Goal: Task Accomplishment & Management: Use online tool/utility

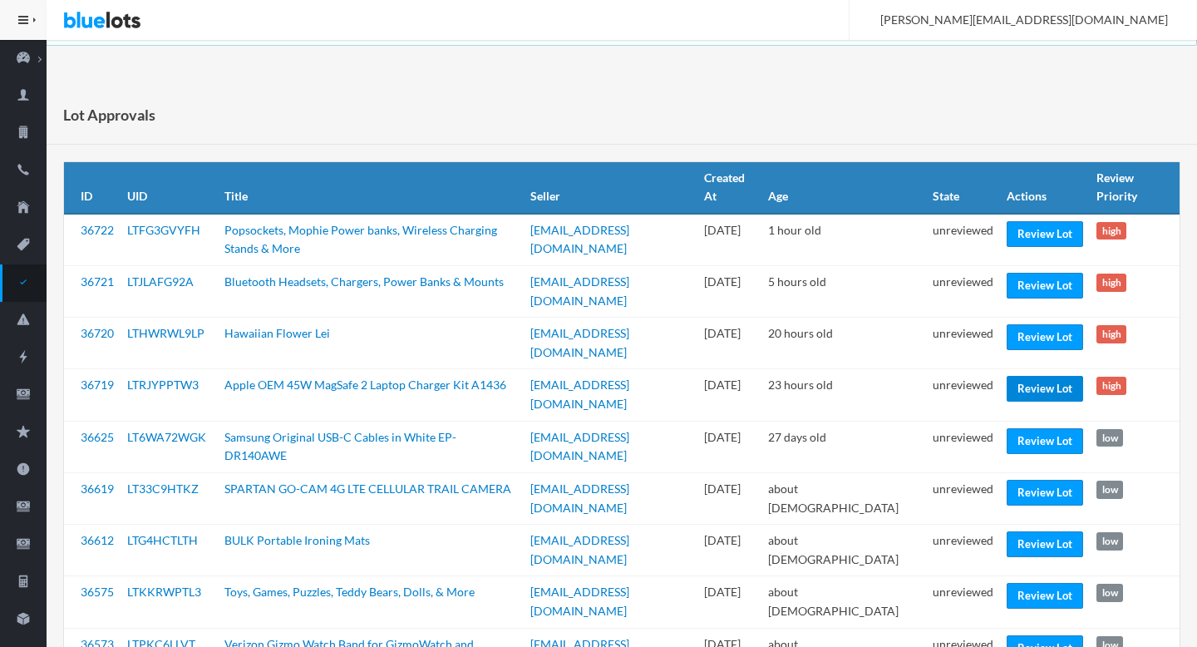
click at [1035, 376] on link "Review Lot" at bounding box center [1044, 389] width 76 height 26
click at [1044, 330] on link "Review Lot" at bounding box center [1044, 337] width 76 height 26
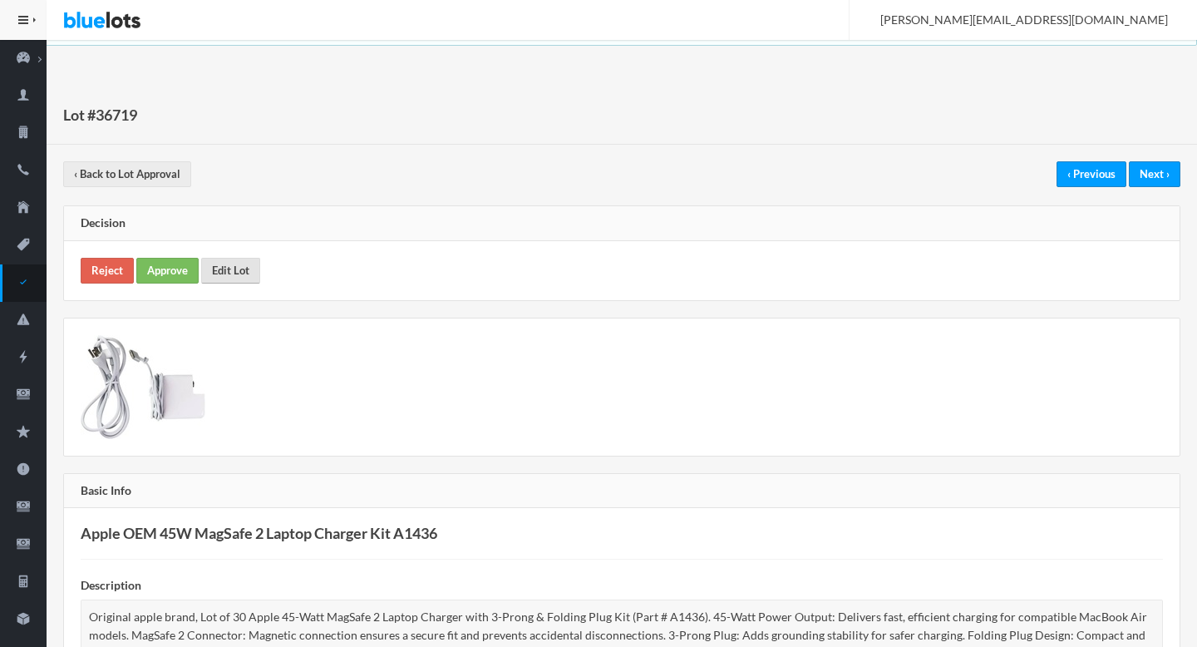
click at [238, 279] on link "Edit Lot" at bounding box center [230, 271] width 59 height 26
click at [173, 273] on link "Approve" at bounding box center [167, 271] width 62 height 26
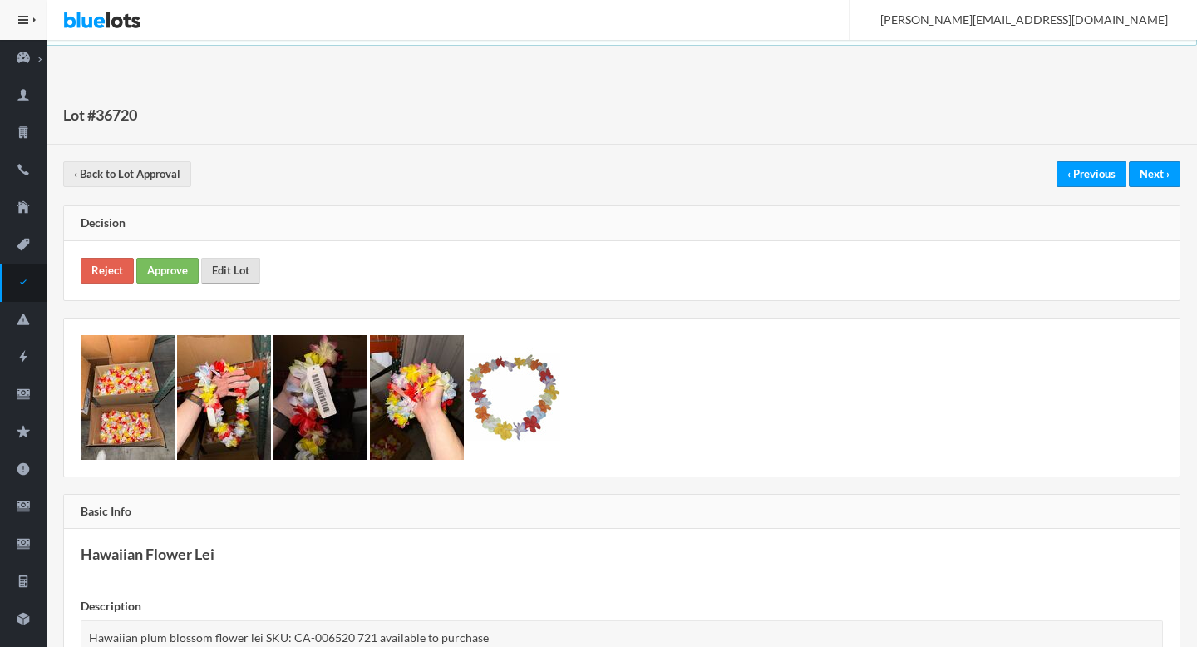
click at [244, 276] on link "Edit Lot" at bounding box center [230, 271] width 59 height 26
click at [160, 260] on link "Approve" at bounding box center [167, 271] width 62 height 26
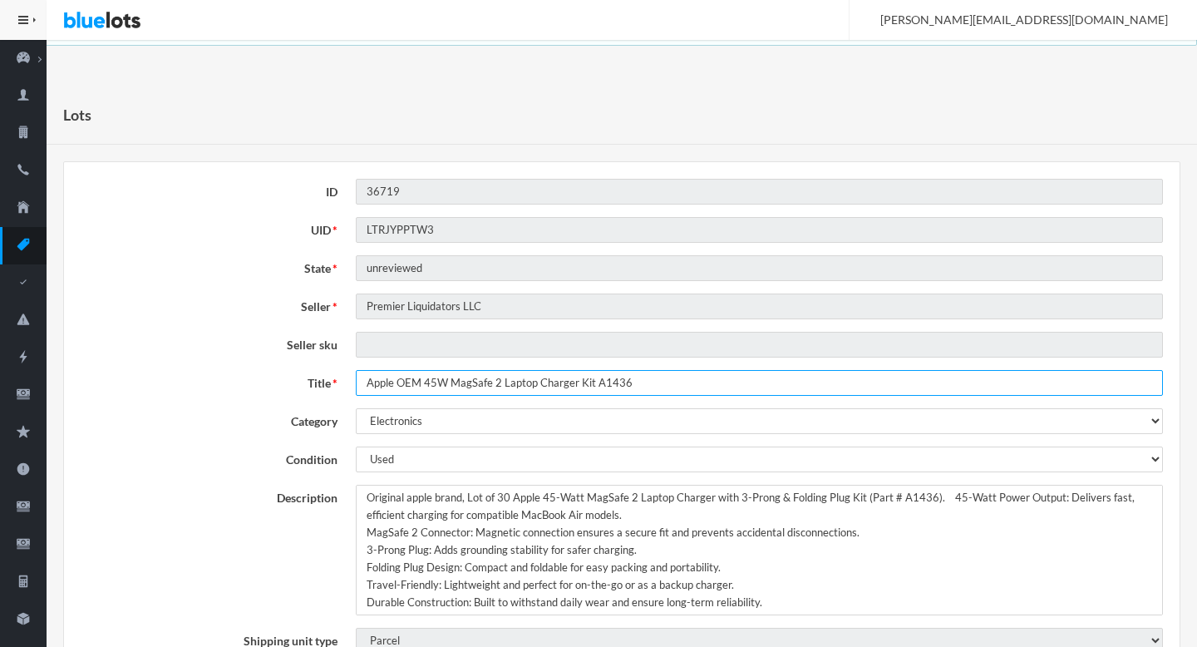
click at [425, 381] on input "Apple OEM 45W MagSafe 2 Laptop Charger Kit A1436" at bounding box center [759, 383] width 807 height 26
type input "Apple OEM 45W MagSafe 2 Laptop Charger Kit A1436"
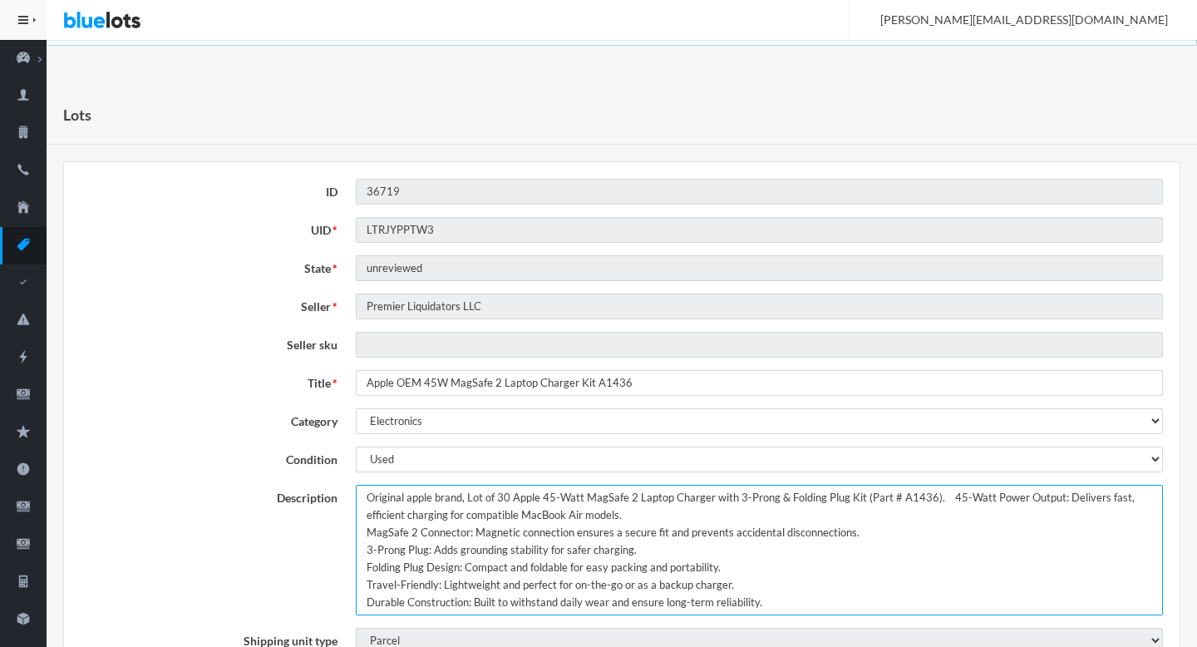
click at [366, 498] on textarea "Original apple brand, Lot of 30 Apple 45-Watt MagSafe 2 Laptop Charger with 3-P…" at bounding box center [759, 549] width 807 height 130
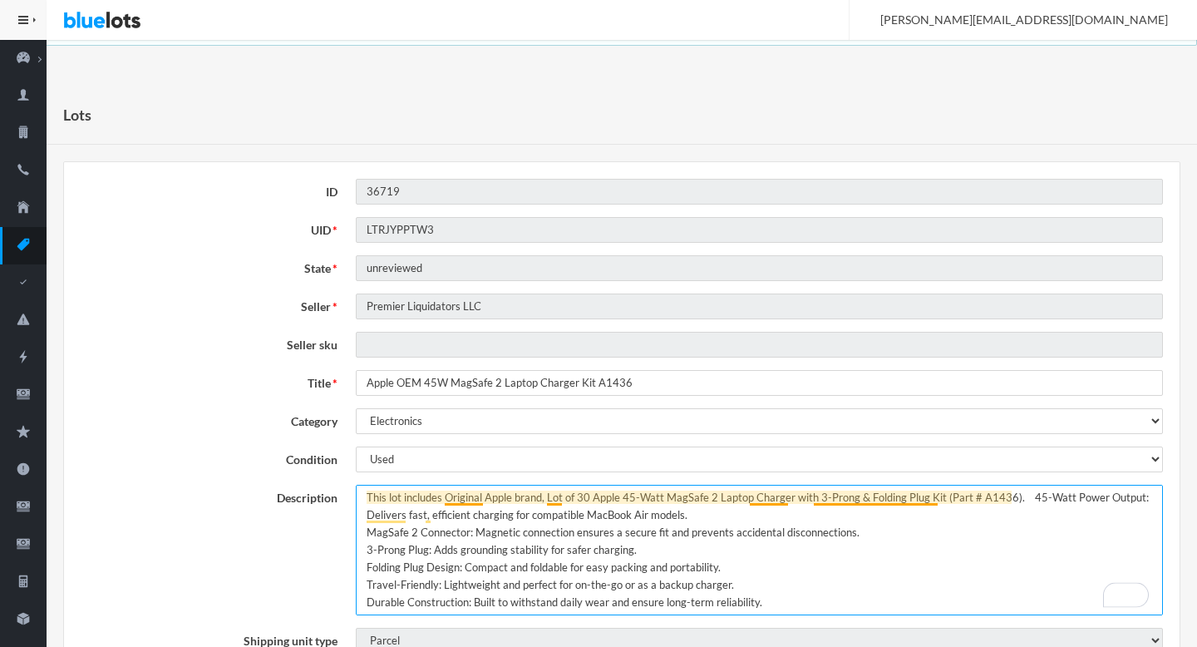
click at [550, 503] on textarea "Original apple brand, Lot of 30 Apple 45-Watt MagSafe 2 Laptop Charger with 3-P…" at bounding box center [759, 549] width 807 height 130
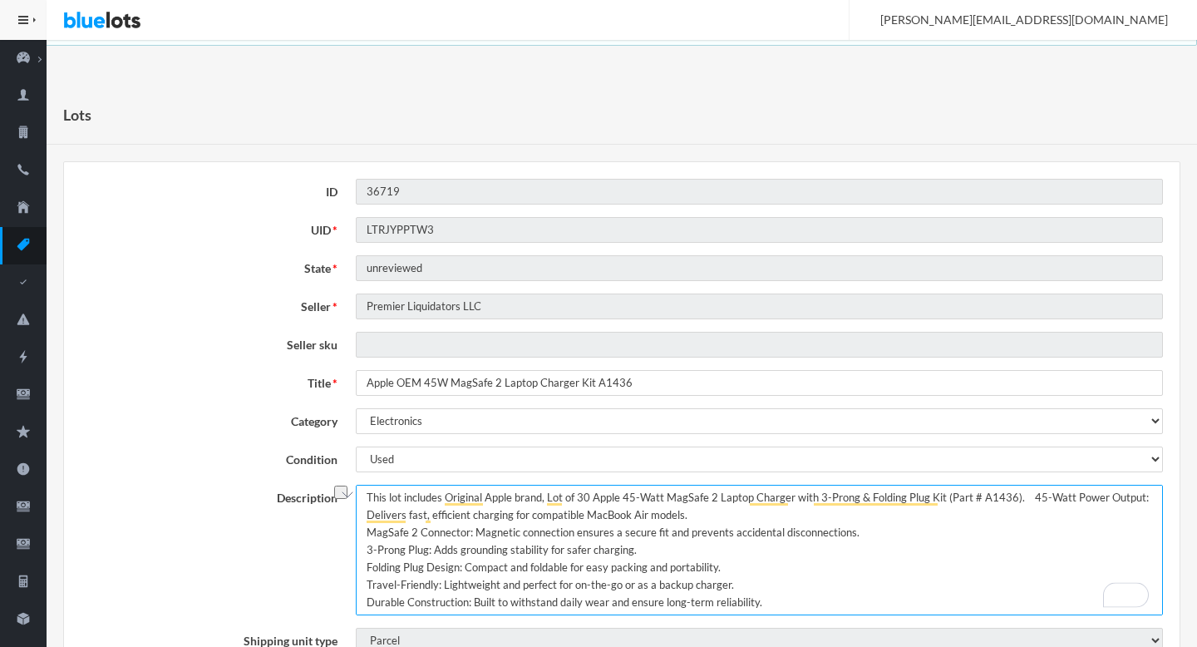
drag, startPoint x: 550, startPoint y: 503, endPoint x: 574, endPoint y: 501, distance: 24.2
click at [574, 501] on textarea "Original apple brand, Lot of 30 Apple 45-Watt MagSafe 2 Laptop Charger with 3-P…" at bounding box center [759, 549] width 807 height 130
click at [989, 499] on textarea "Original apple brand, Lot of 30 Apple 45-Watt MagSafe 2 Laptop Charger with 3-P…" at bounding box center [759, 549] width 807 height 130
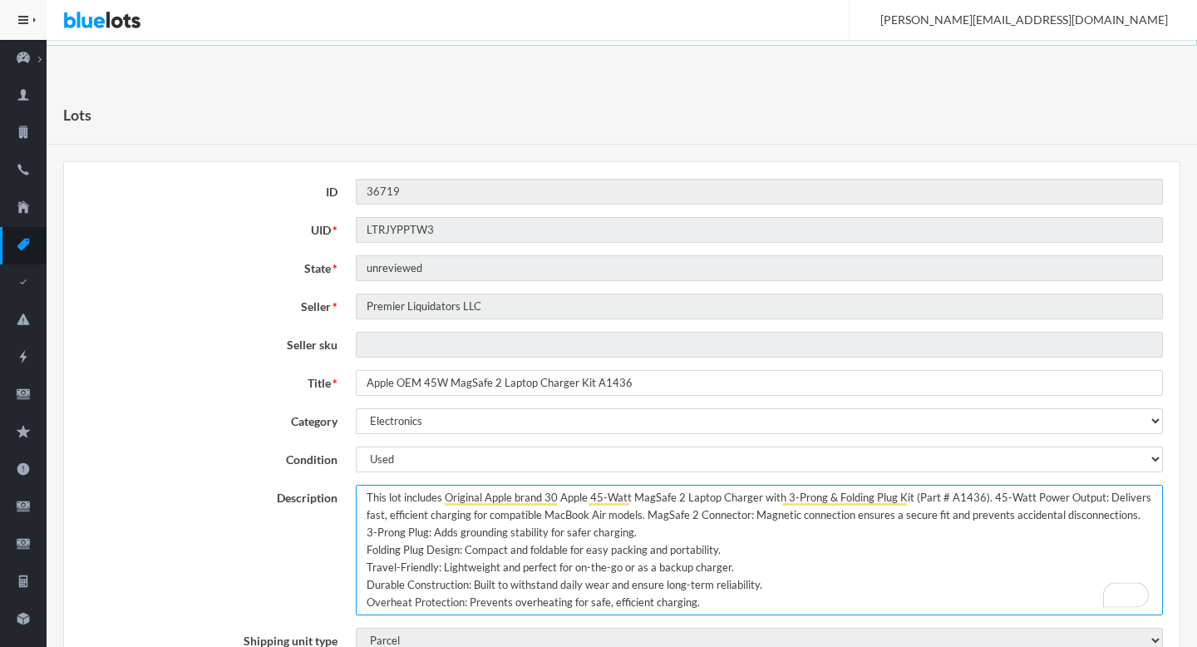
click at [1147, 515] on textarea "Original apple brand, Lot of 30 Apple 45-Watt MagSafe 2 Laptop Charger with 3-P…" at bounding box center [759, 549] width 807 height 130
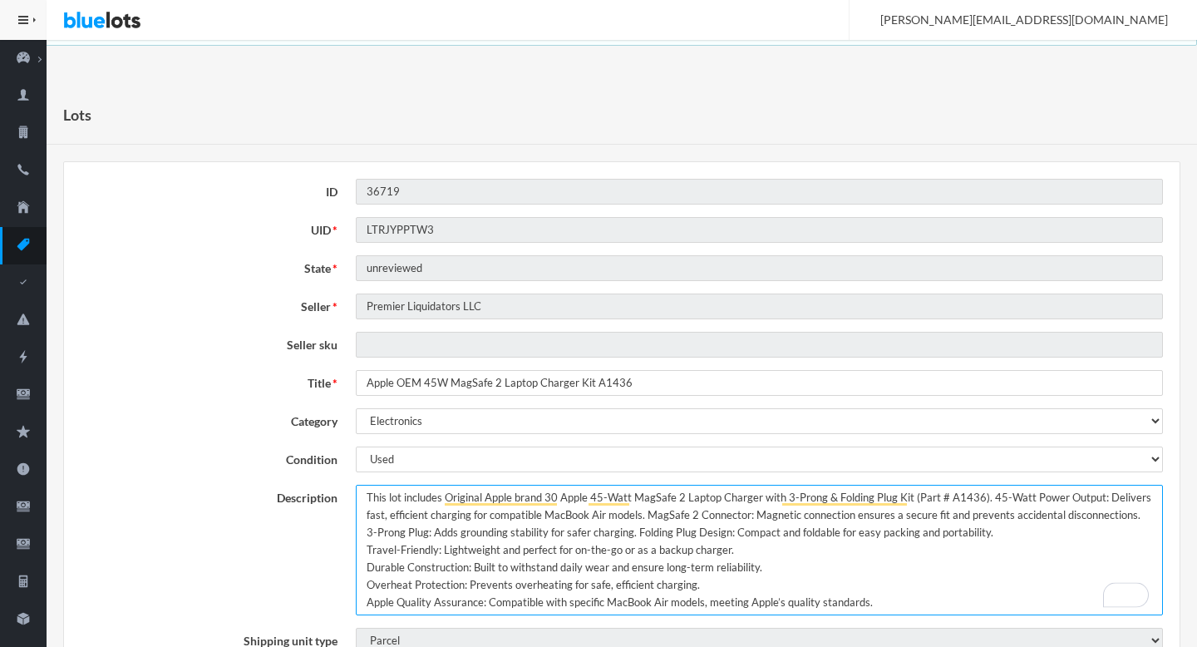
click at [1009, 533] on textarea "Original apple brand, Lot of 30 Apple 45-Watt MagSafe 2 Laptop Charger with 3-P…" at bounding box center [759, 549] width 807 height 130
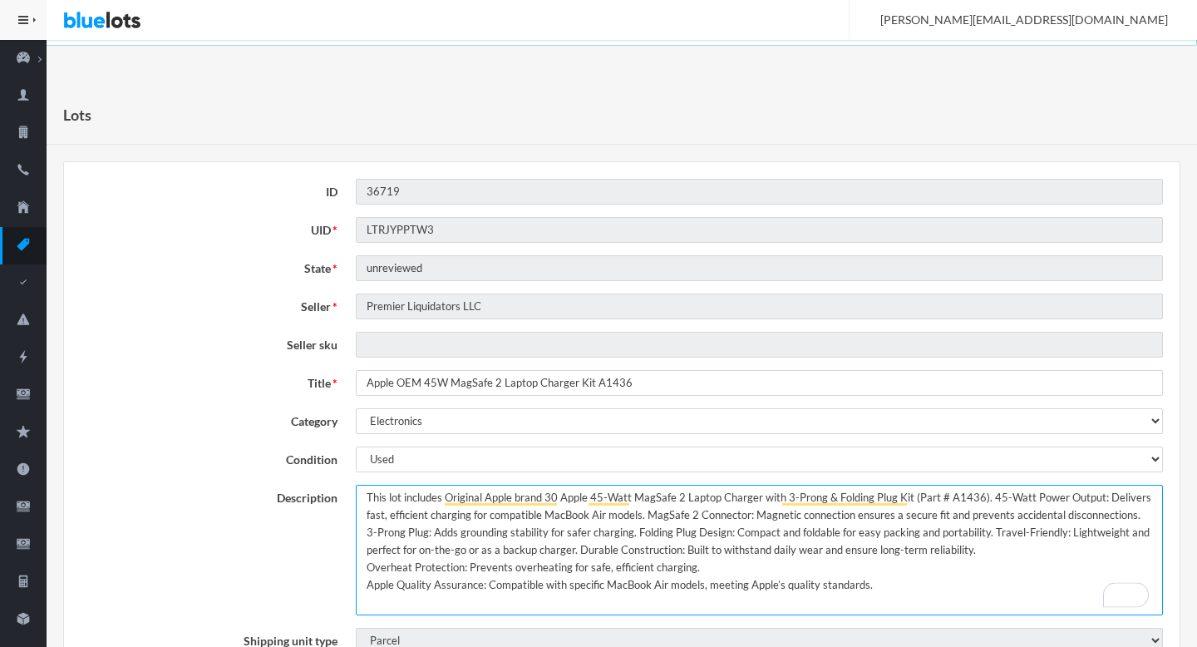
click at [1022, 553] on textarea "Original apple brand, Lot of 30 Apple 45-Watt MagSafe 2 Laptop Charger with 3-P…" at bounding box center [759, 549] width 807 height 130
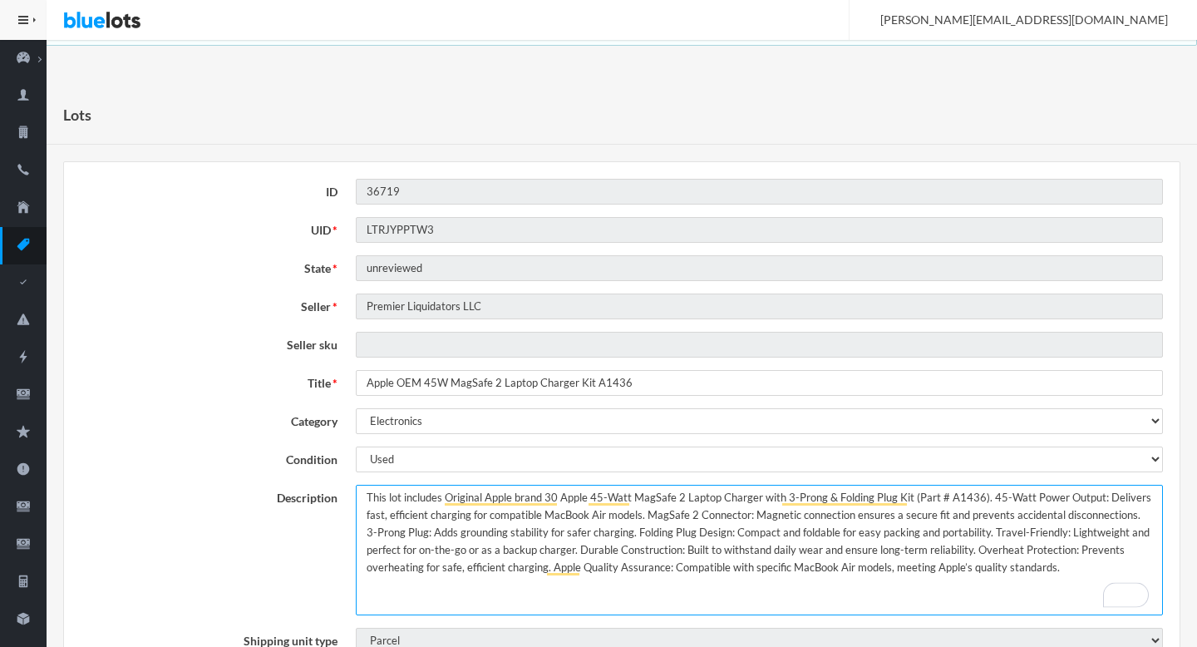
type textarea "This lot includes Original Apple brand 30 Apple 45-Watt MagSafe 2 Laptop Charge…"
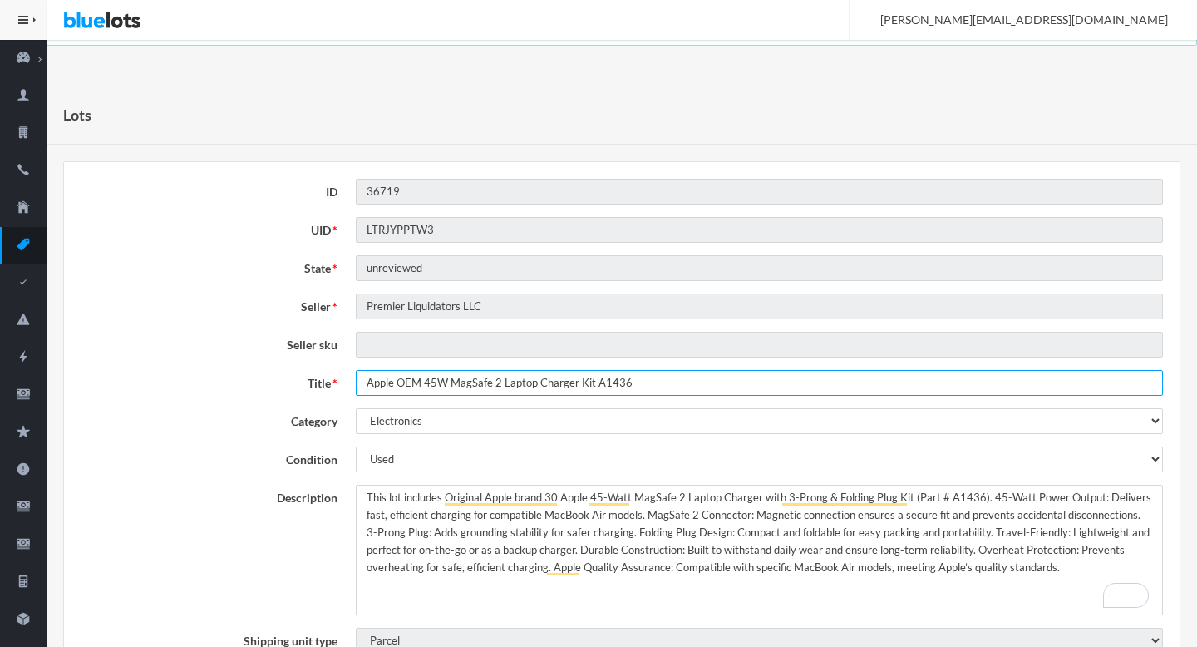
click at [554, 388] on input "Apple OEM 45W MagSafe 2 Laptop Charger Kit A1436" at bounding box center [759, 383] width 807 height 26
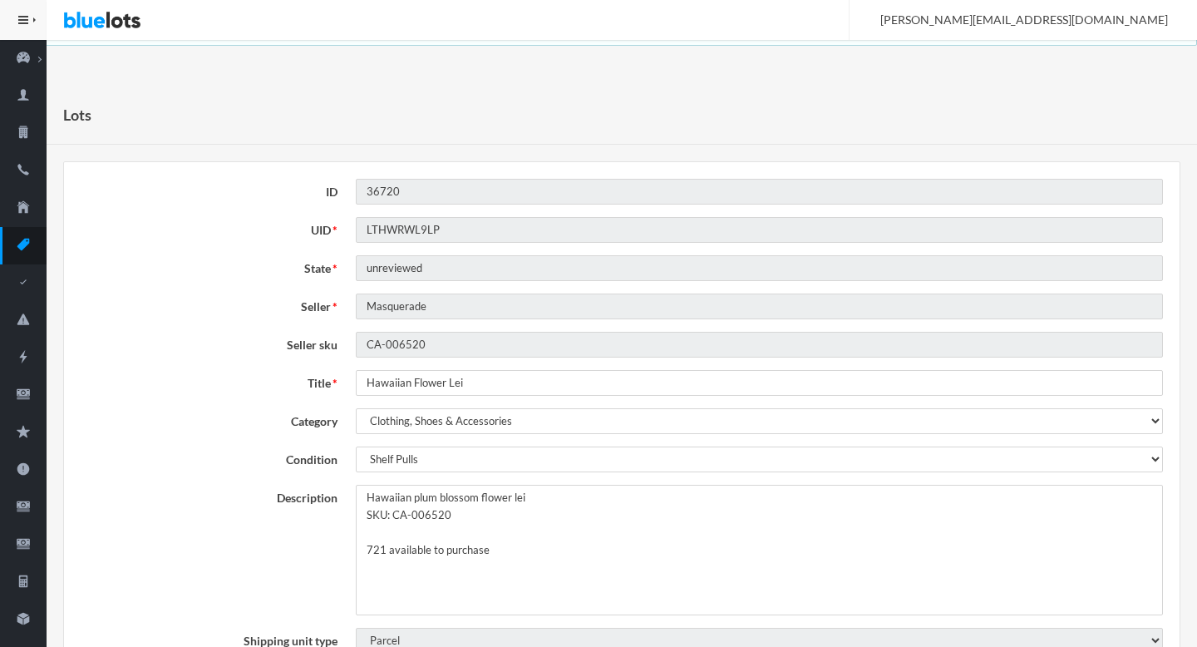
click at [366, 499] on textarea "Hawaiian plum blossom flower lei SKU: CA-006520 721 available to purchase" at bounding box center [759, 549] width 807 height 130
click at [683, 499] on textarea "Hawaiian plum blossom flower lei SKU: CA-006520 721 available to purchase" at bounding box center [759, 549] width 807 height 130
type textarea "This lot includes Hawaiian plum blossom flower lei. SKU: CA-006520."
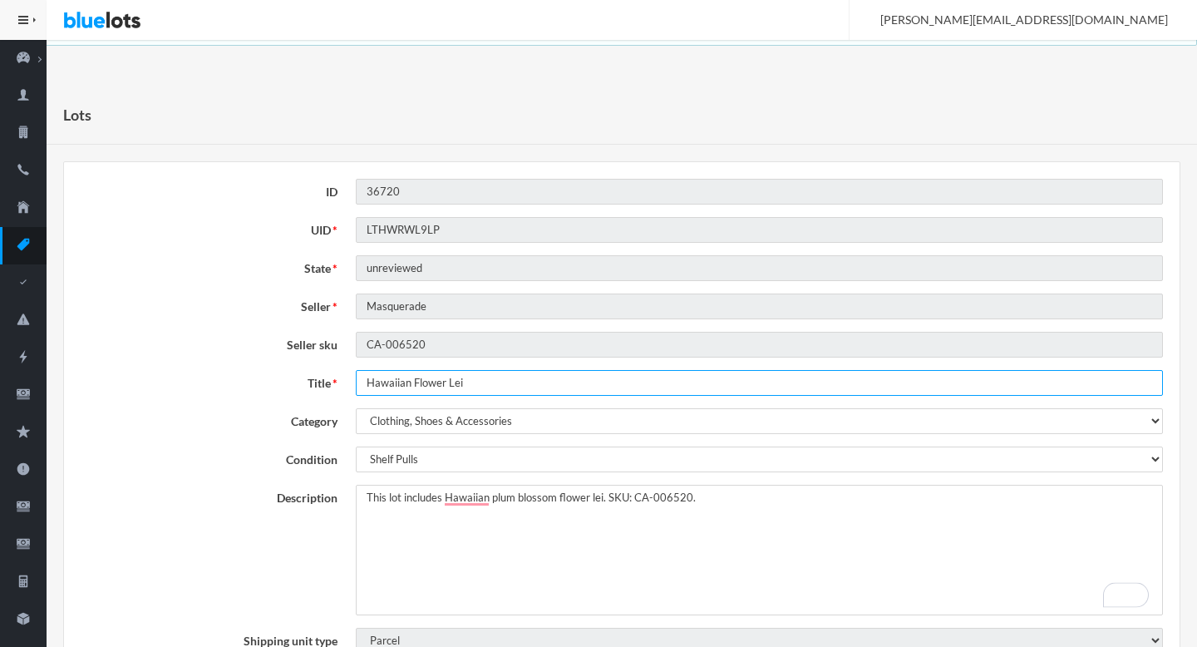
click at [484, 381] on input "Hawaiian Flower Lei" at bounding box center [759, 383] width 807 height 26
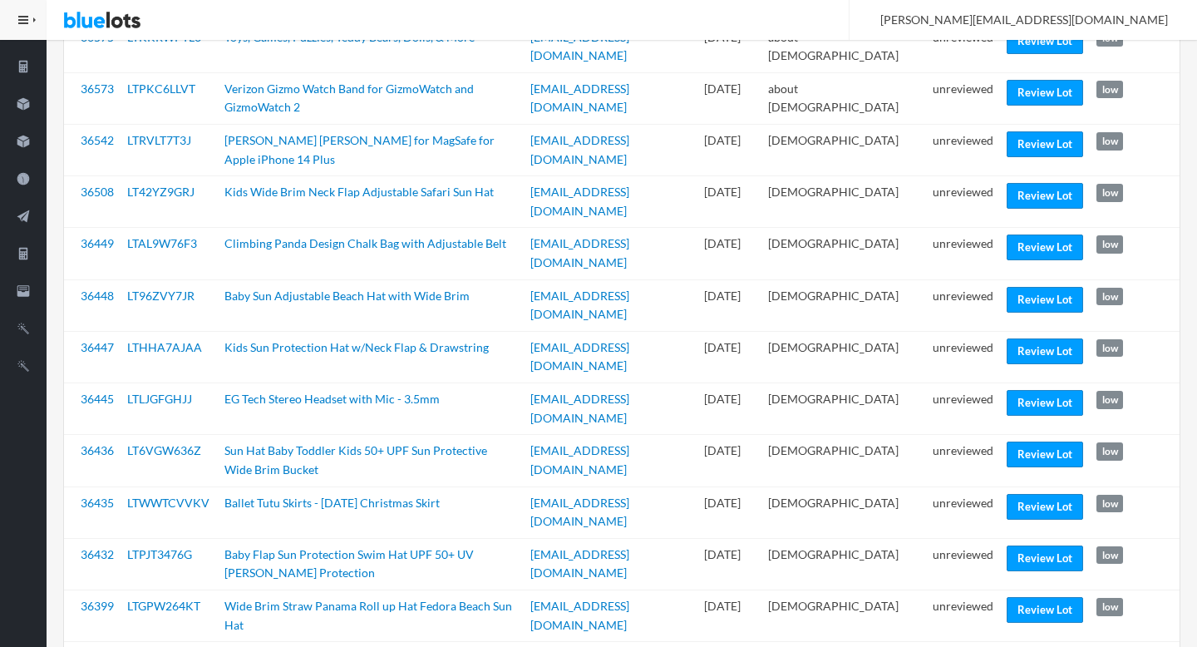
scroll to position [539, 0]
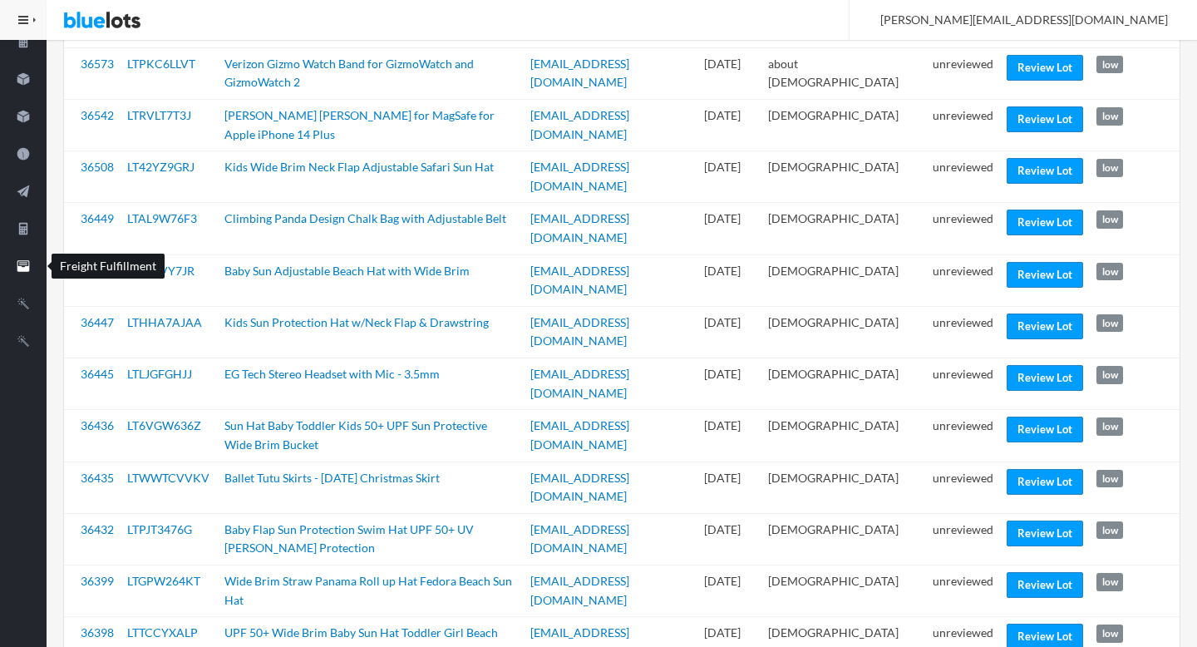
click at [30, 262] on icon "filing" at bounding box center [23, 265] width 47 height 15
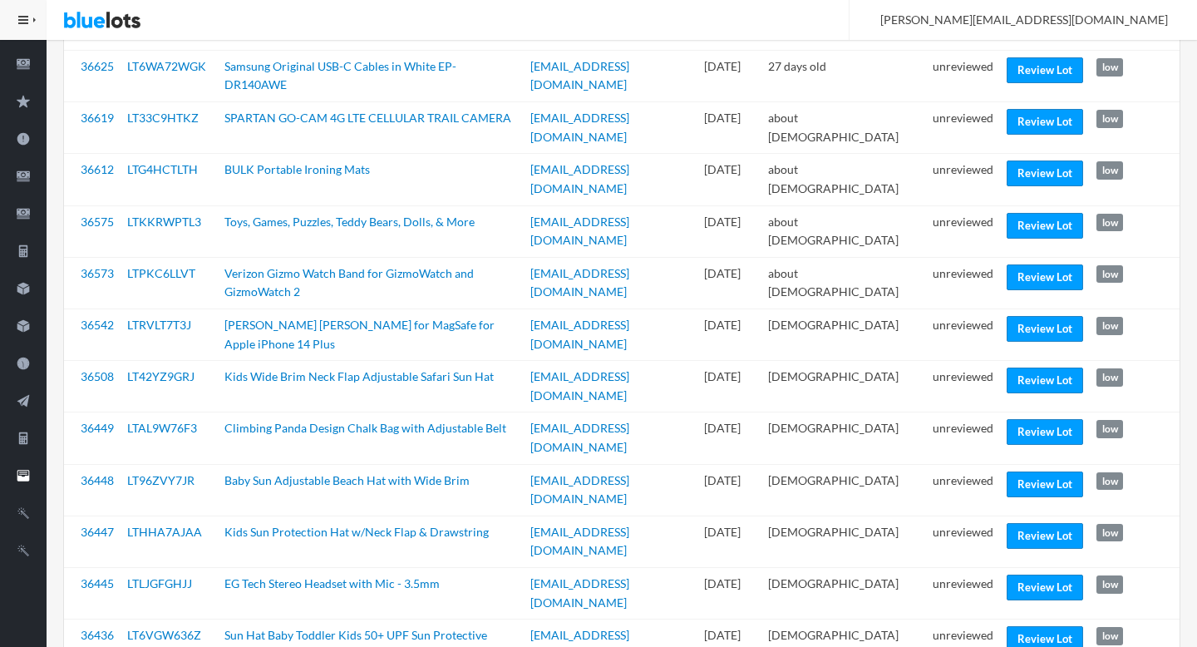
scroll to position [0, 0]
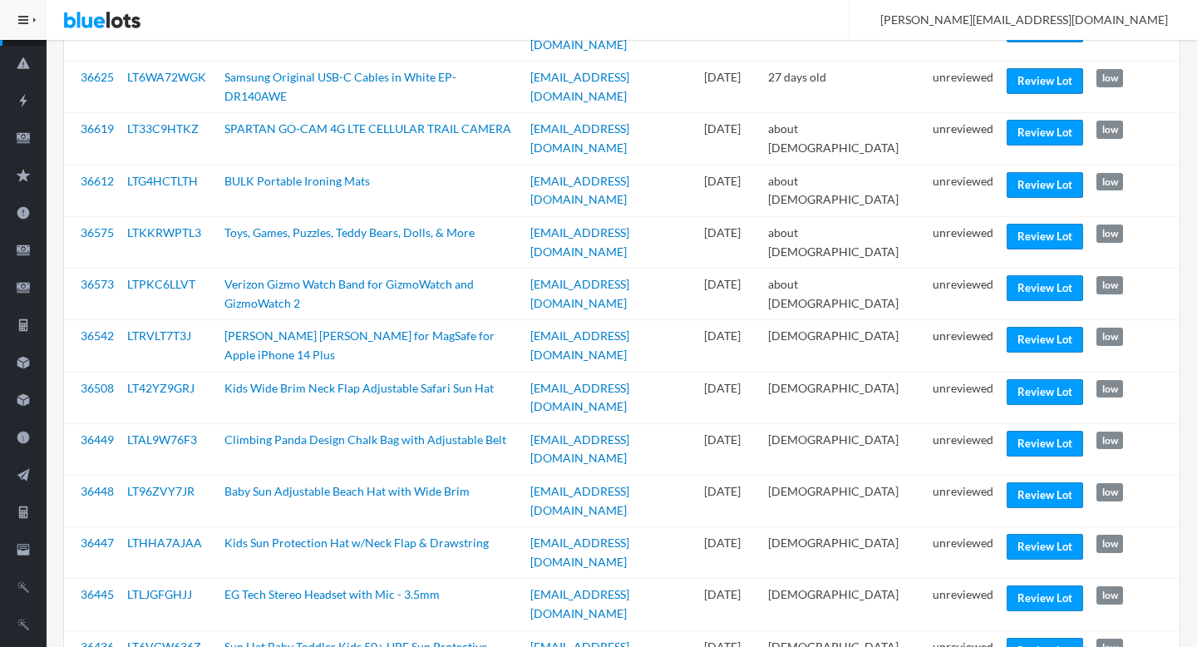
scroll to position [255, 0]
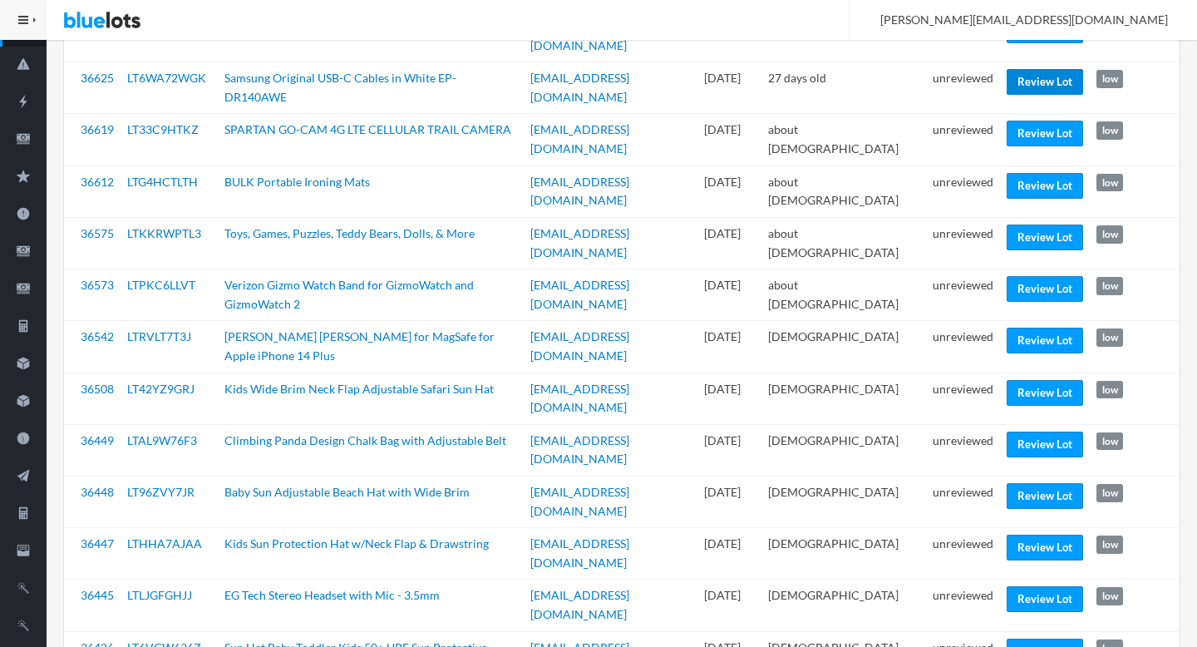
click at [1033, 75] on link "Review Lot" at bounding box center [1044, 82] width 76 height 26
click at [1040, 173] on link "Review Lot" at bounding box center [1044, 186] width 76 height 26
click at [1030, 224] on link "Review Lot" at bounding box center [1044, 237] width 76 height 26
click at [1031, 276] on link "Review Lot" at bounding box center [1044, 289] width 76 height 26
click at [1021, 380] on link "Review Lot" at bounding box center [1044, 393] width 76 height 26
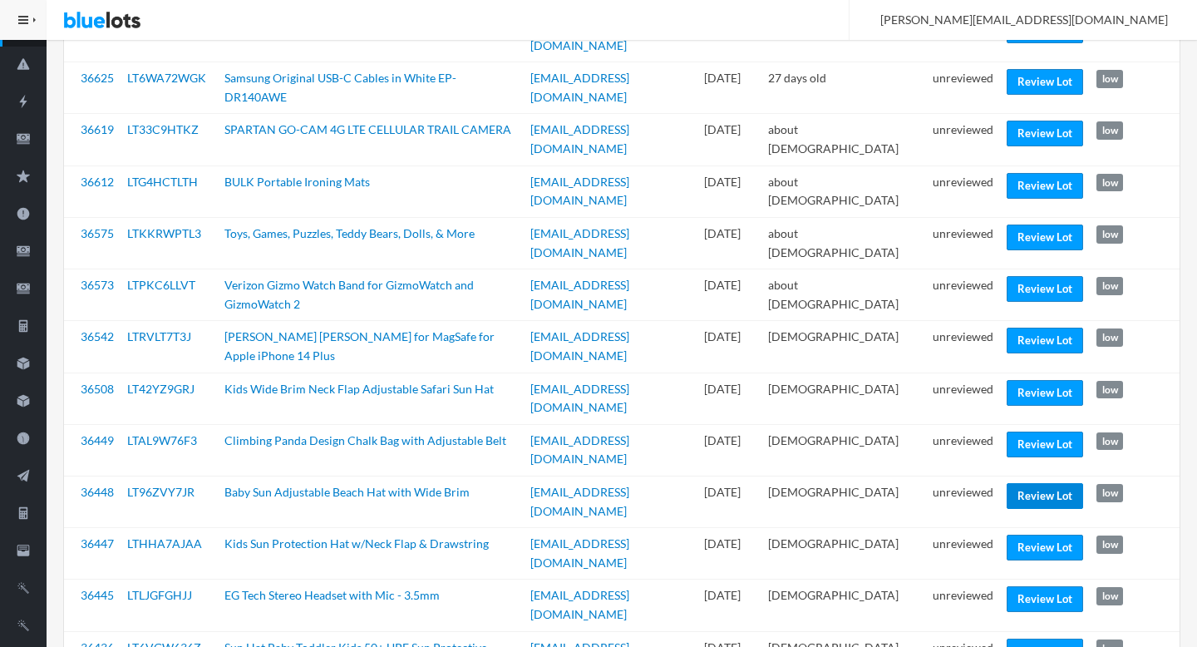
click at [1011, 483] on link "Review Lot" at bounding box center [1044, 496] width 76 height 26
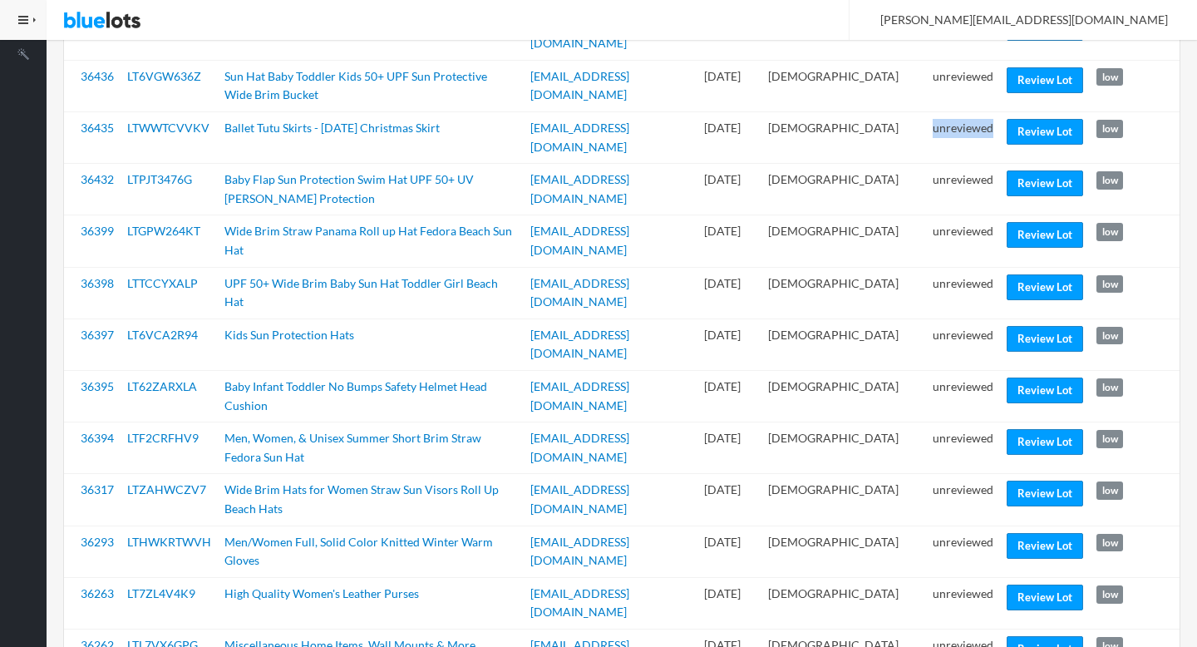
scroll to position [827, 0]
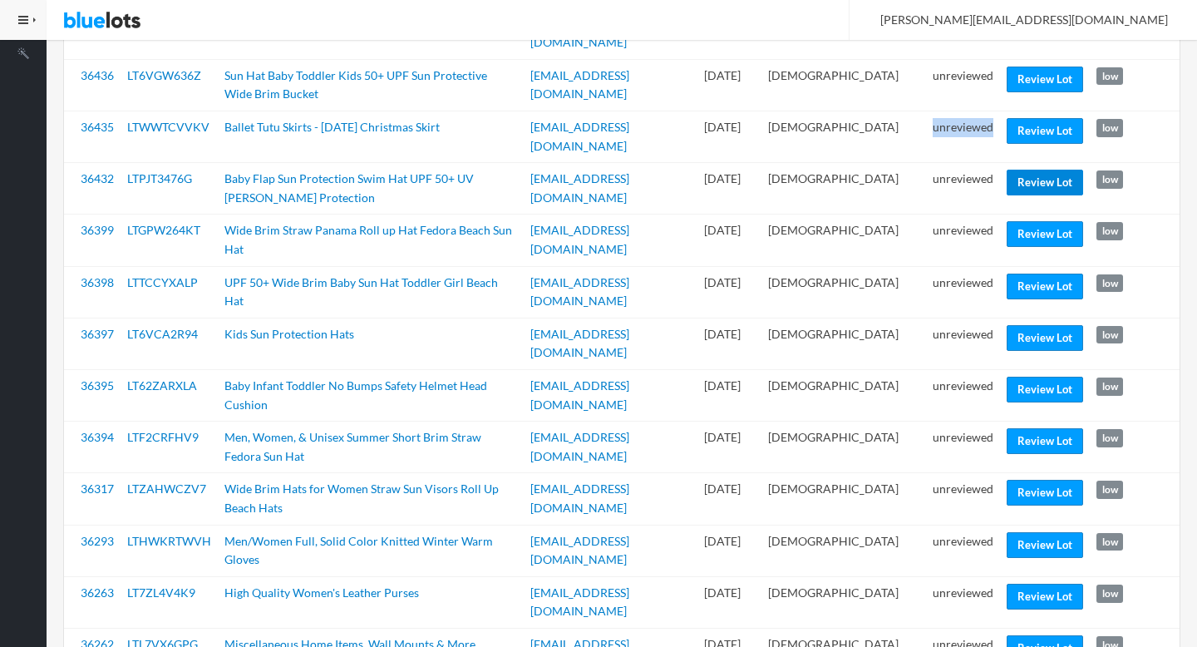
click at [1030, 170] on link "Review Lot" at bounding box center [1044, 183] width 76 height 26
click at [1025, 376] on link "Review Lot" at bounding box center [1044, 389] width 76 height 26
click at [1022, 532] on link "Review Lot" at bounding box center [1044, 545] width 76 height 26
click at [1022, 583] on link "Review Lot" at bounding box center [1044, 596] width 76 height 26
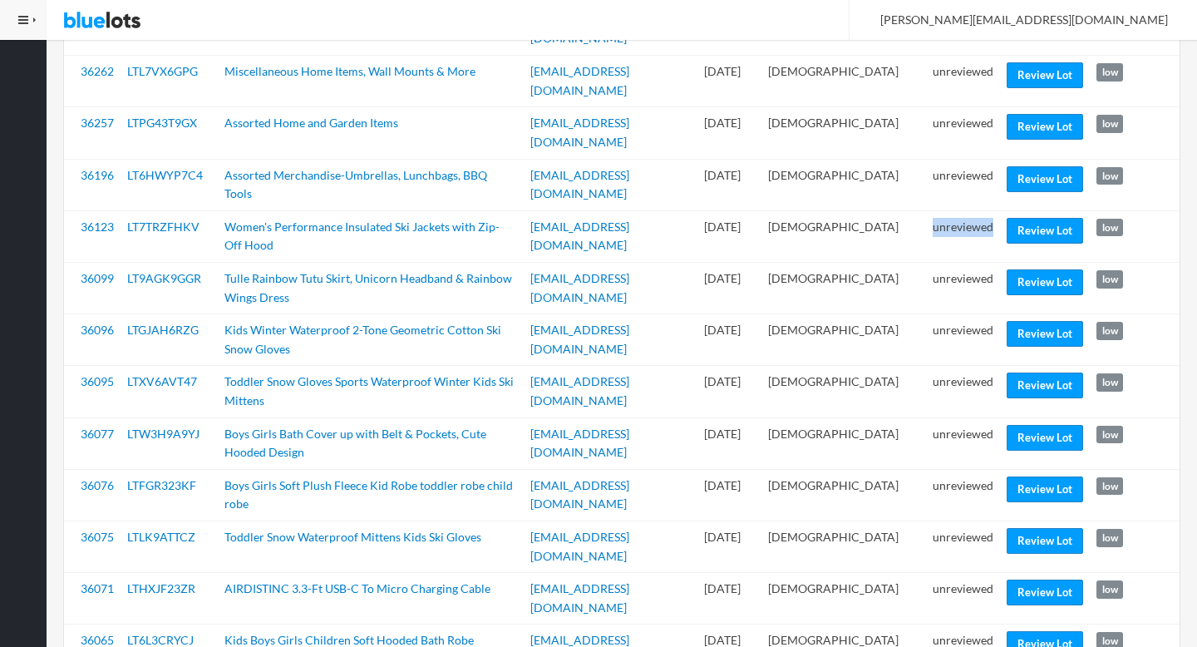
scroll to position [1404, 0]
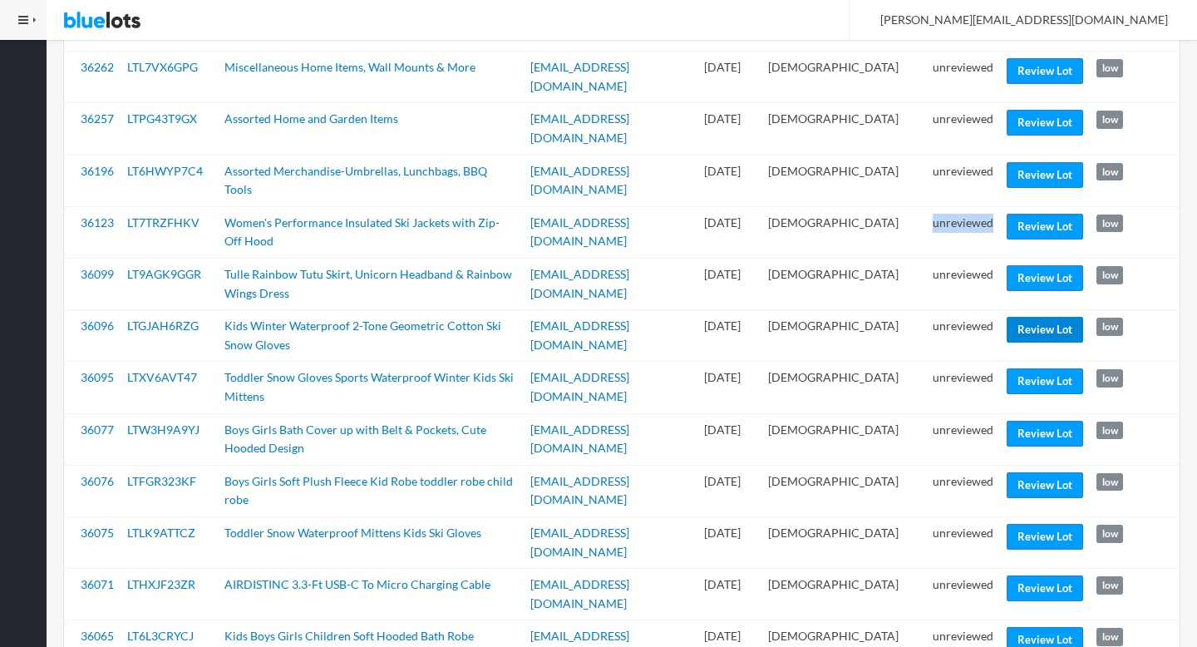
click at [1058, 317] on link "Review Lot" at bounding box center [1044, 330] width 76 height 26
click at [1031, 472] on link "Review Lot" at bounding box center [1044, 485] width 76 height 26
click at [1028, 575] on link "Review Lot" at bounding box center [1044, 588] width 76 height 26
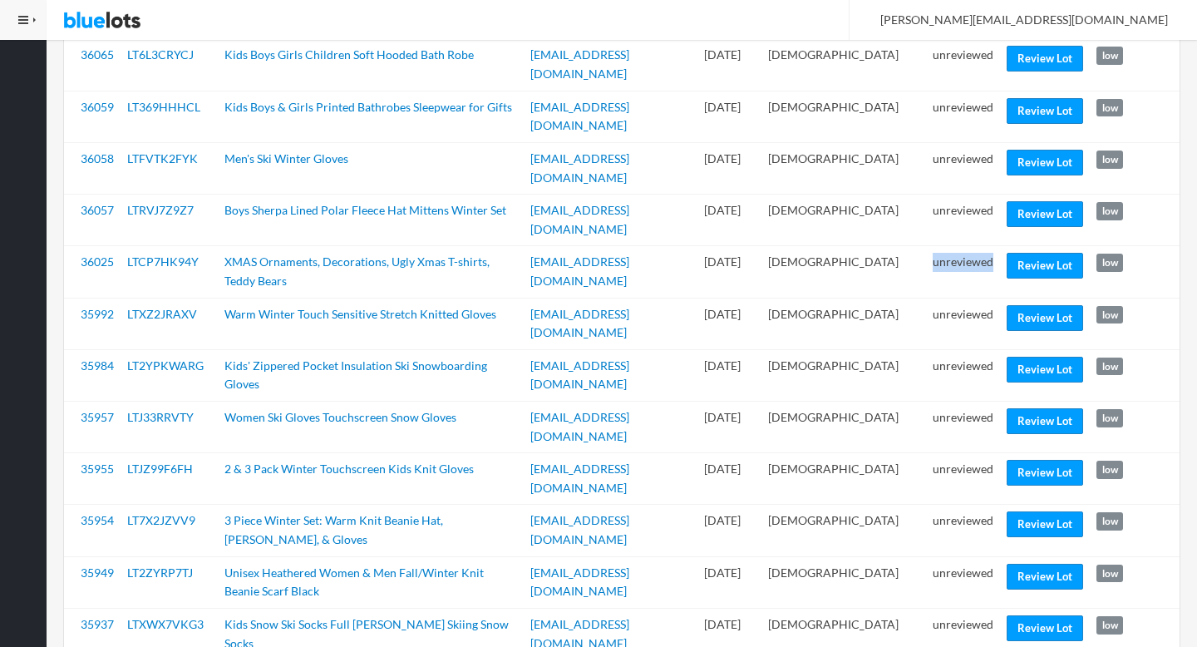
scroll to position [2007, 0]
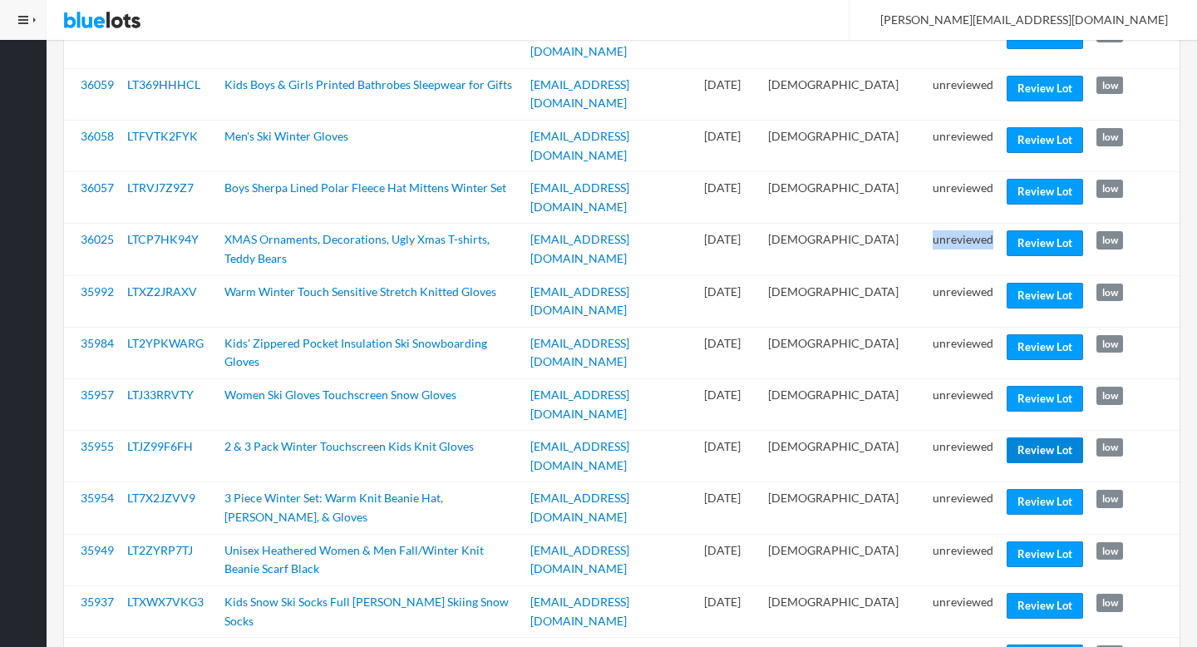
click at [1040, 437] on link "Review Lot" at bounding box center [1044, 450] width 76 height 26
click at [1019, 644] on link "Review Lot" at bounding box center [1044, 657] width 76 height 26
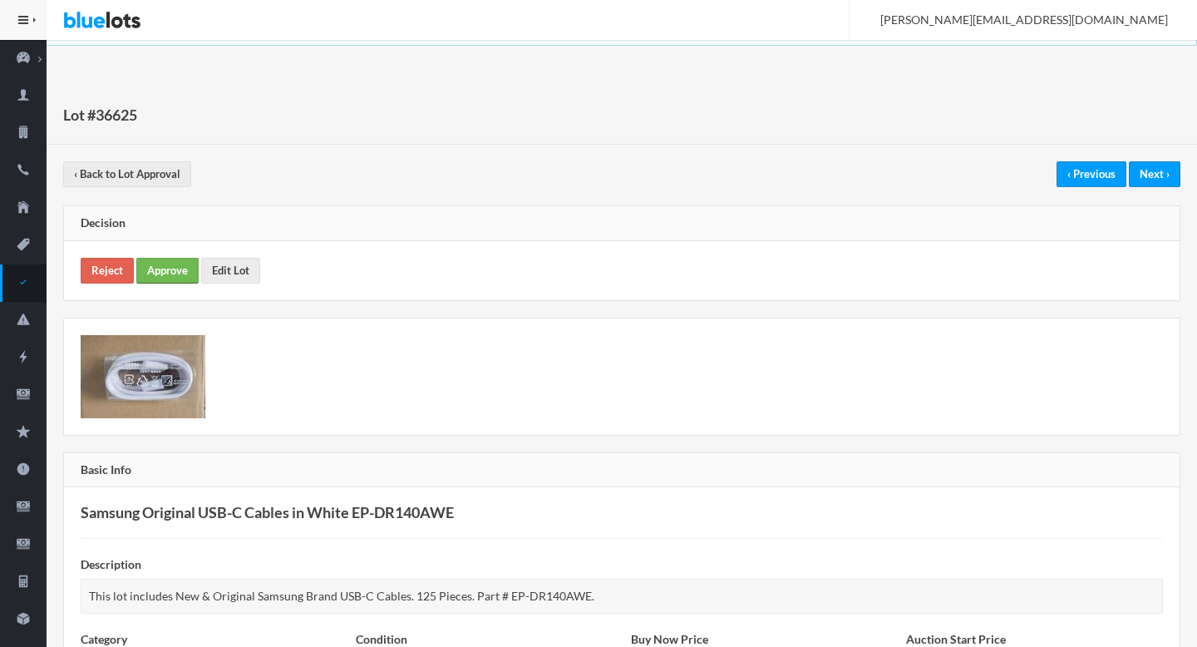
click at [166, 281] on link "Approve" at bounding box center [167, 271] width 62 height 26
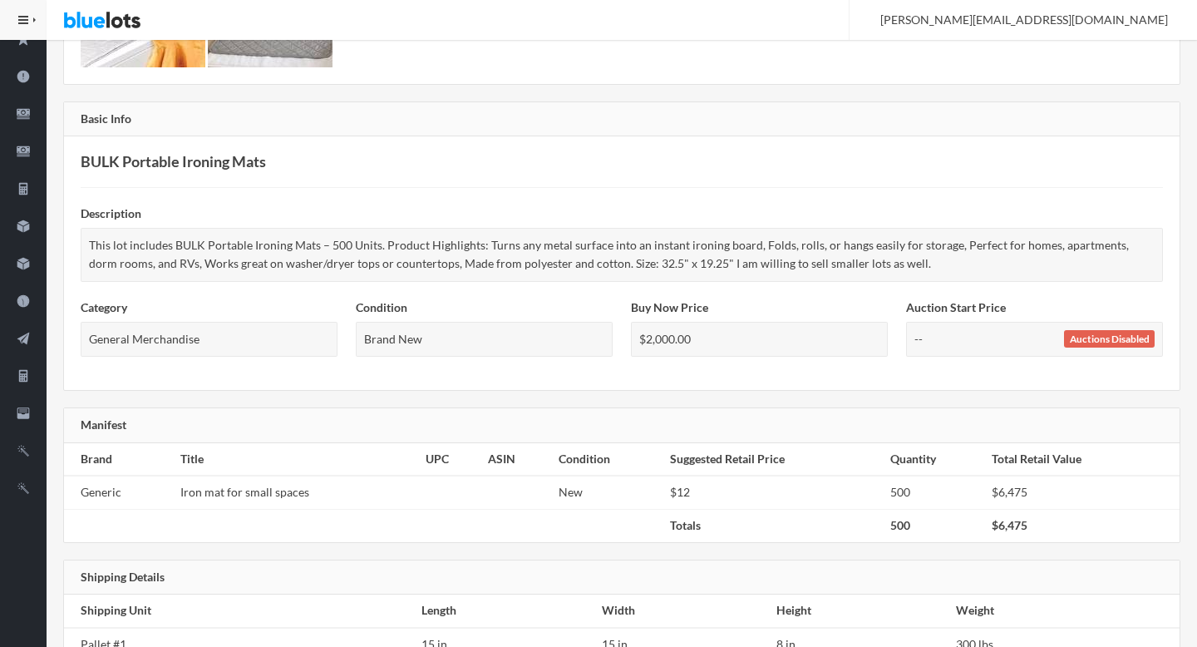
scroll to position [73, 0]
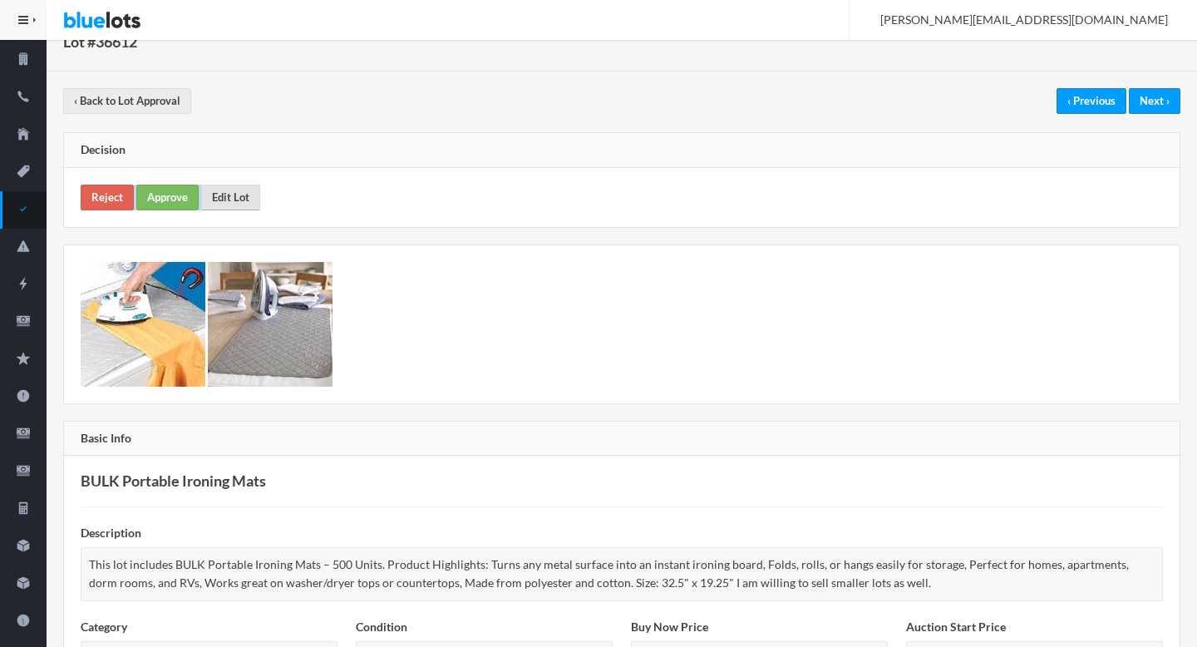
click at [237, 184] on div "Reject Approve Edit Lot" at bounding box center [621, 197] width 1115 height 59
click at [240, 201] on link "Edit Lot" at bounding box center [230, 197] width 59 height 26
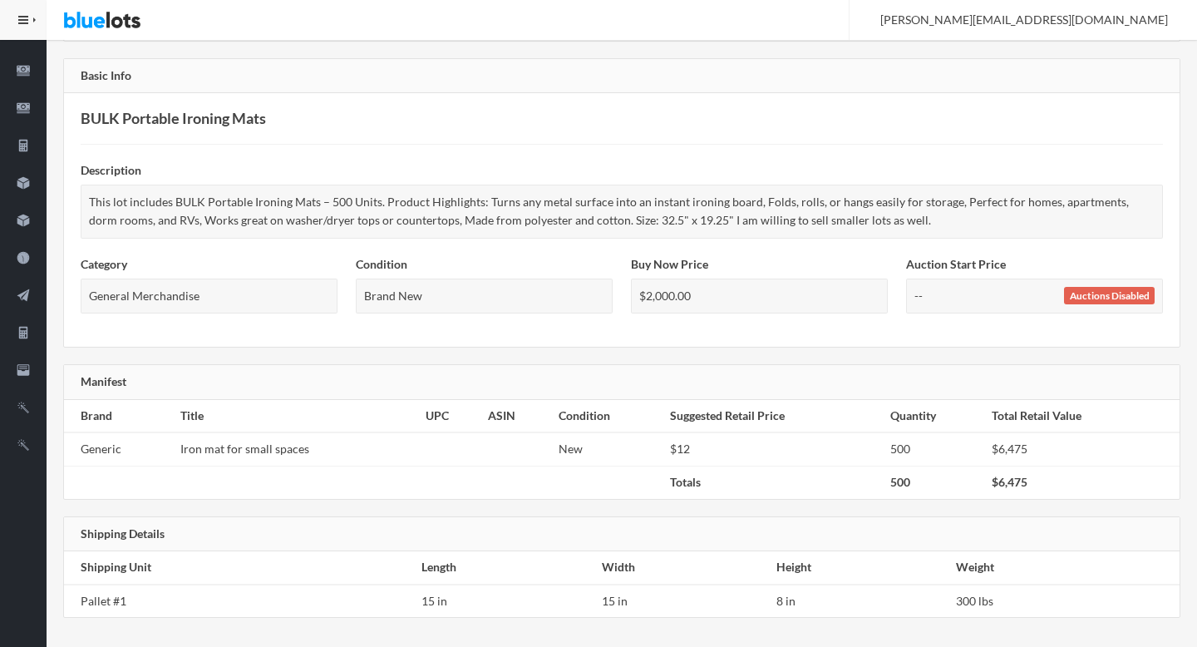
scroll to position [0, 0]
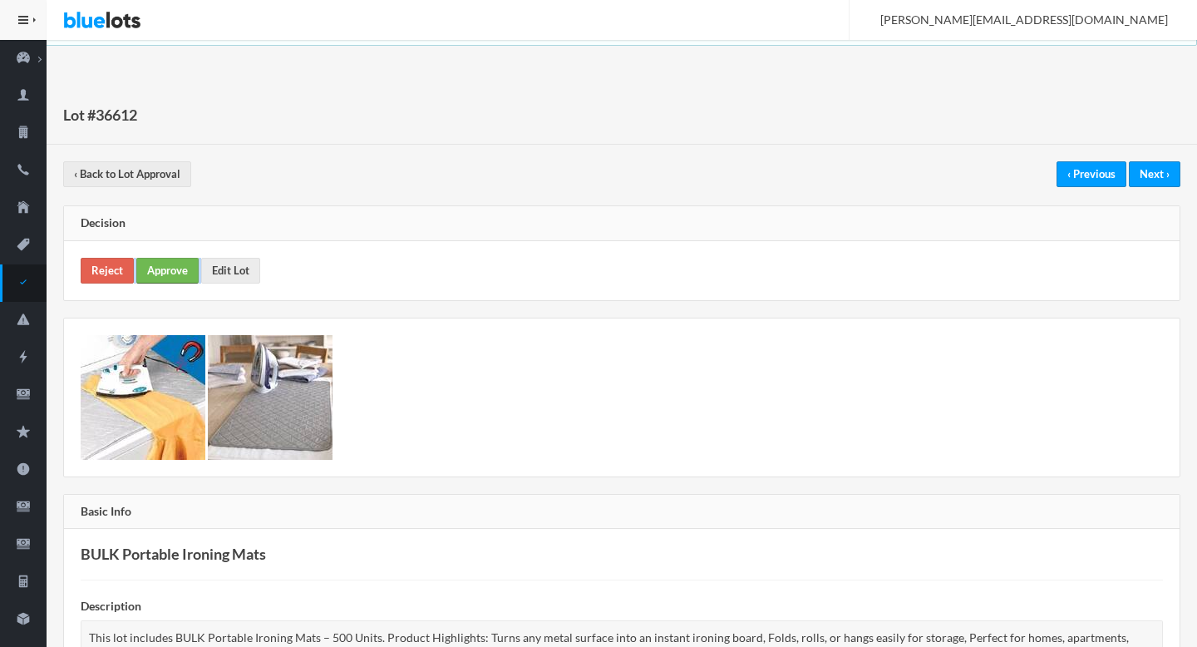
click at [160, 270] on link "Approve" at bounding box center [167, 271] width 62 height 26
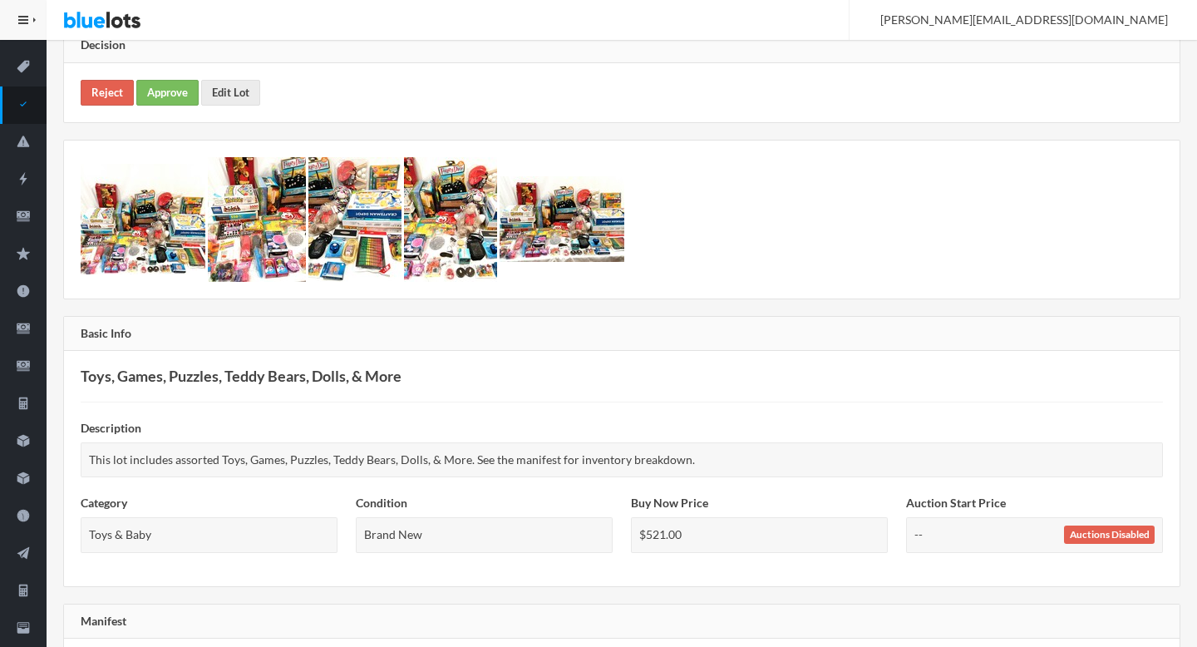
scroll to position [159, 0]
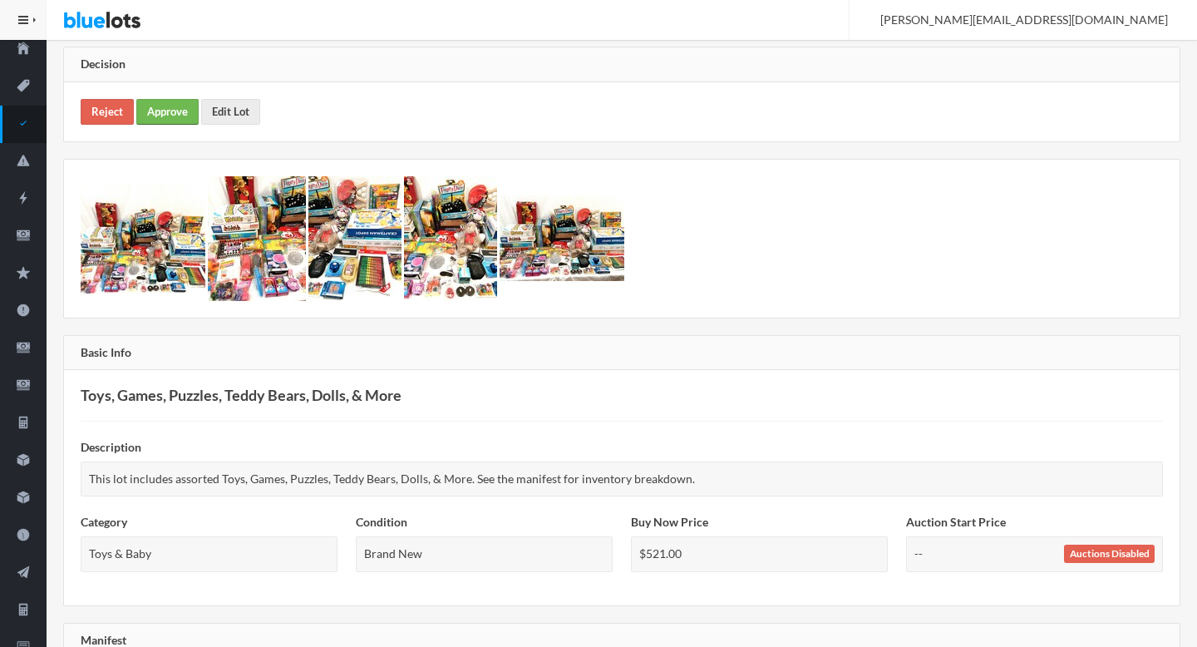
click at [160, 113] on link "Approve" at bounding box center [167, 112] width 62 height 26
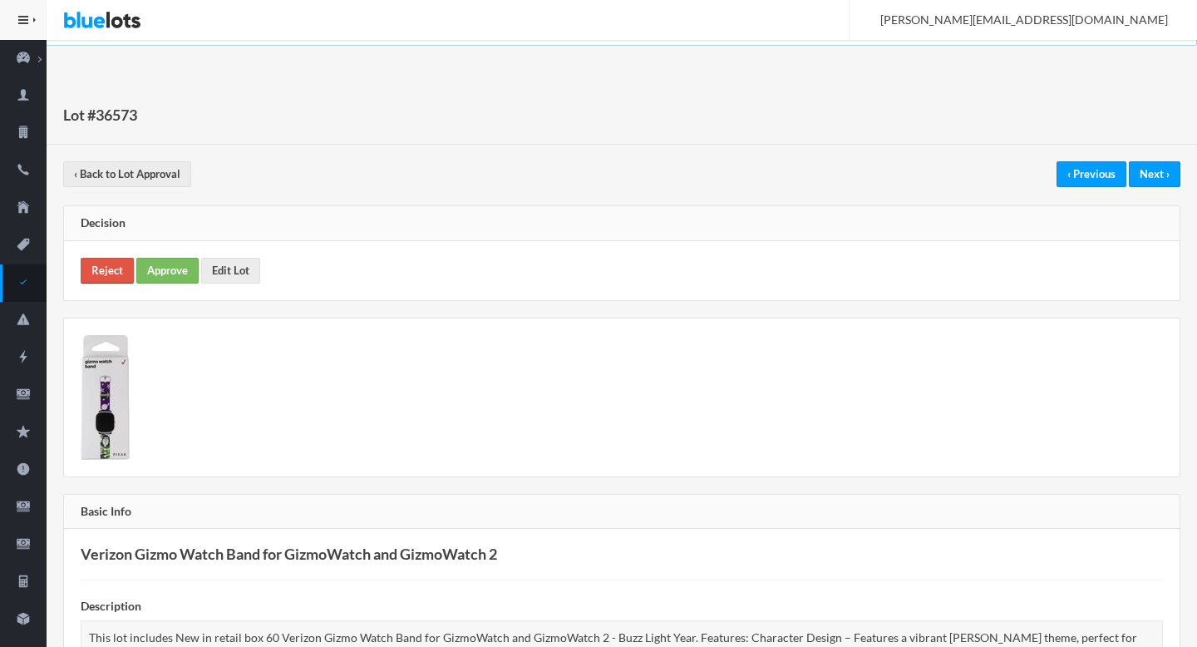
click at [105, 279] on link "Reject" at bounding box center [107, 271] width 53 height 26
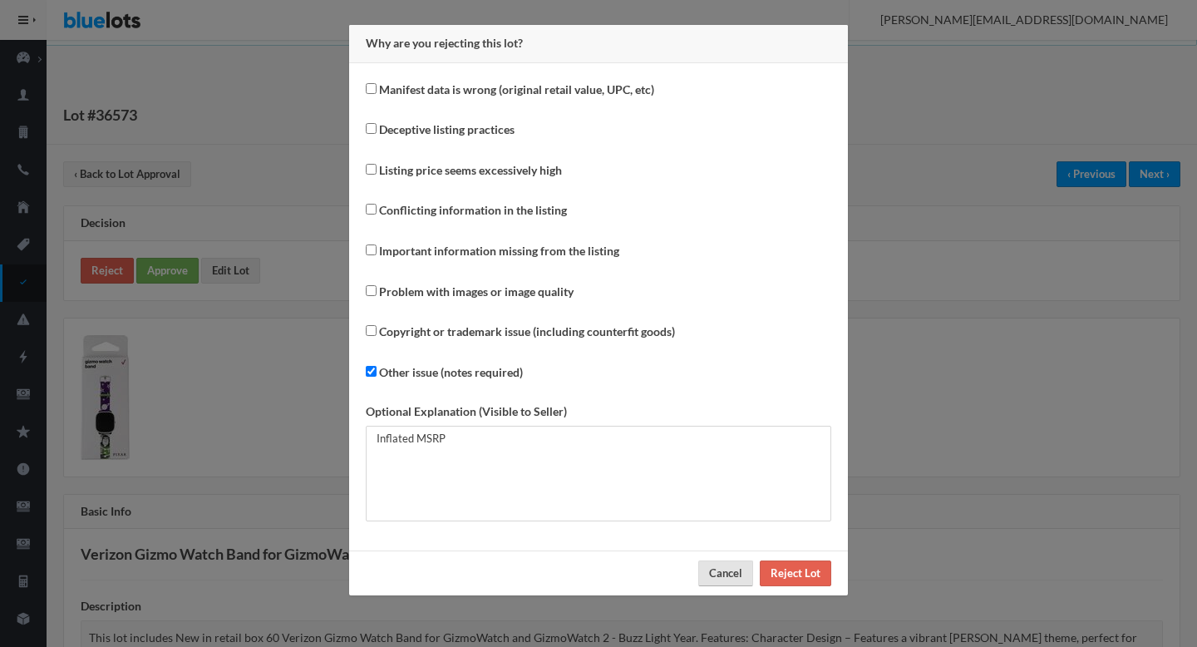
click at [720, 567] on button "Cancel" at bounding box center [725, 573] width 55 height 26
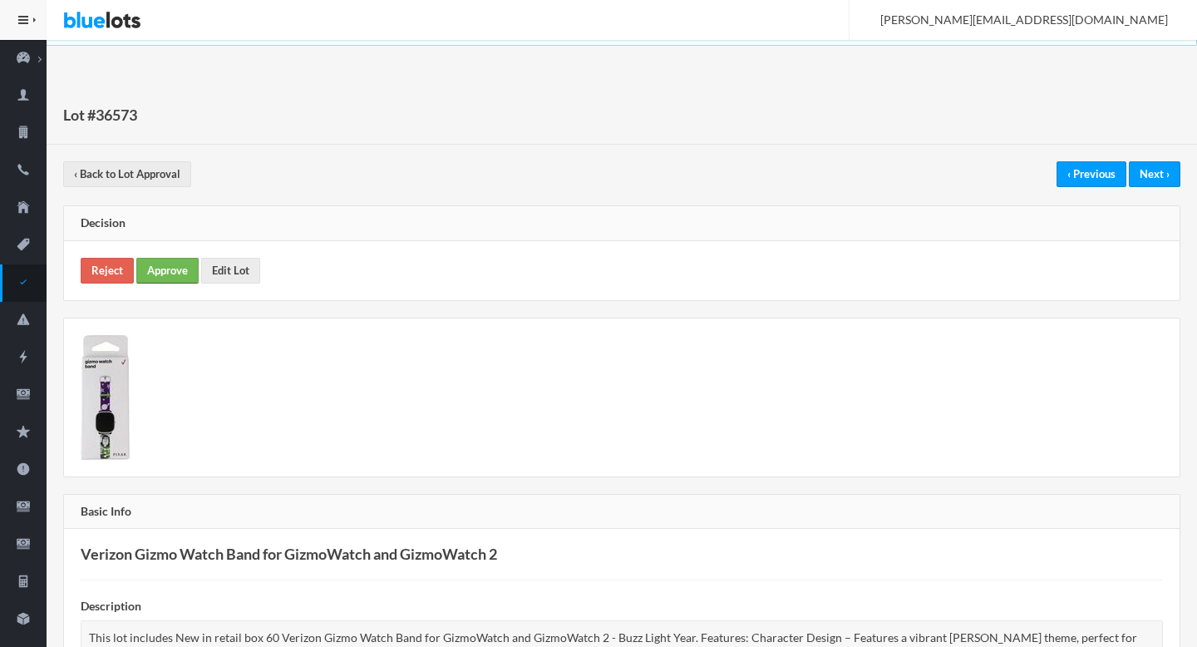
click at [170, 266] on link "Approve" at bounding box center [167, 271] width 62 height 26
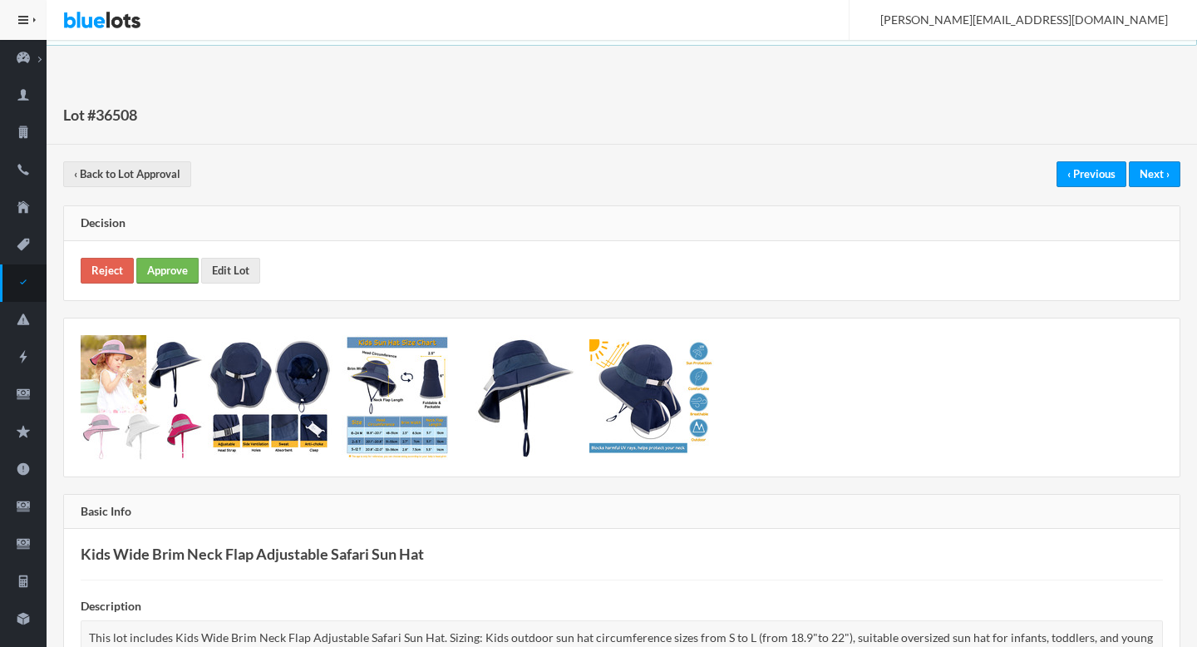
click at [180, 263] on link "Approve" at bounding box center [167, 271] width 62 height 26
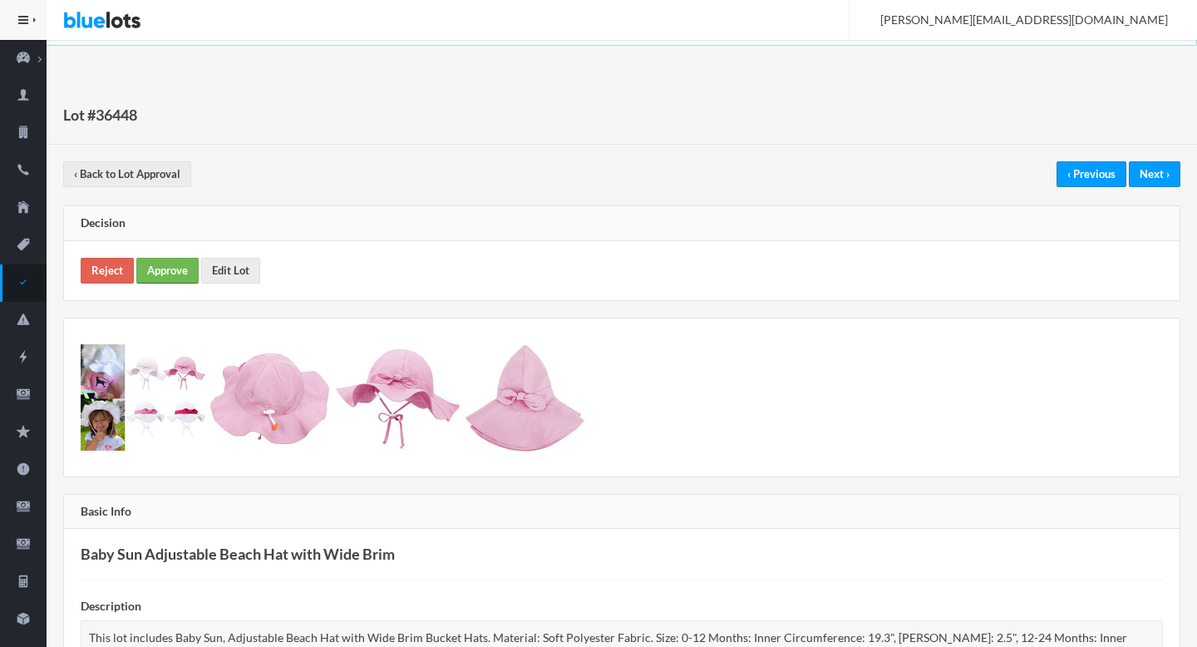
click at [154, 269] on link "Approve" at bounding box center [167, 271] width 62 height 26
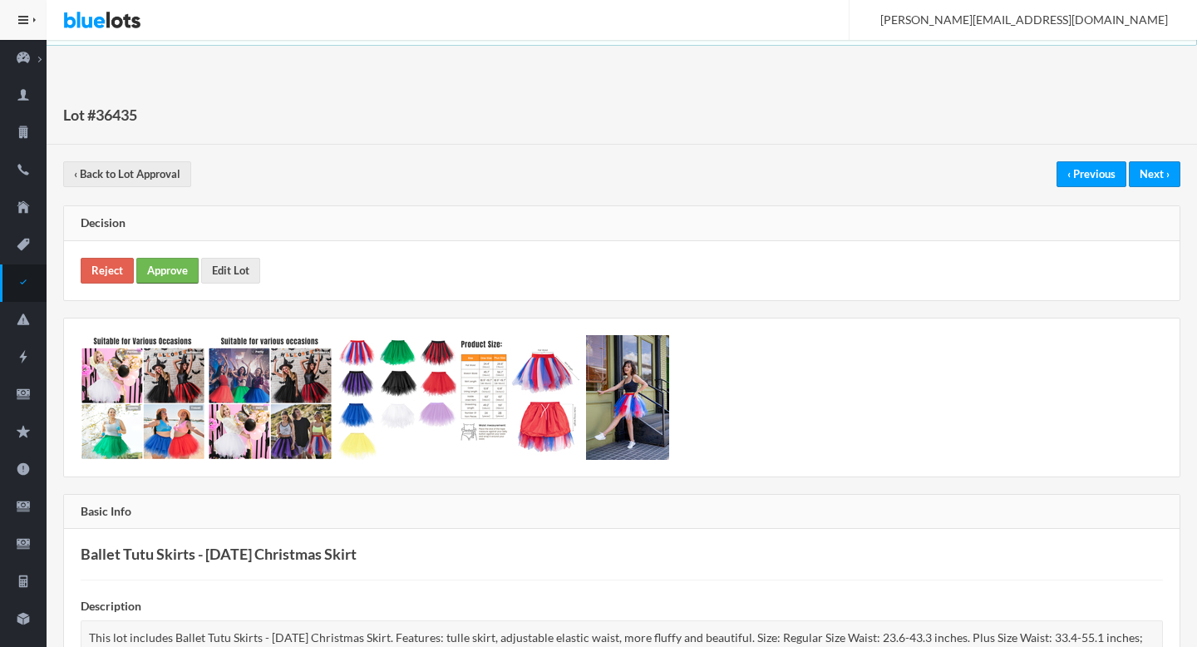
click at [168, 268] on link "Approve" at bounding box center [167, 271] width 62 height 26
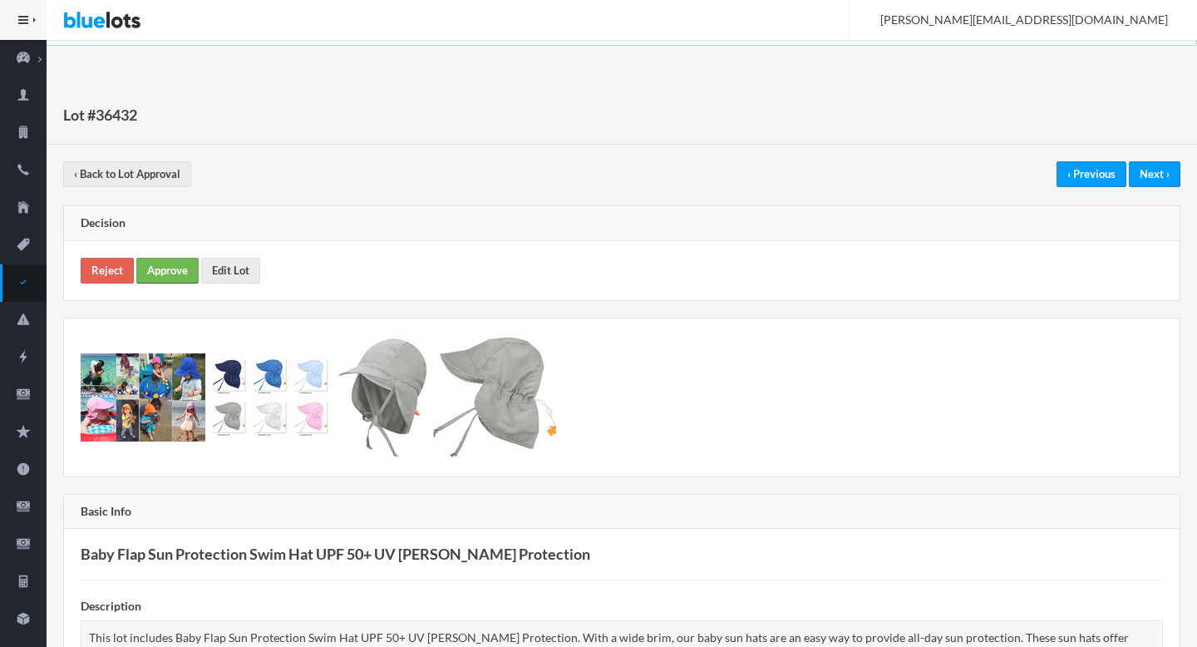
click at [156, 276] on link "Approve" at bounding box center [167, 271] width 62 height 26
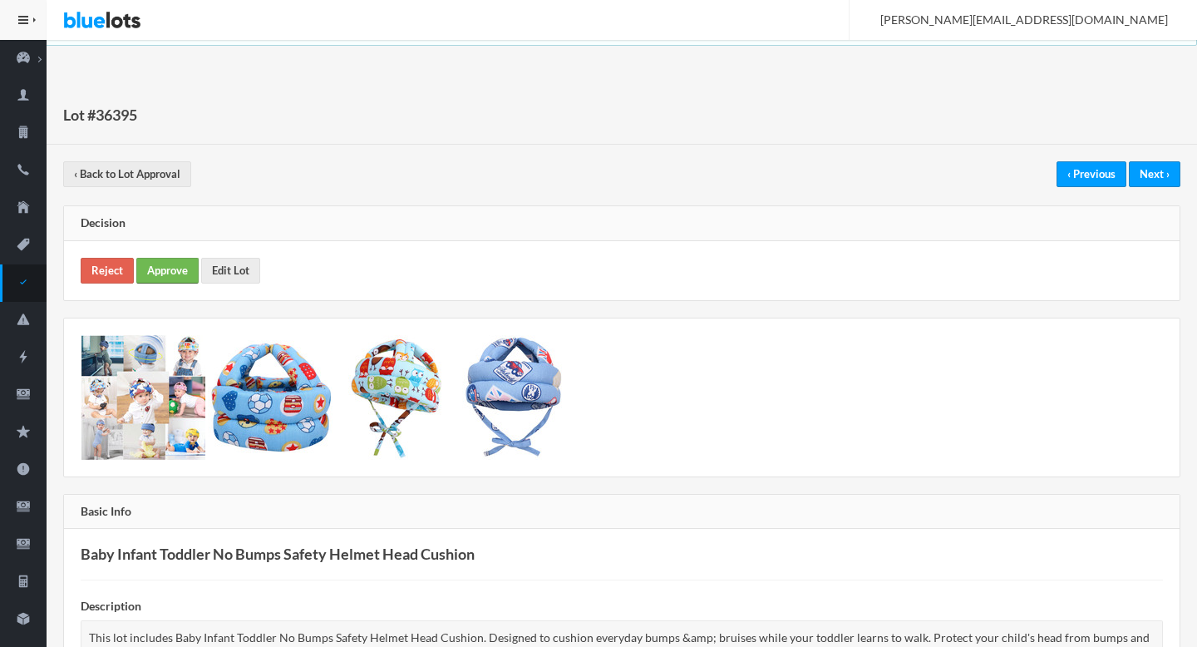
click at [172, 269] on link "Approve" at bounding box center [167, 271] width 62 height 26
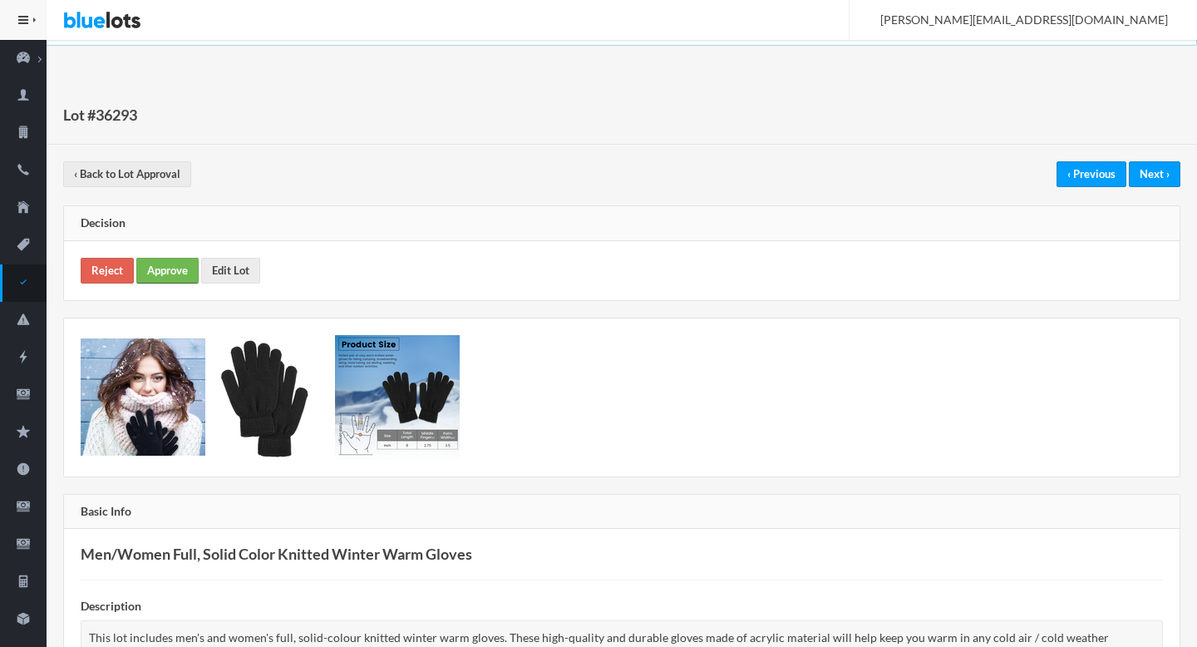
click at [168, 268] on link "Approve" at bounding box center [167, 271] width 62 height 26
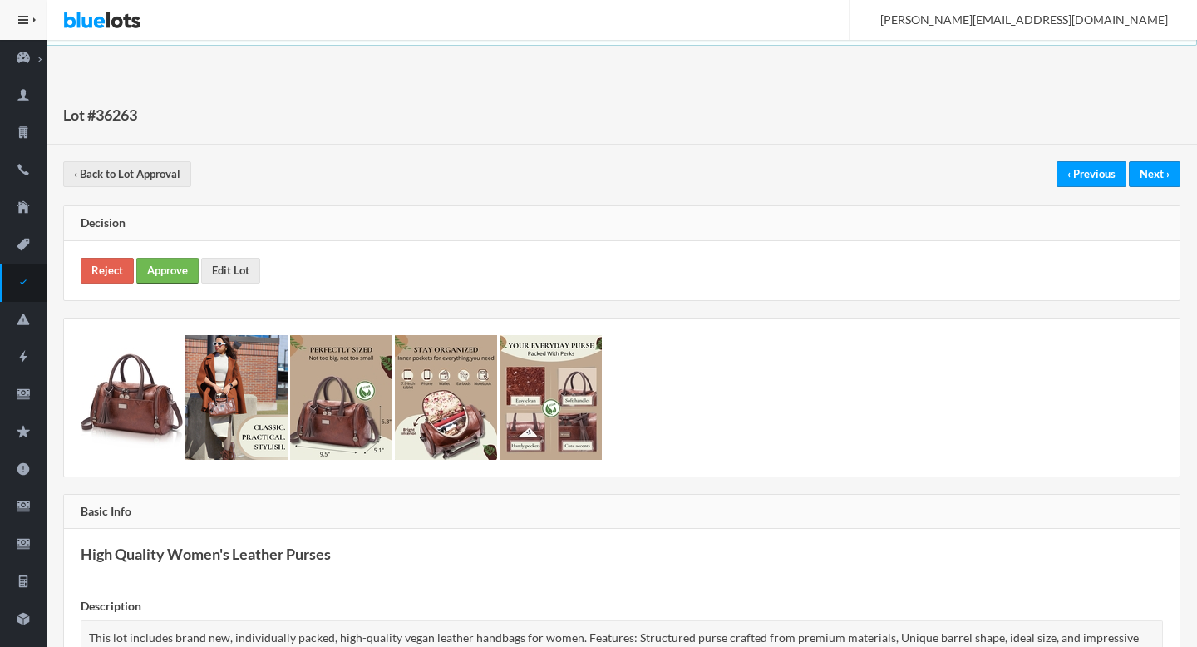
click at [169, 279] on link "Approve" at bounding box center [167, 271] width 62 height 26
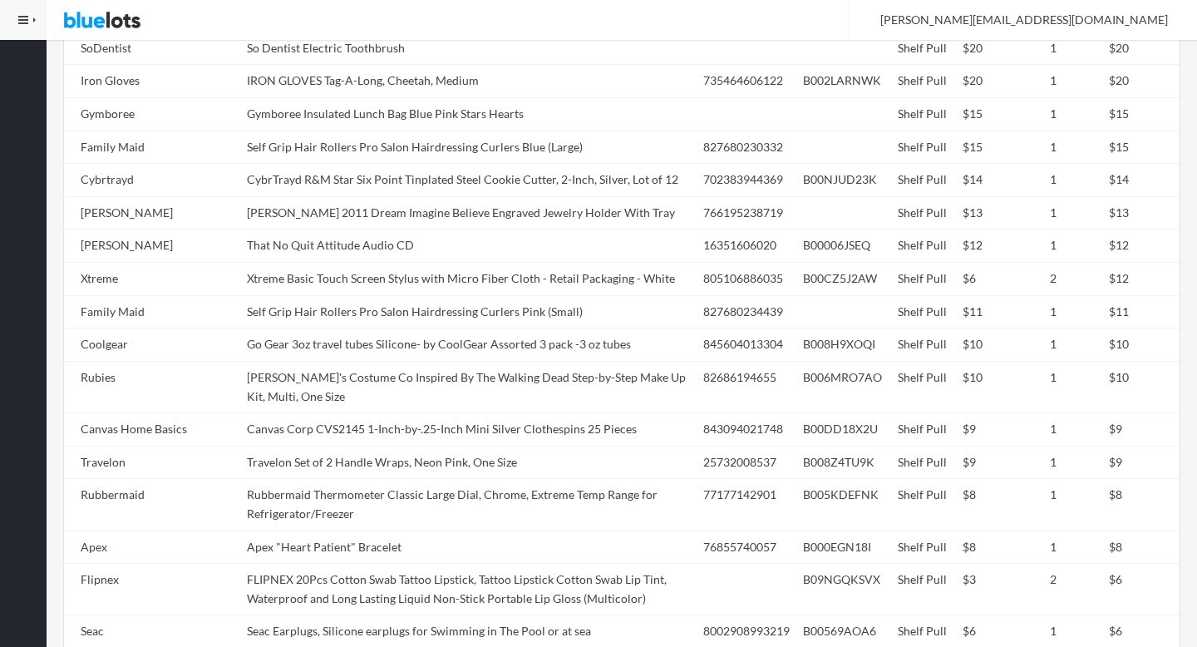
scroll to position [1653, 0]
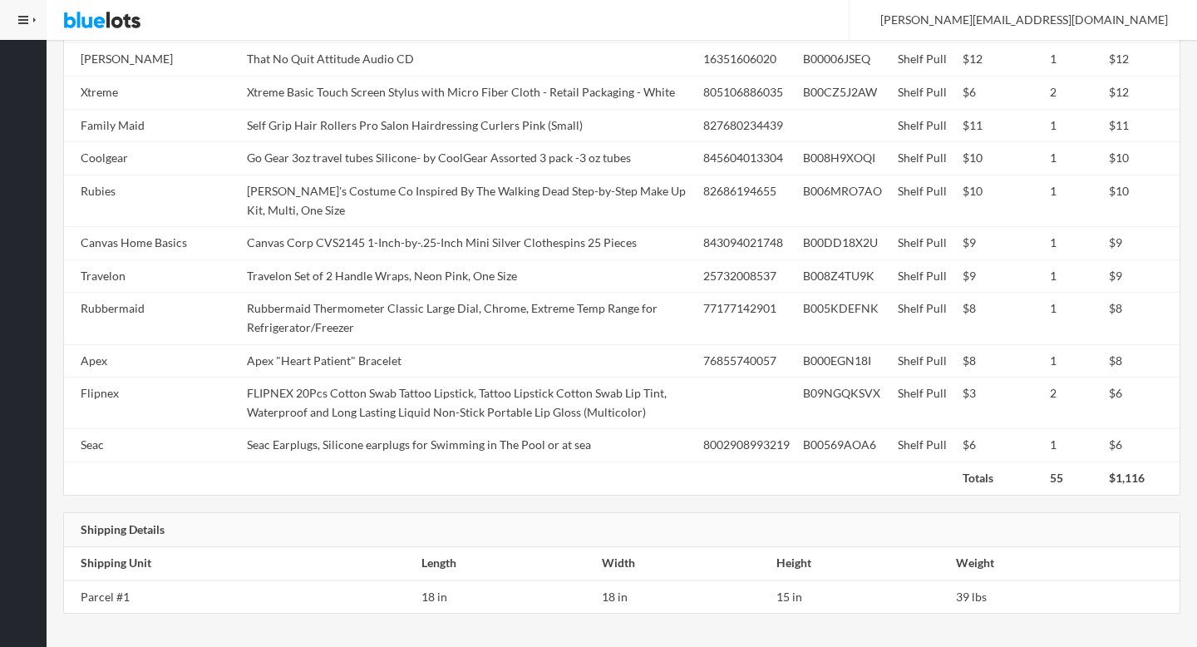
click at [391, 247] on td "Canvas Corp CVS2145 1-Inch-by-.25-Inch Mini Silver Clothespins 25 Pieces" at bounding box center [468, 243] width 456 height 33
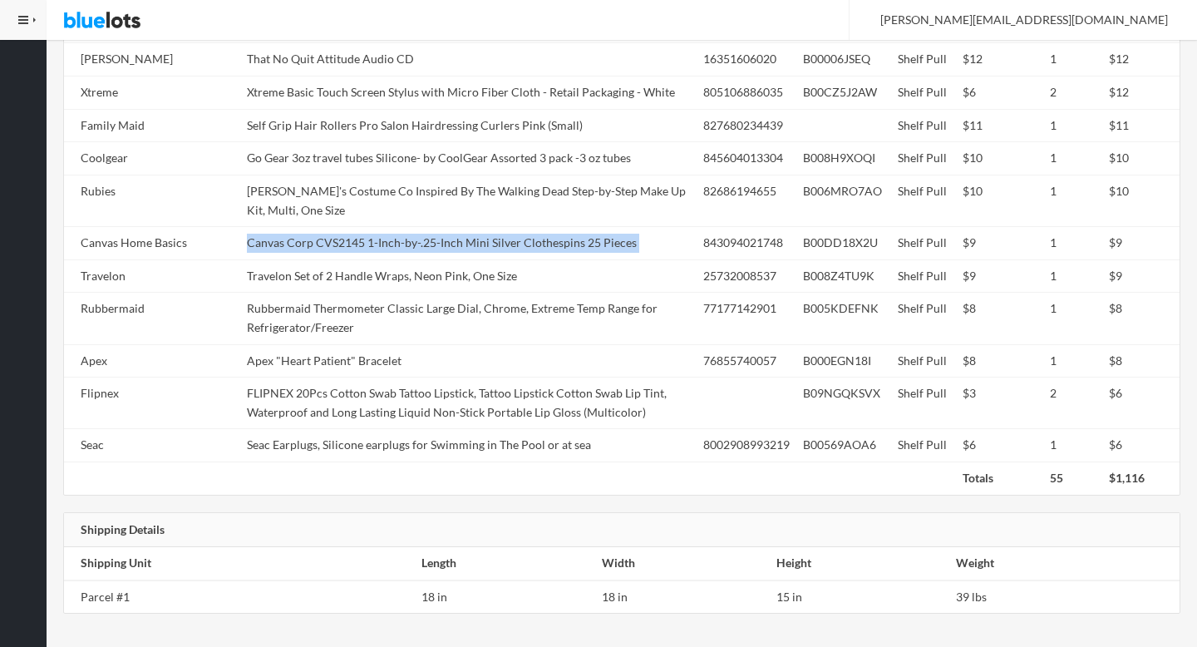
click at [391, 247] on td "Canvas Corp CVS2145 1-Inch-by-.25-Inch Mini Silver Clothespins 25 Pieces" at bounding box center [468, 243] width 456 height 33
copy tr "Canvas Corp CVS2145 1-Inch-by-.25-Inch Mini Silver Clothespins 25 Pieces"
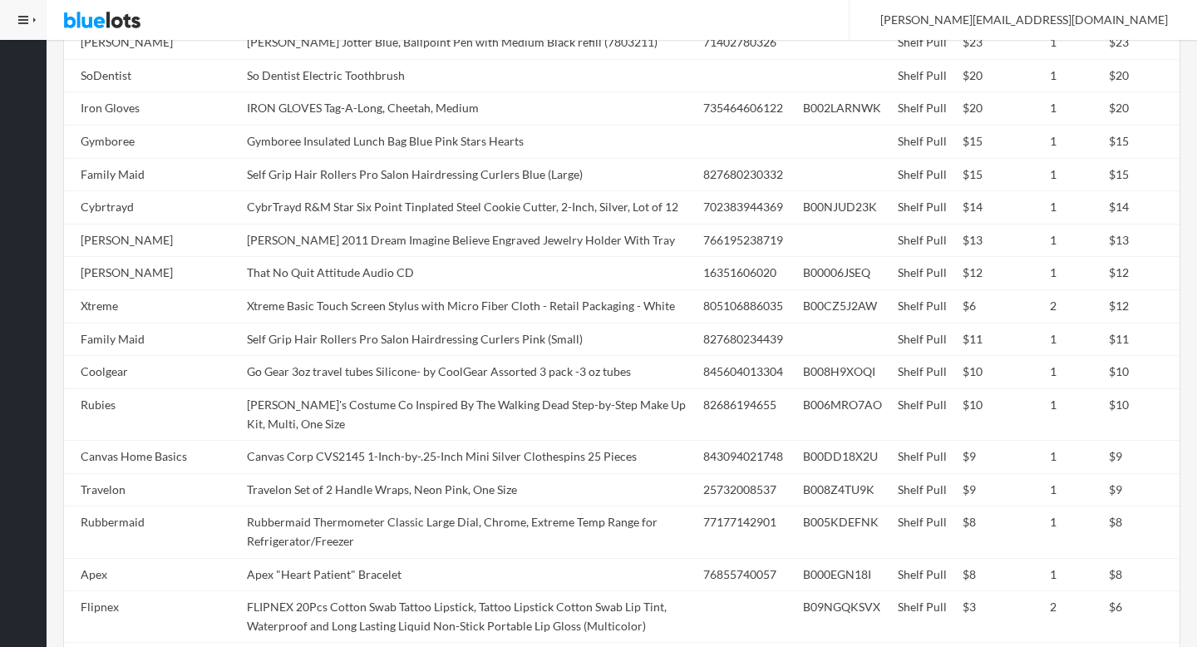
scroll to position [1183, 0]
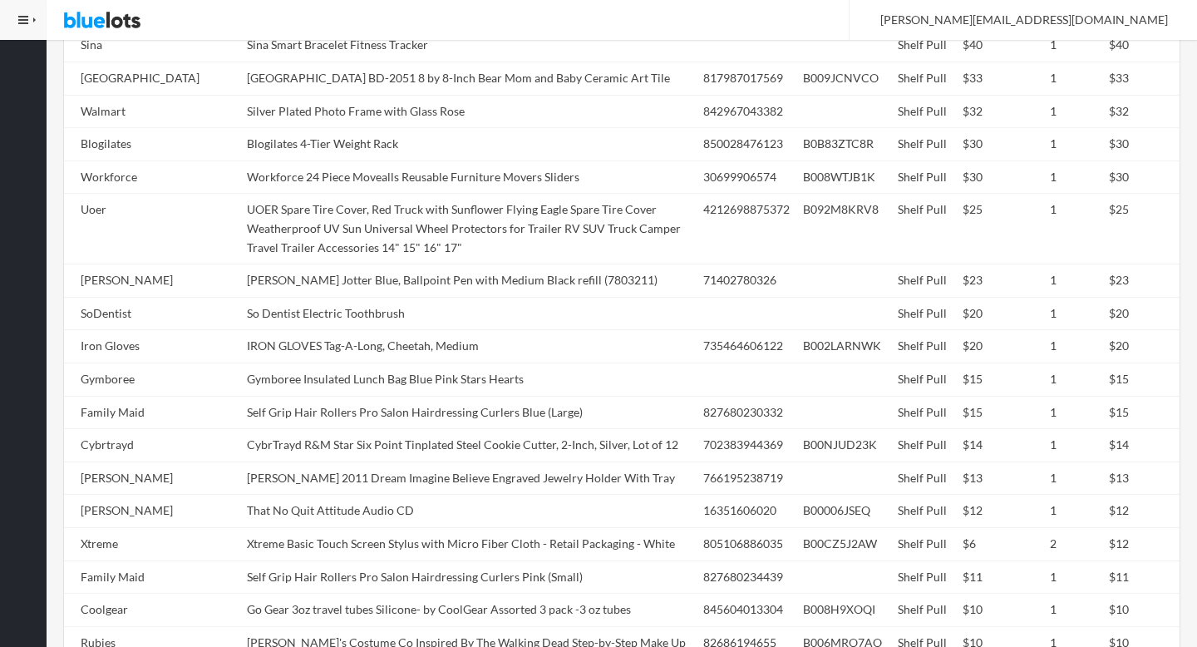
click at [391, 247] on td "UOER Spare Tire Cover, Red Truck with Sunflower Flying Eagle Spare Tire Cover W…" at bounding box center [468, 229] width 456 height 71
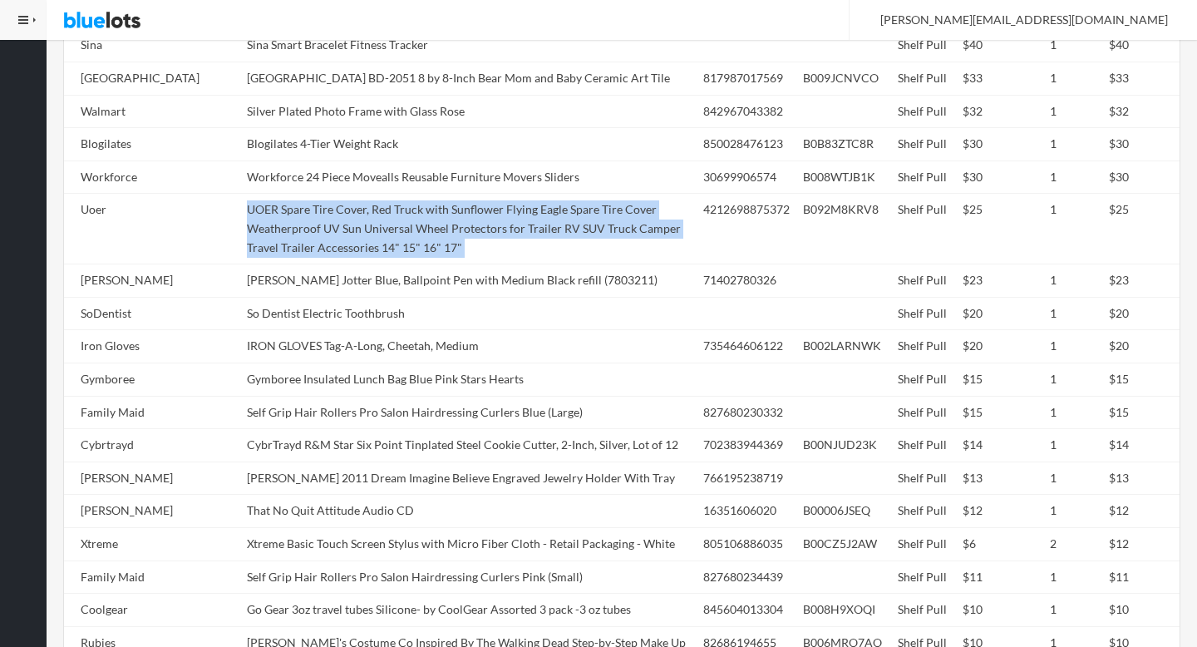
click at [391, 247] on td "UOER Spare Tire Cover, Red Truck with Sunflower Flying Eagle Spare Tire Cover W…" at bounding box center [468, 229] width 456 height 71
copy tr "UOER Spare Tire Cover, Red Truck with Sunflower Flying Eagle Spare Tire Cover W…"
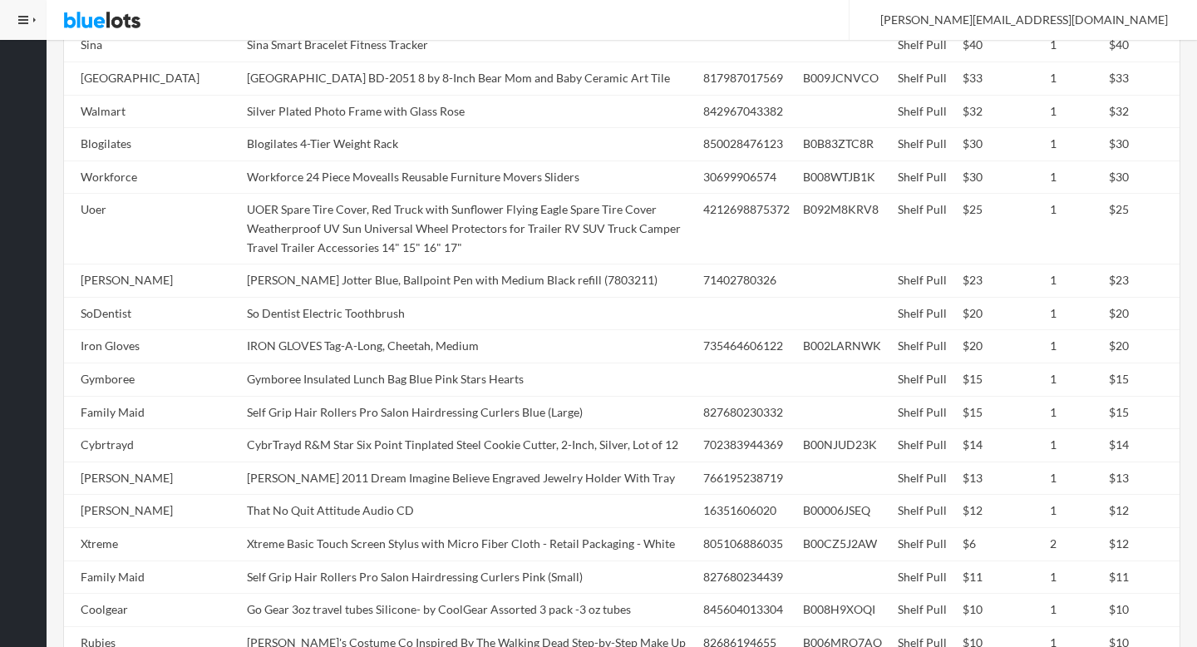
scroll to position [0, 0]
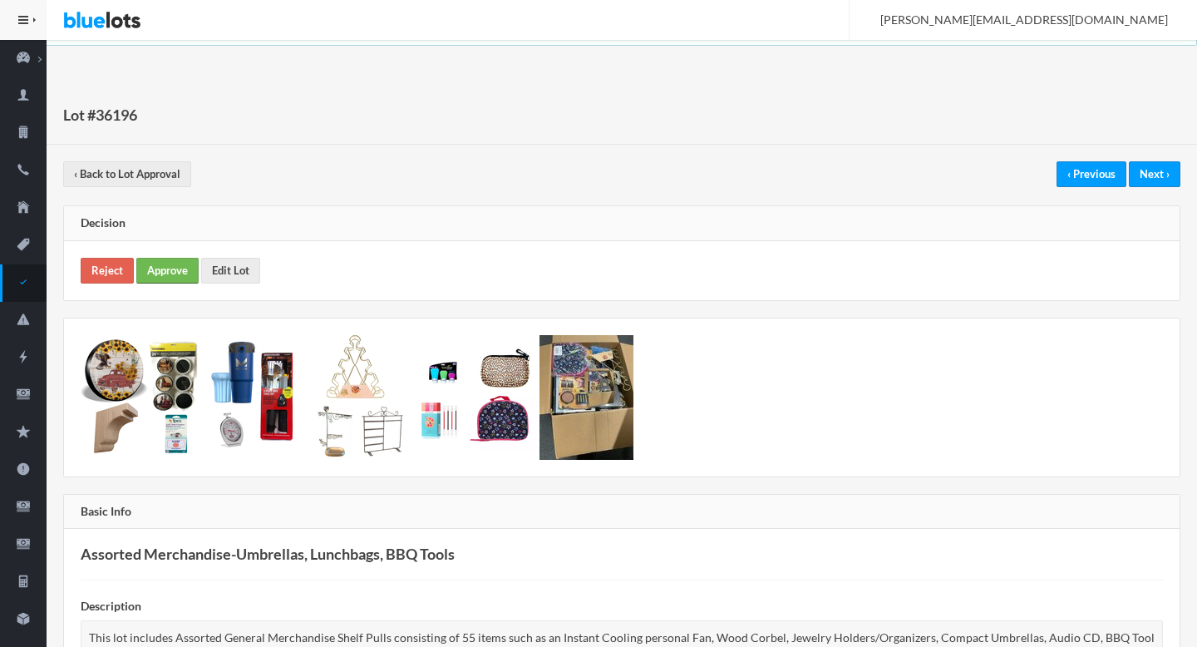
click at [186, 269] on link "Approve" at bounding box center [167, 271] width 62 height 26
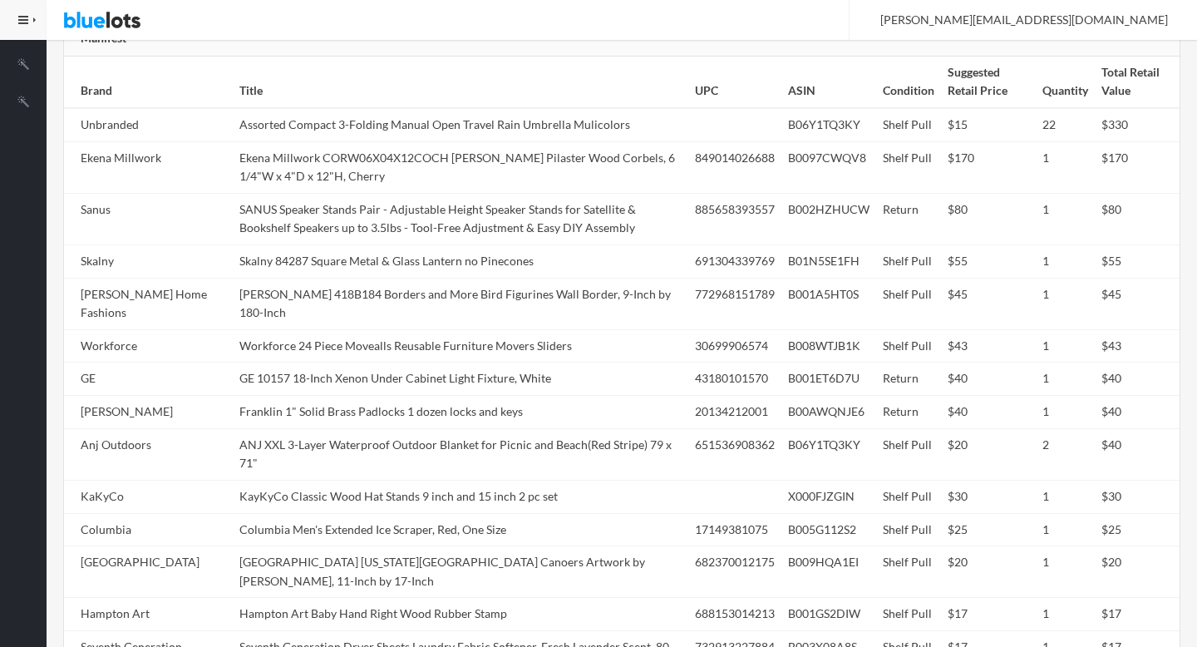
scroll to position [871, 0]
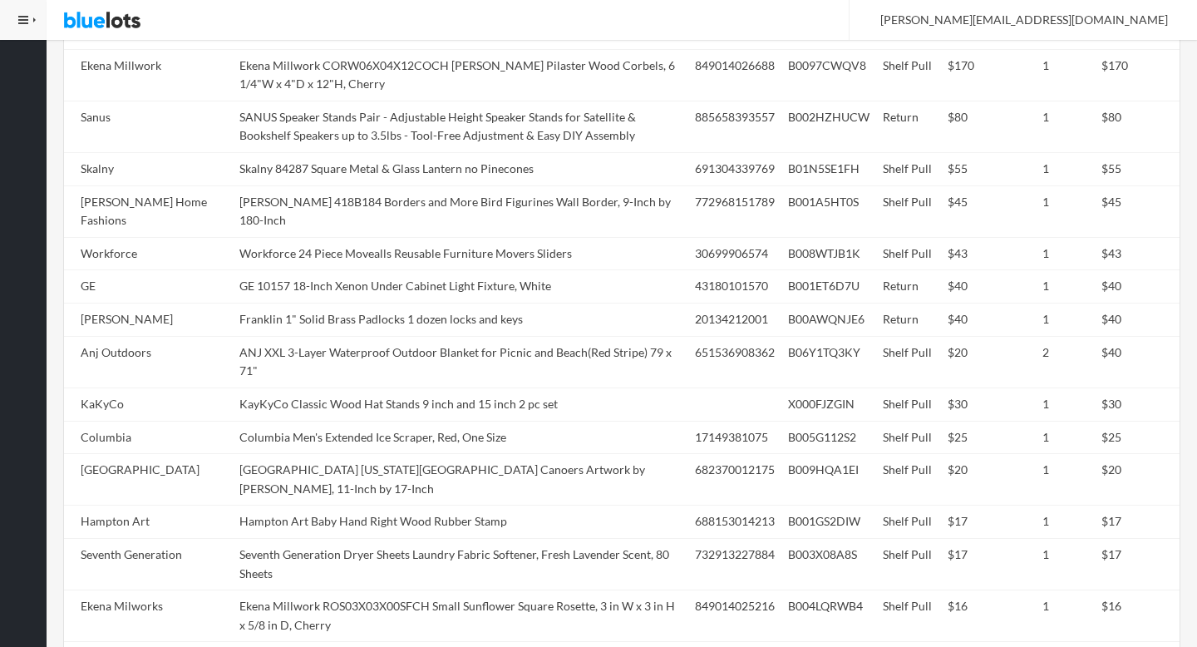
click at [336, 274] on td "GE 10157 18-Inch Xenon Under Cabinet Light Fixture, White" at bounding box center [460, 286] width 455 height 33
click at [312, 240] on td "Workforce 24 Piece Movealls Reusable Furniture Movers Sliders" at bounding box center [460, 253] width 455 height 33
copy td "Workforce"
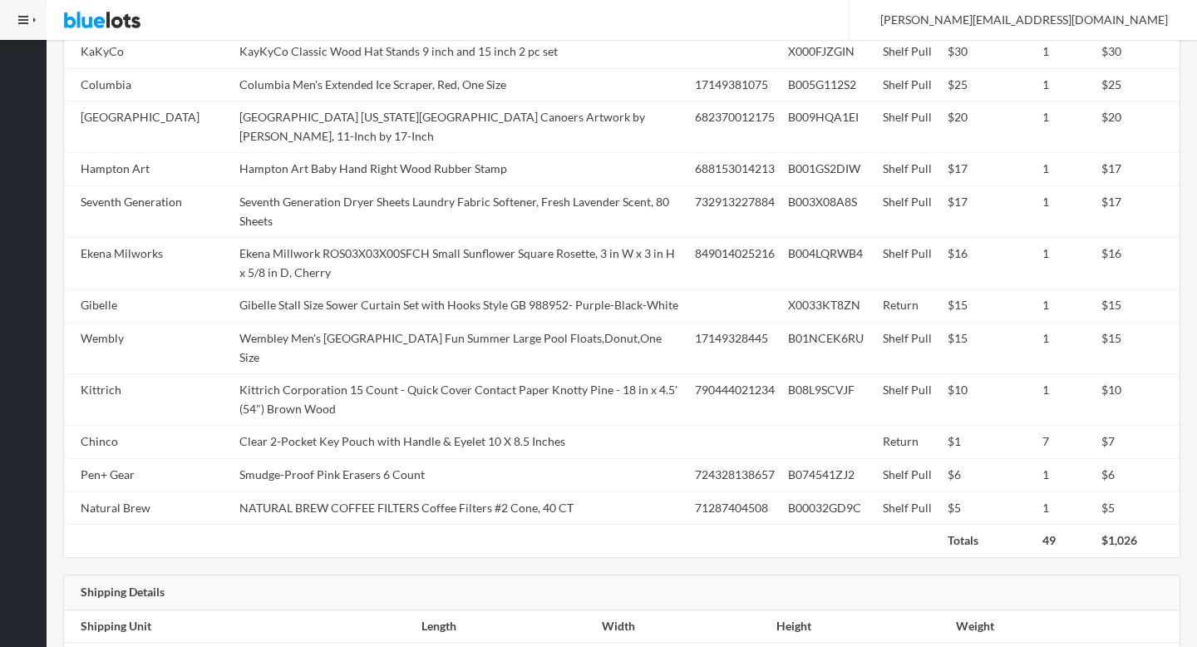
scroll to position [1249, 0]
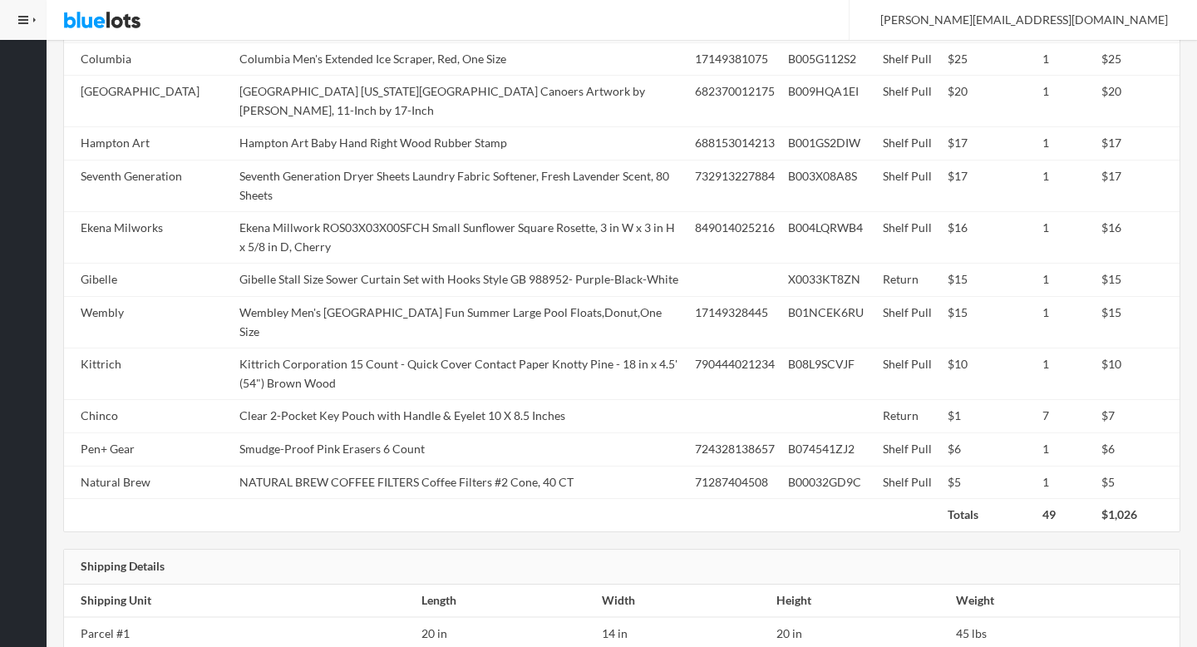
click at [312, 273] on tbody "Unbranded Assorted Compact 3-Folding Manual Open Travel Rain Umbrella Mulicolor…" at bounding box center [621, 68] width 1115 height 861
click at [312, 263] on td "Gibelle Stall Size Sower Curtain Set with Hooks Style GB 988952- Purple-Black-W…" at bounding box center [460, 279] width 455 height 33
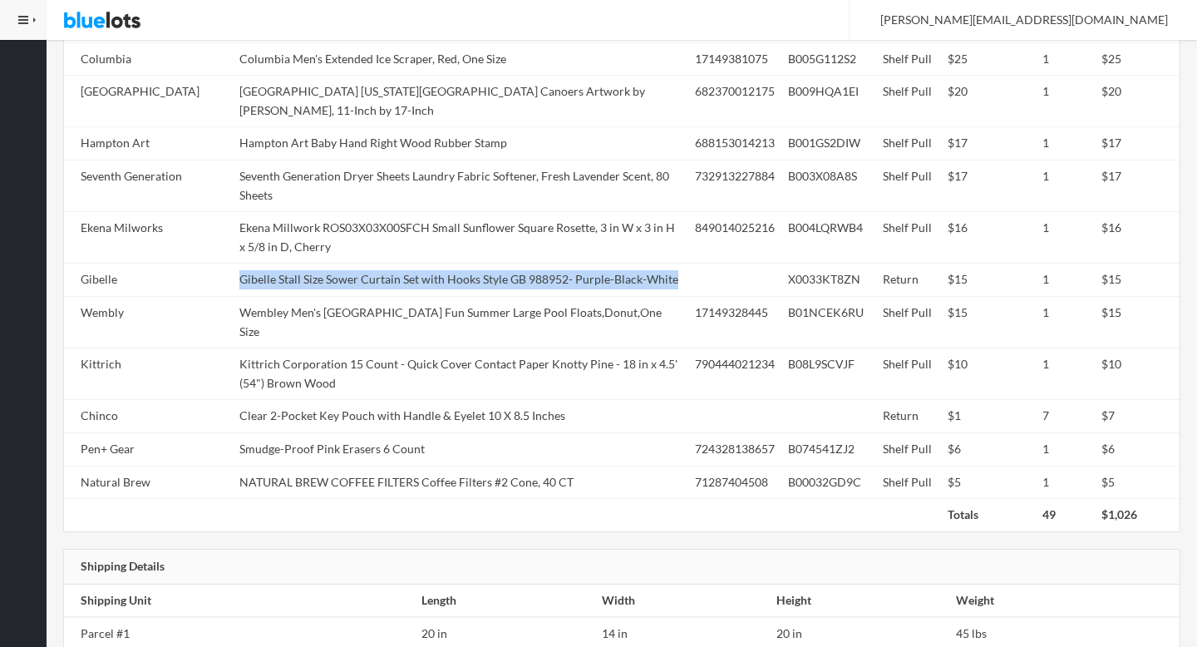
click at [312, 241] on tbody "Unbranded Assorted Compact 3-Folding Manual Open Travel Rain Umbrella Mulicolor…" at bounding box center [621, 68] width 1115 height 861
copy tr "Gibelle Stall Size Sower Curtain Set with Hooks Style GB 988952- Purple-Black-W…"
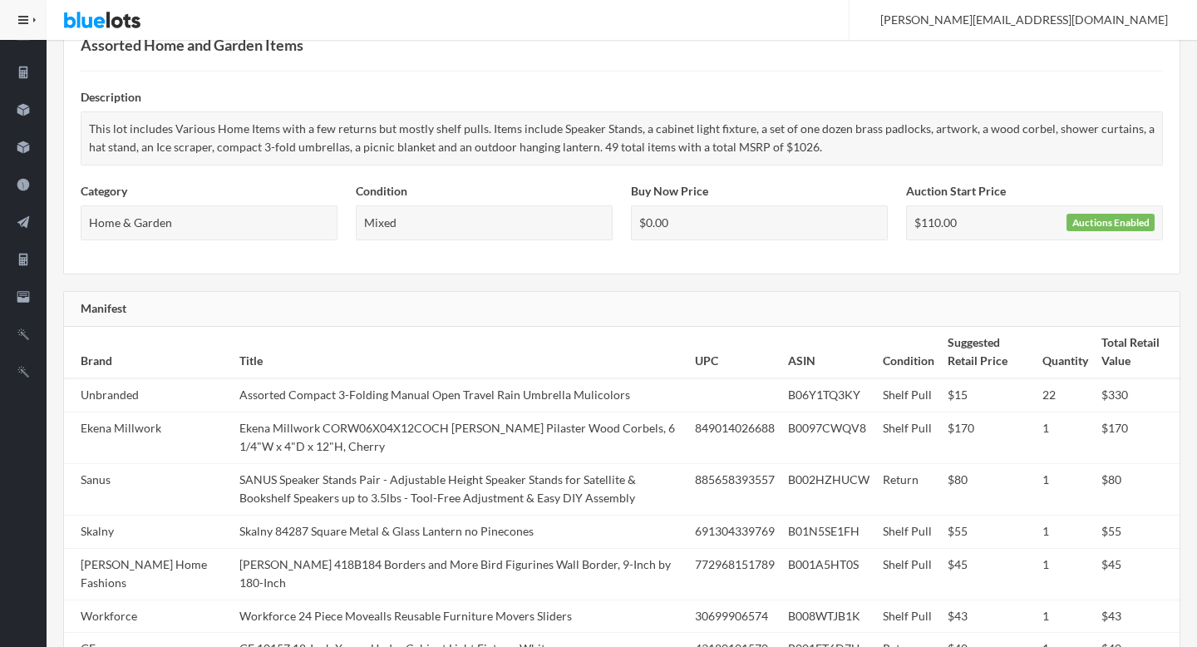
scroll to position [0, 0]
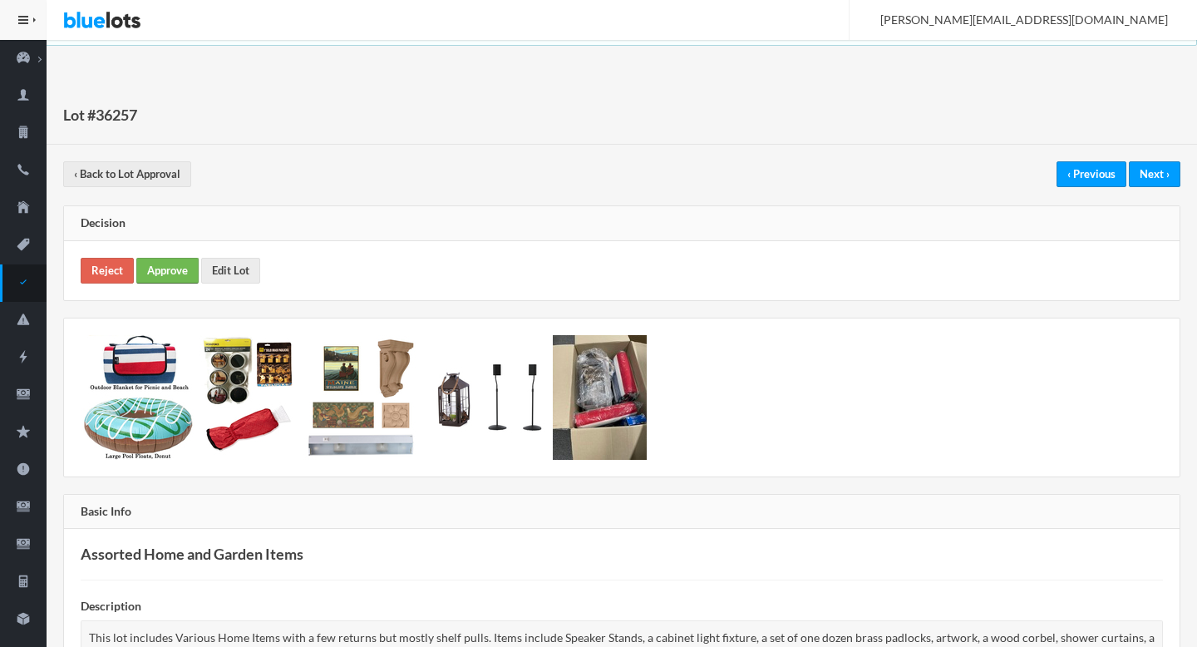
click at [162, 269] on link "Approve" at bounding box center [167, 271] width 62 height 26
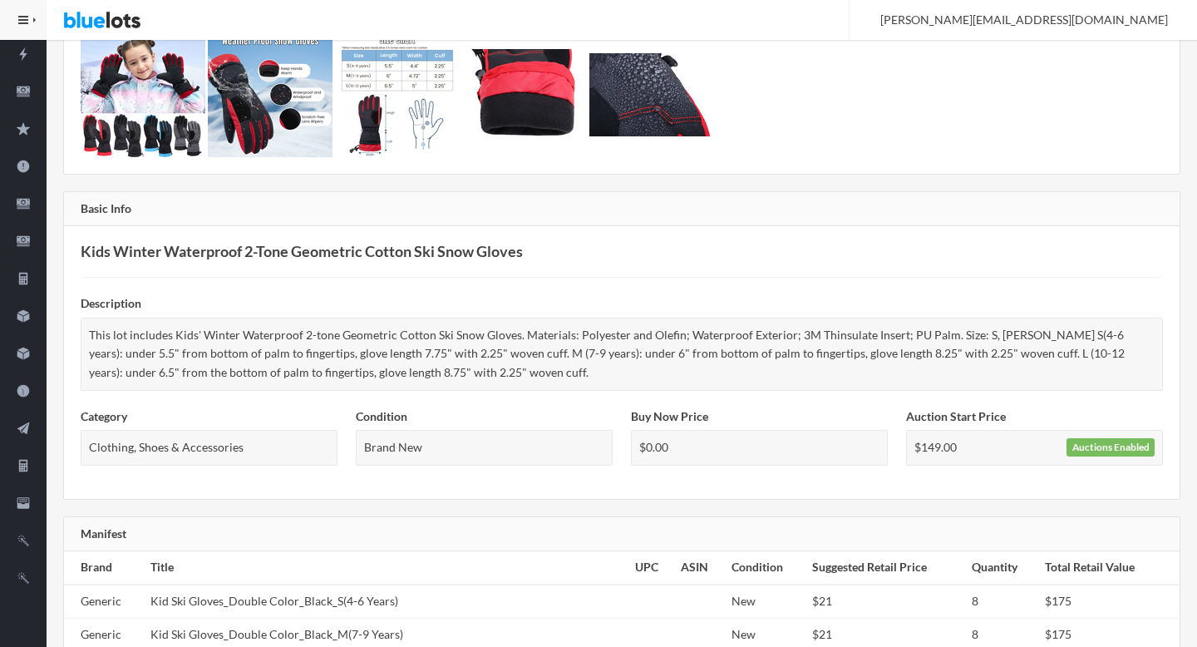
scroll to position [521, 0]
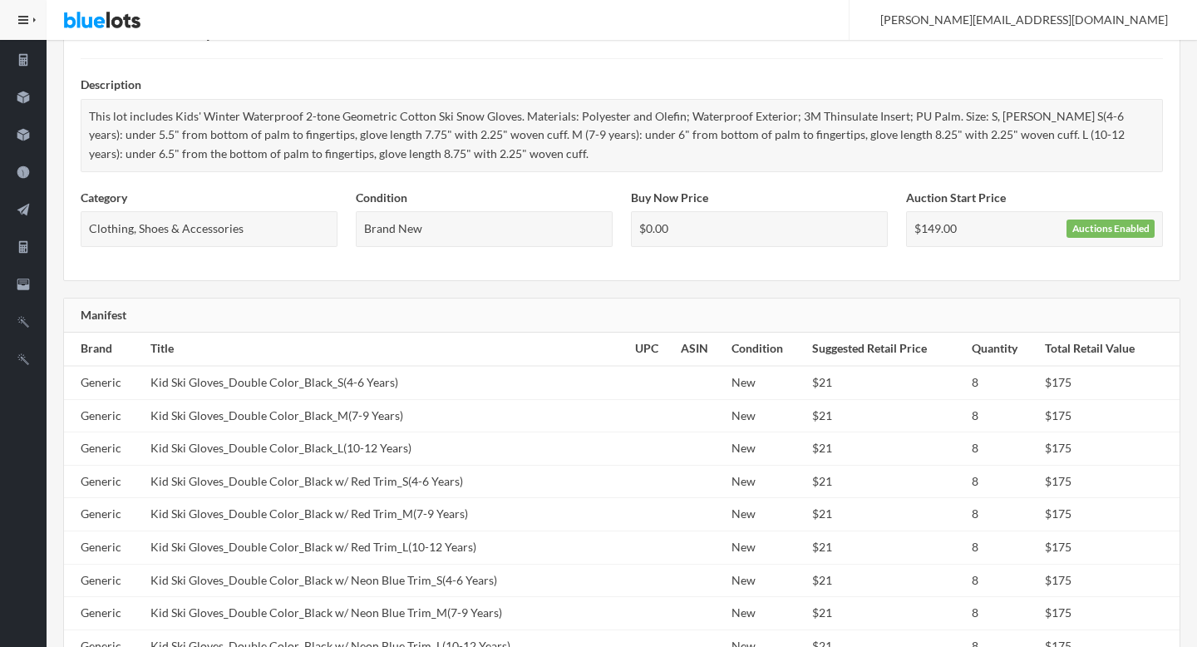
click at [232, 504] on td "Kid Ski Gloves_Double Color_Black w/ Red Trim_M(7-9 Years)" at bounding box center [386, 514] width 484 height 33
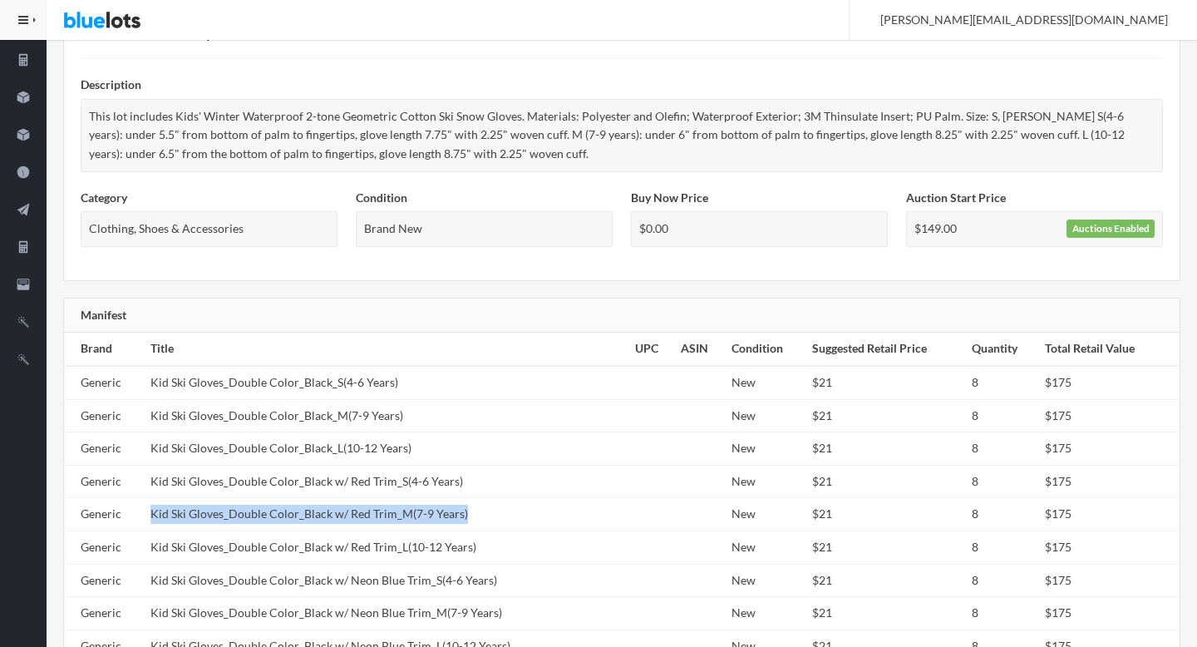
click at [232, 504] on td "Kid Ski Gloves_Double Color_Black w/ Red Trim_M(7-9 Years)" at bounding box center [386, 514] width 484 height 33
copy tr "Kid Ski Gloves_Double Color_Black w/ Red Trim_M(7-9 Years)"
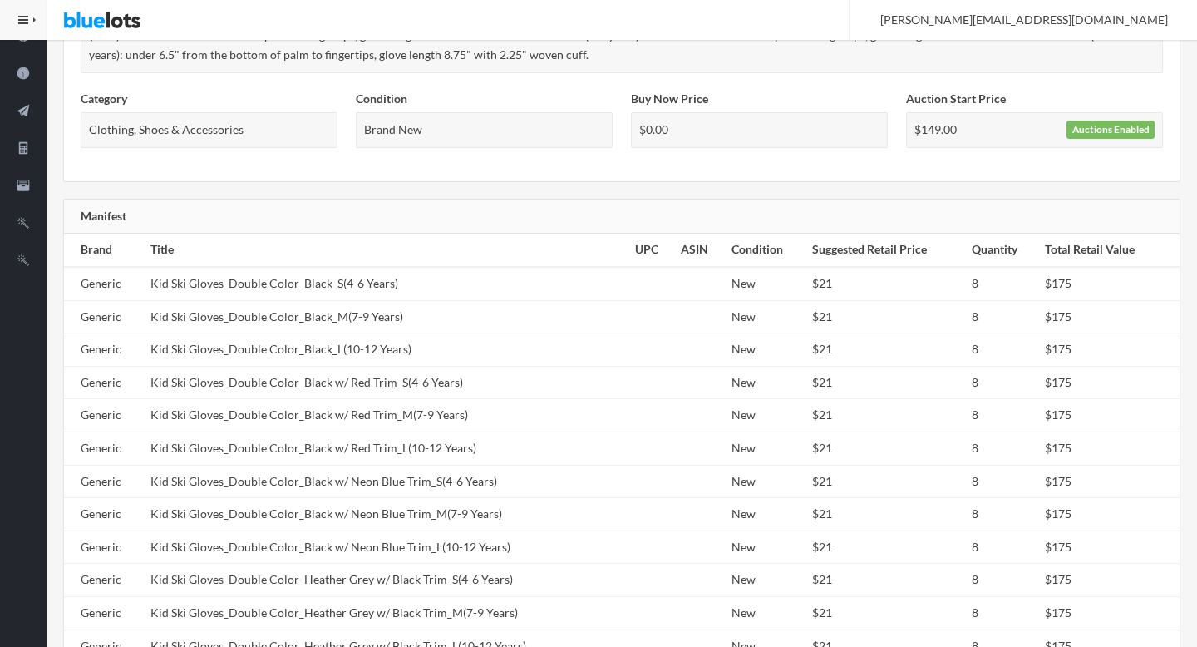
scroll to position [853, 0]
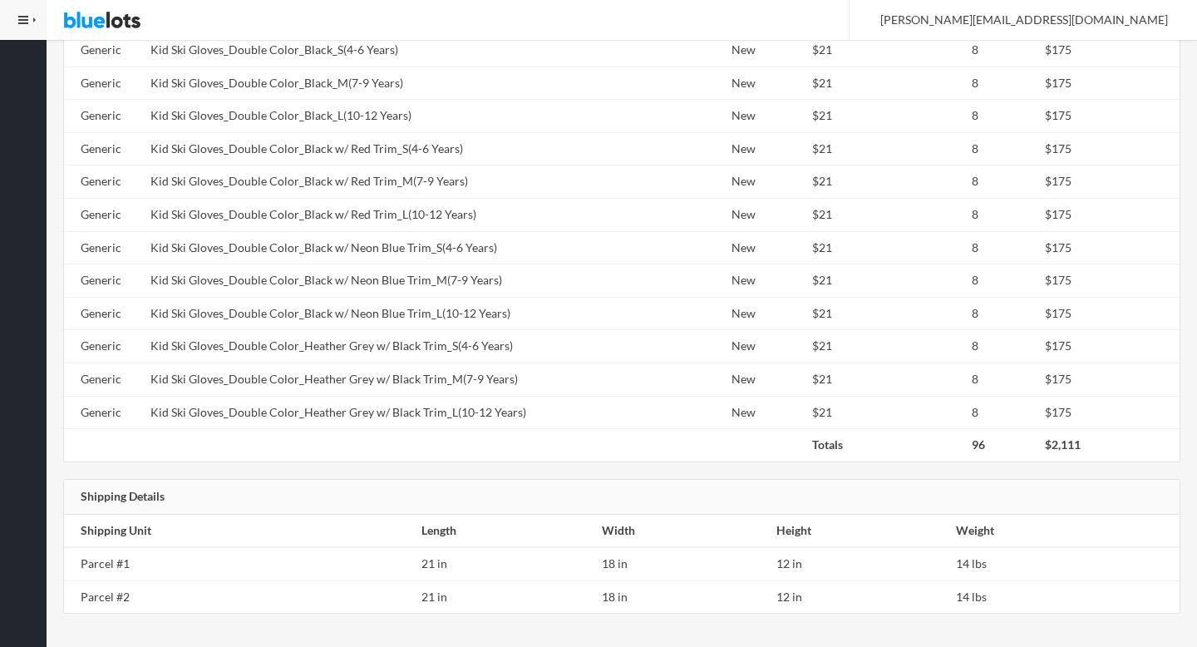
click at [293, 326] on td "Kid Ski Gloves_Double Color_Black w/ Neon Blue Trim_L(10-12 Years)" at bounding box center [386, 313] width 484 height 33
copy tr "Kid Ski Gloves_Double Color_Black w/ Neon Blue Trim_L(10-12 Years)"
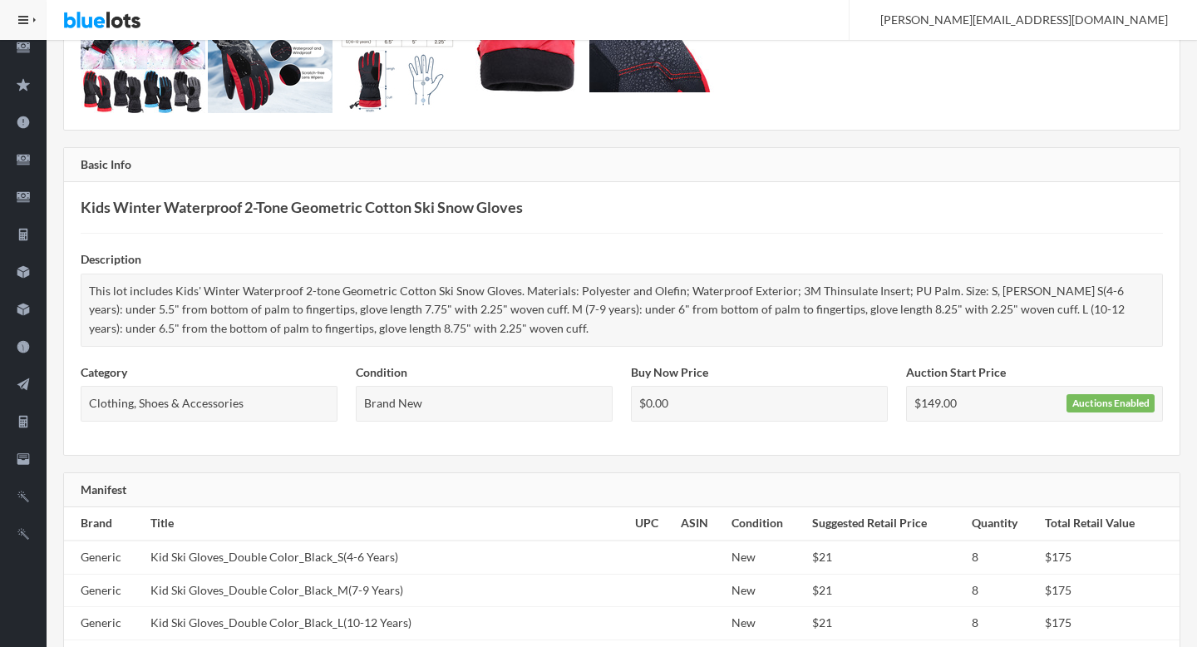
scroll to position [0, 0]
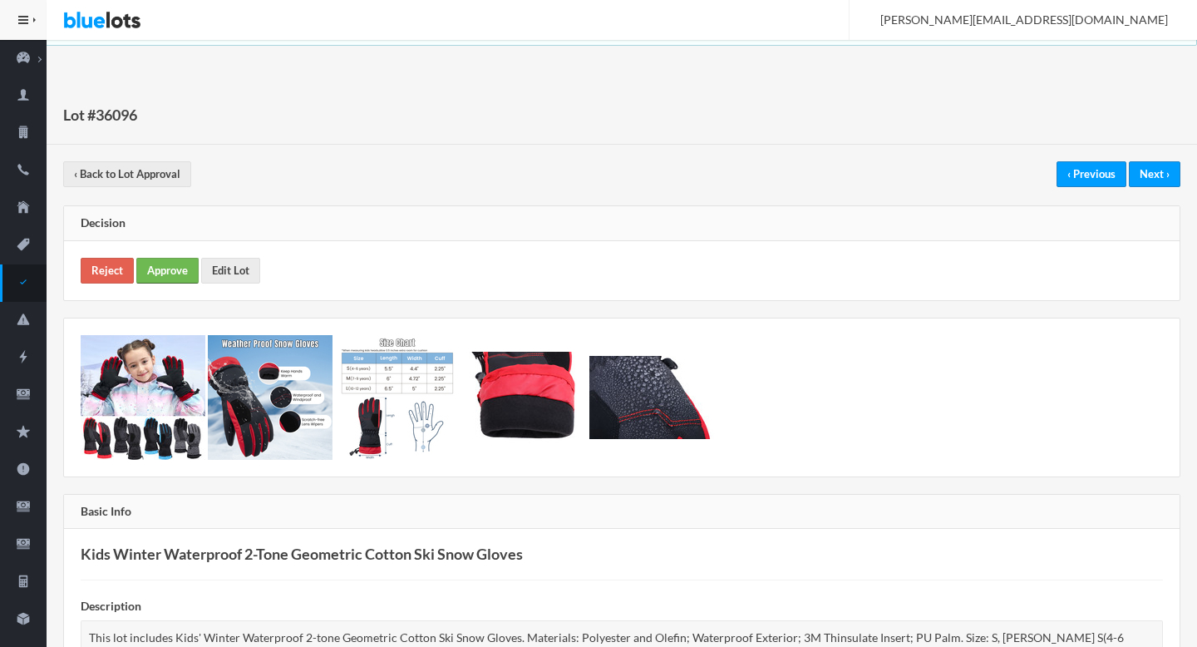
click at [184, 269] on link "Approve" at bounding box center [167, 271] width 62 height 26
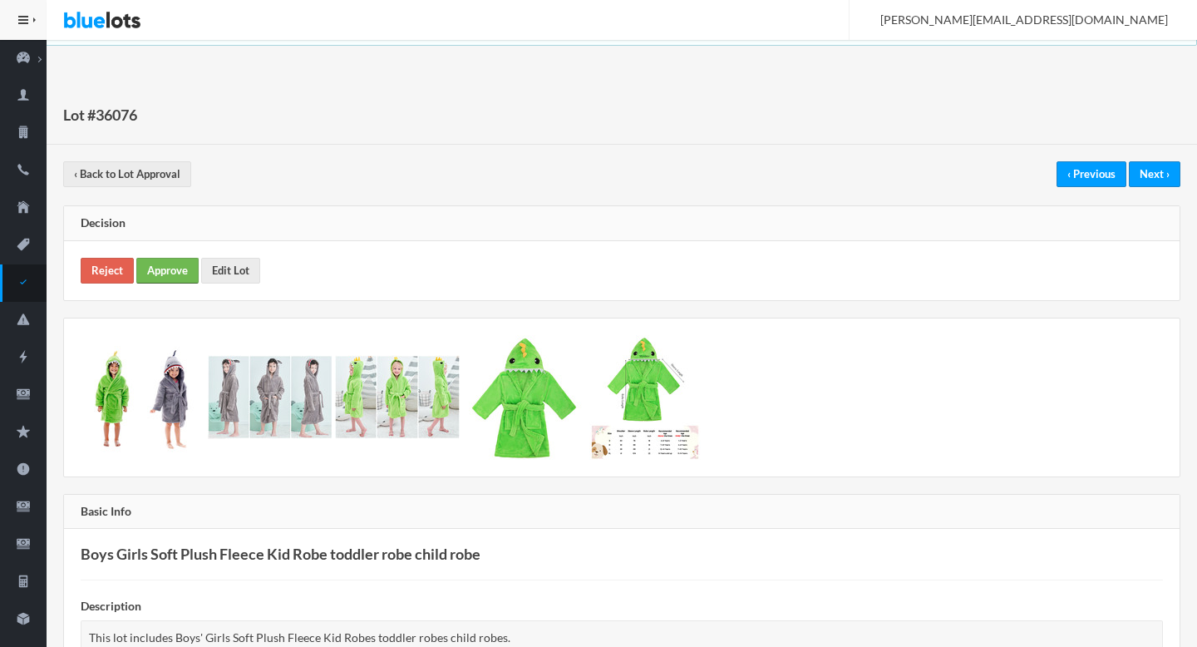
click at [164, 276] on link "Approve" at bounding box center [167, 271] width 62 height 26
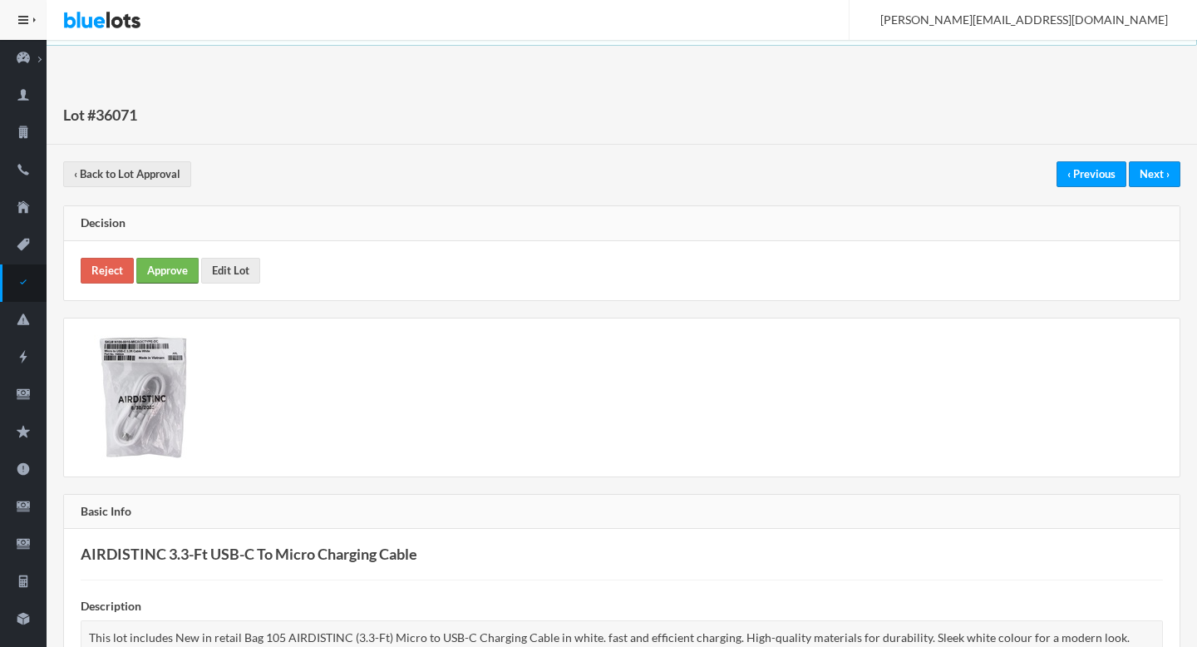
click at [180, 279] on link "Approve" at bounding box center [167, 271] width 62 height 26
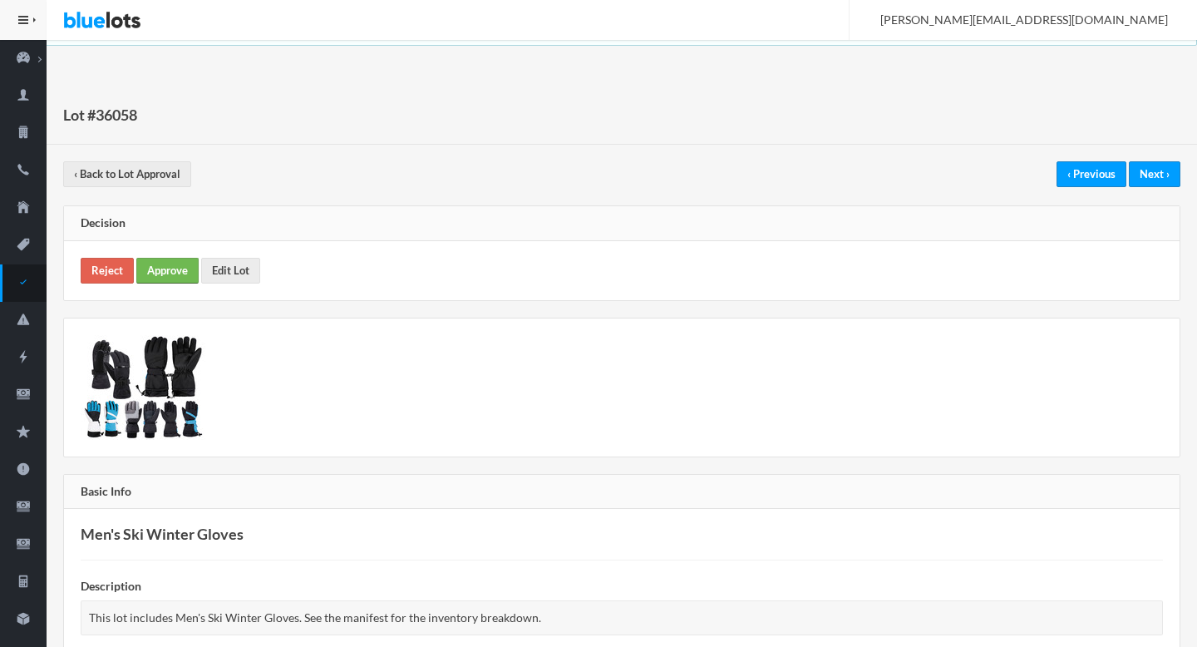
click at [189, 265] on link "Approve" at bounding box center [167, 271] width 62 height 26
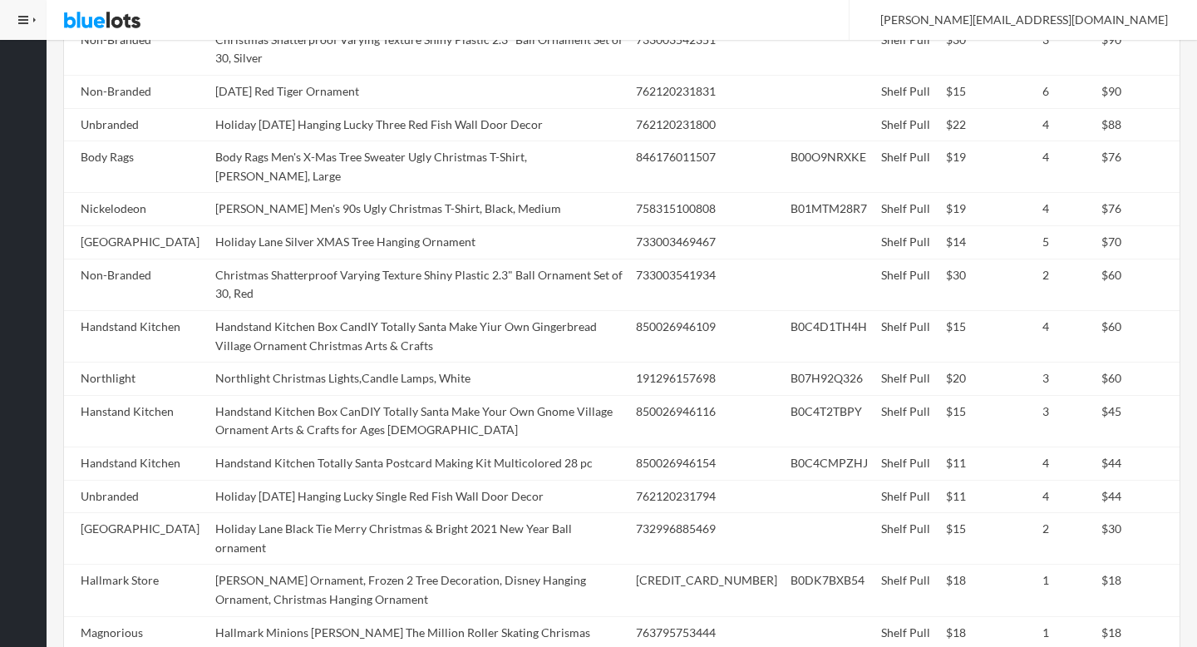
scroll to position [1037, 0]
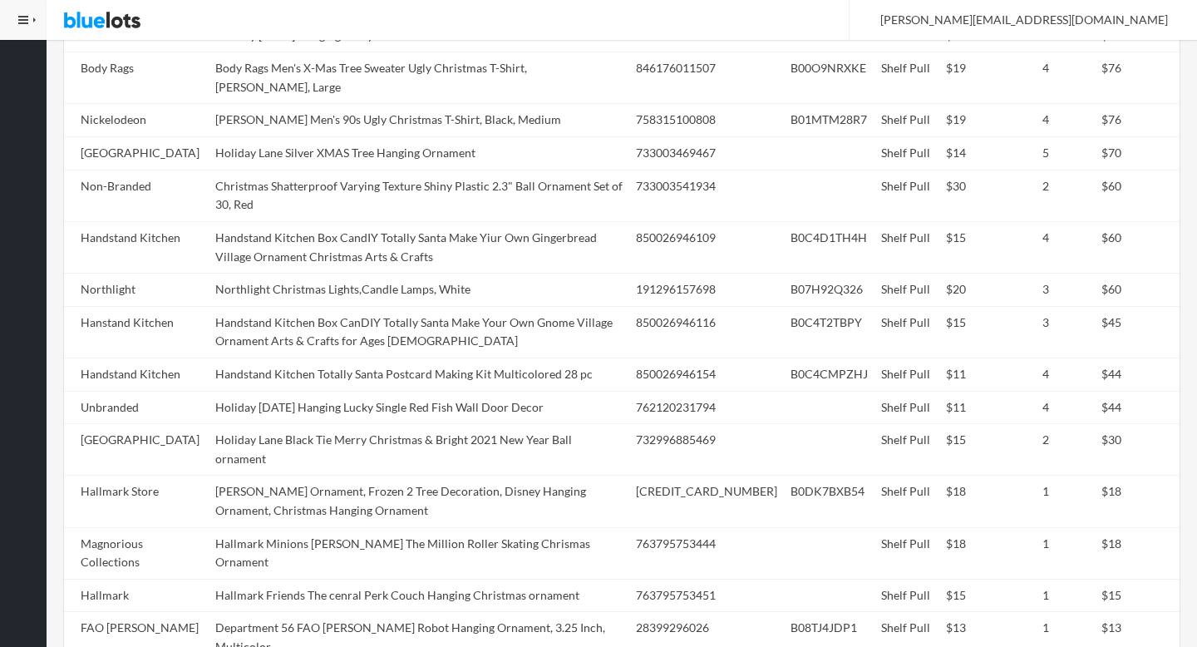
click at [371, 309] on td "Handstand Kitchen Box CanDIY Totally Santa Make Your Own Gnome Village Ornament…" at bounding box center [419, 332] width 420 height 52
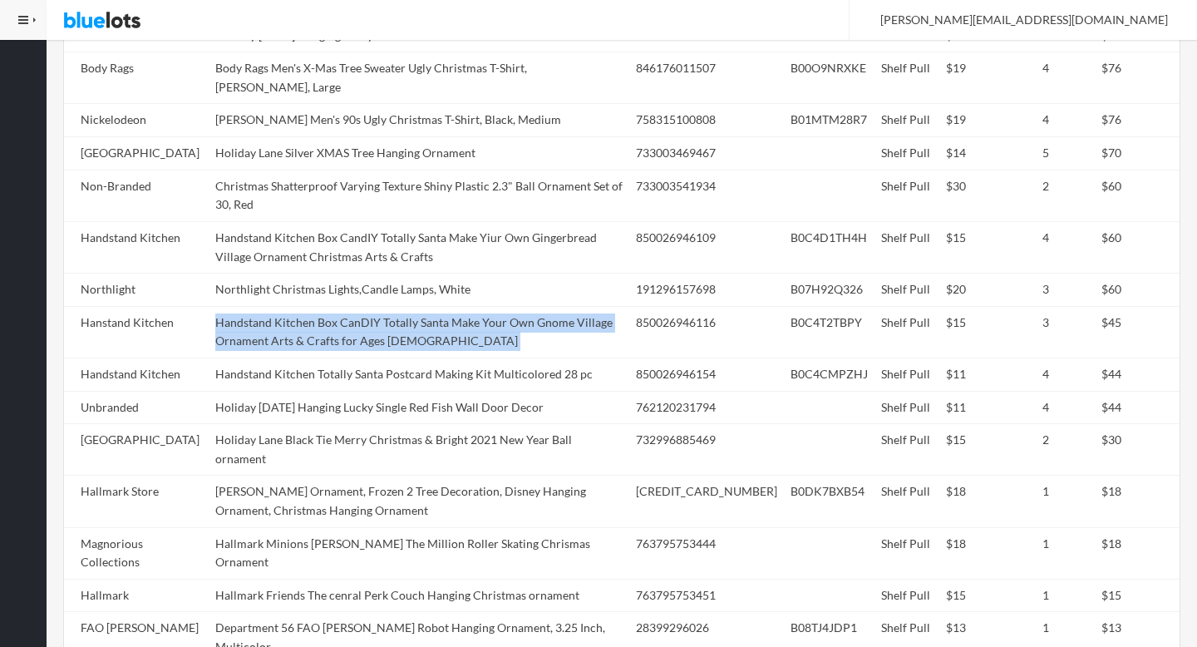
click at [371, 309] on td "Handstand Kitchen Box CanDIY Totally Santa Make Your Own Gnome Village Ornament…" at bounding box center [419, 332] width 420 height 52
copy tr "Handstand Kitchen Box CanDIY Totally Santa Make Your Own Gnome Village Ornament…"
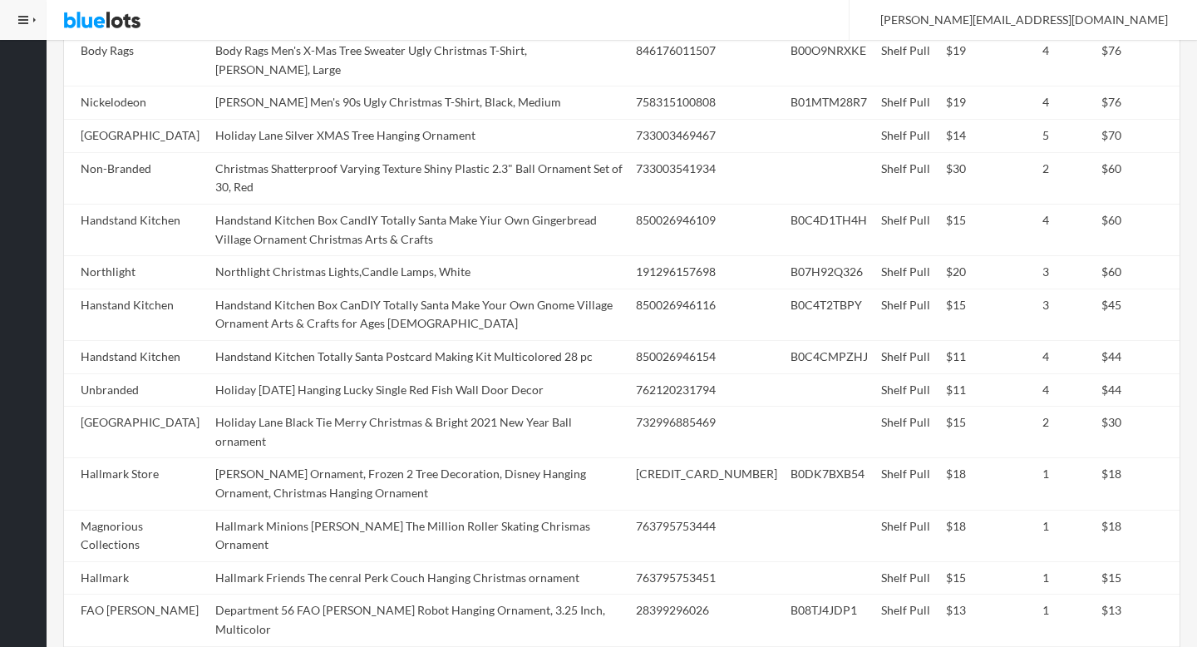
scroll to position [1053, 0]
click at [371, 342] on td "Handstand Kitchen Totally Santa Postcard Making Kit Multicolored 28 pc" at bounding box center [419, 358] width 420 height 33
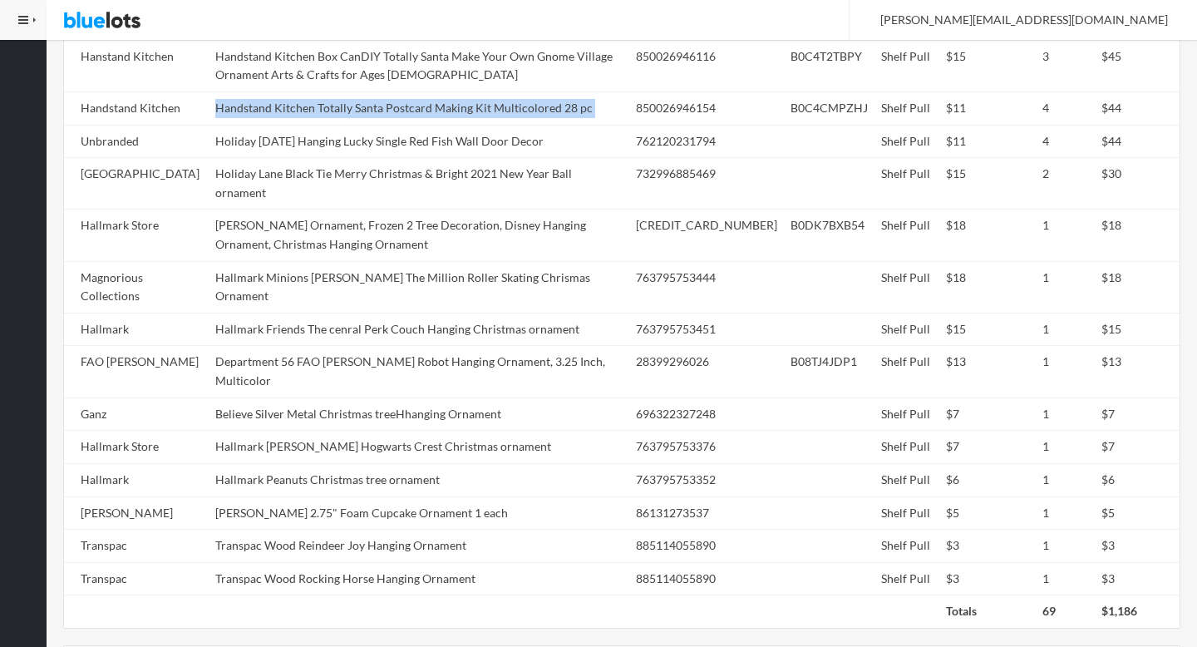
scroll to position [1361, 0]
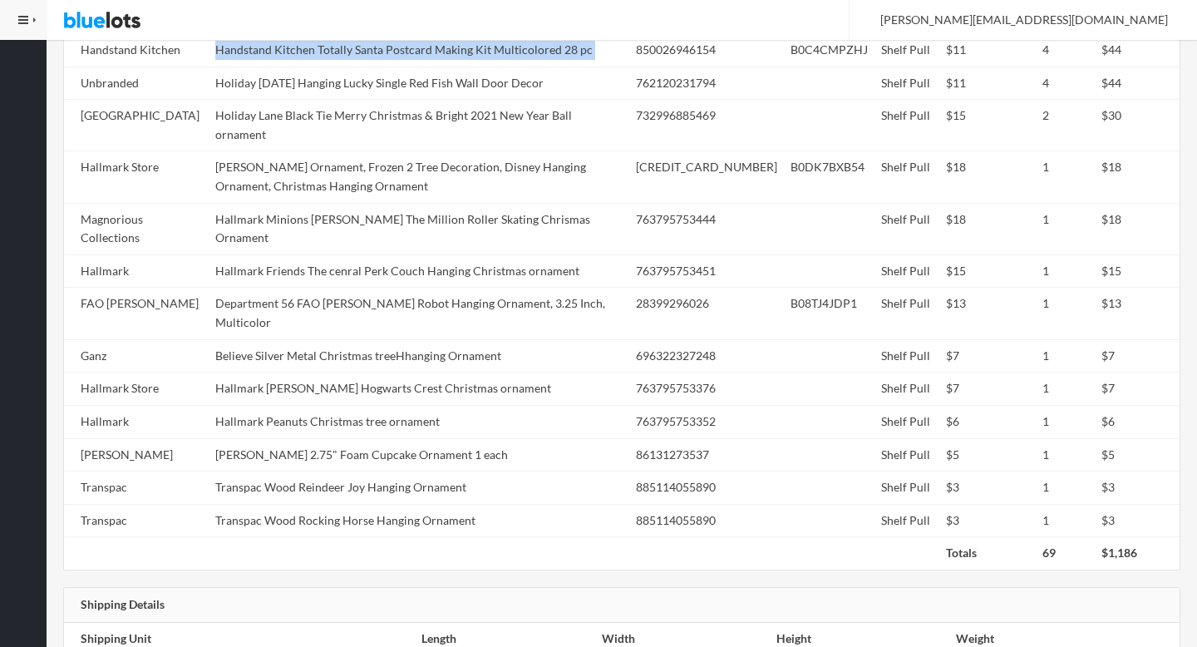
click at [371, 372] on td "Hallmark Harry Potter Hogwarts Crest Christmas ornament" at bounding box center [419, 388] width 420 height 33
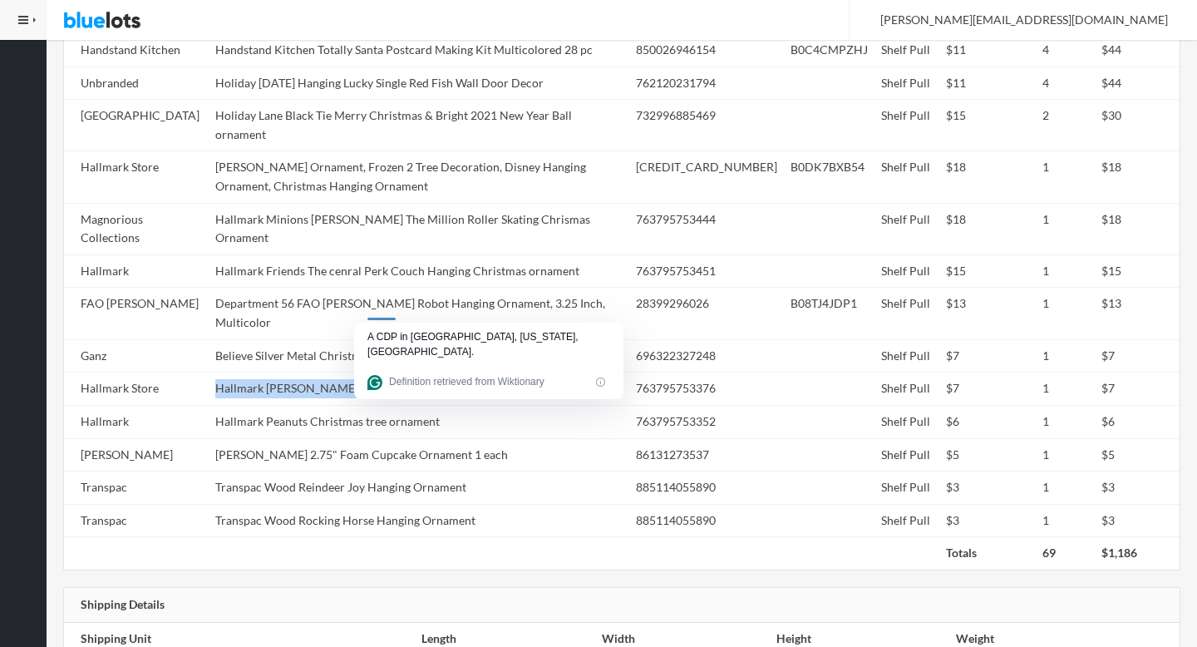
copy tr "Hallmark Harry Potter Hogwarts Crest Christmas ornament"
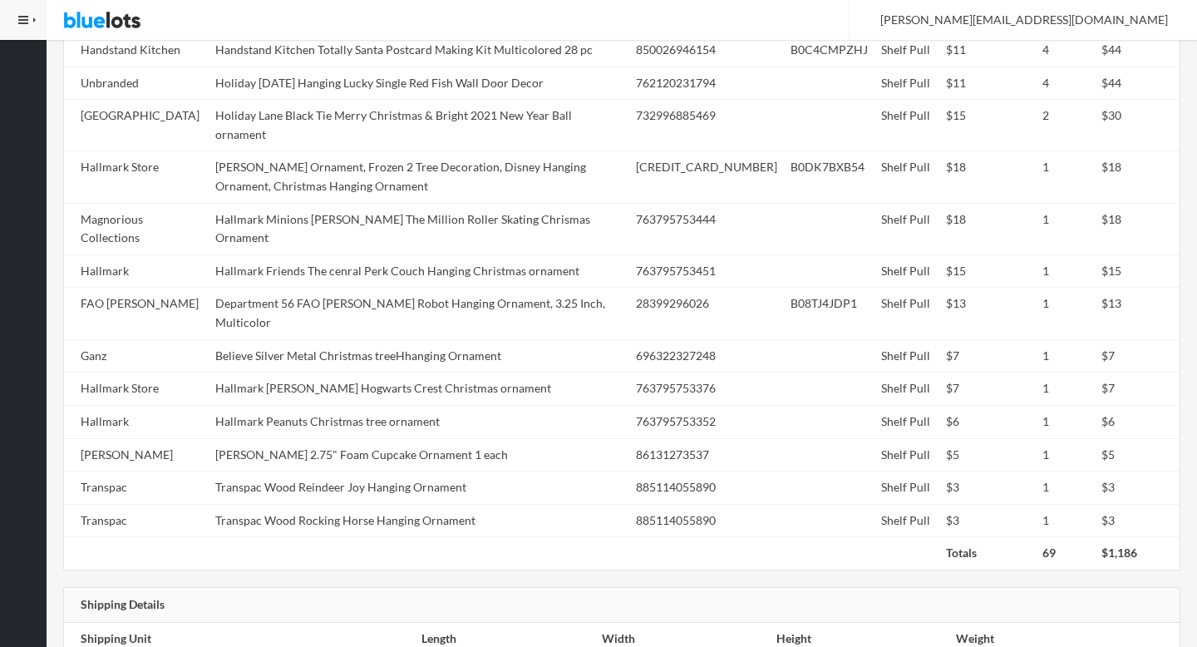
scroll to position [0, 0]
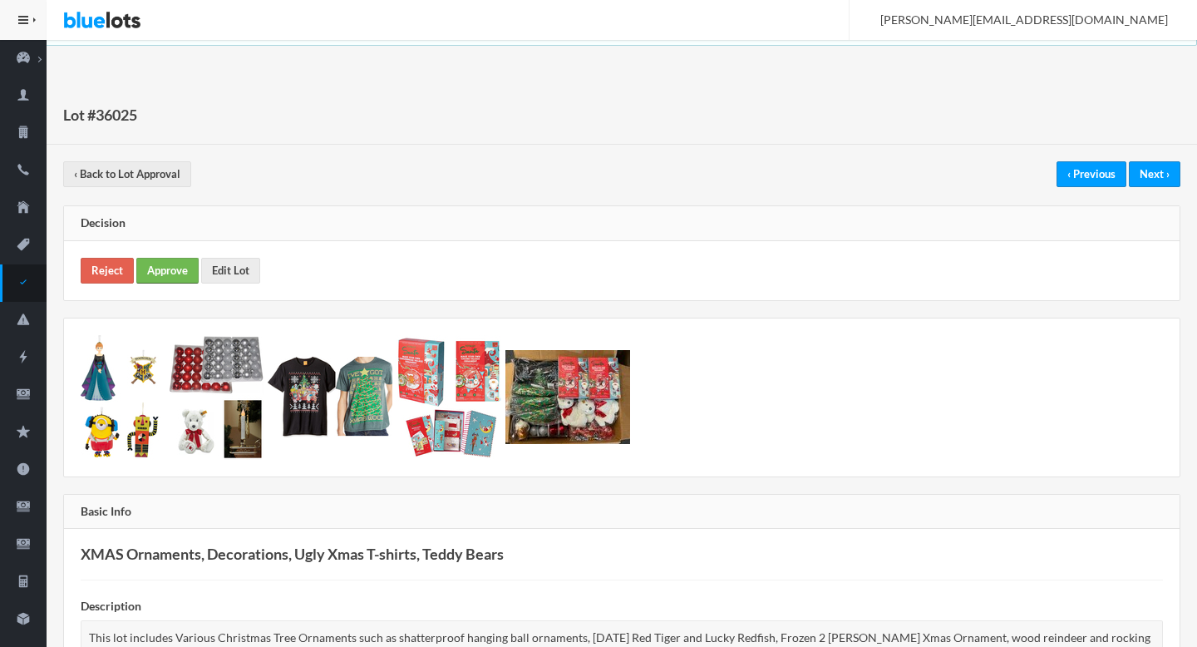
click at [165, 268] on link "Approve" at bounding box center [167, 271] width 62 height 26
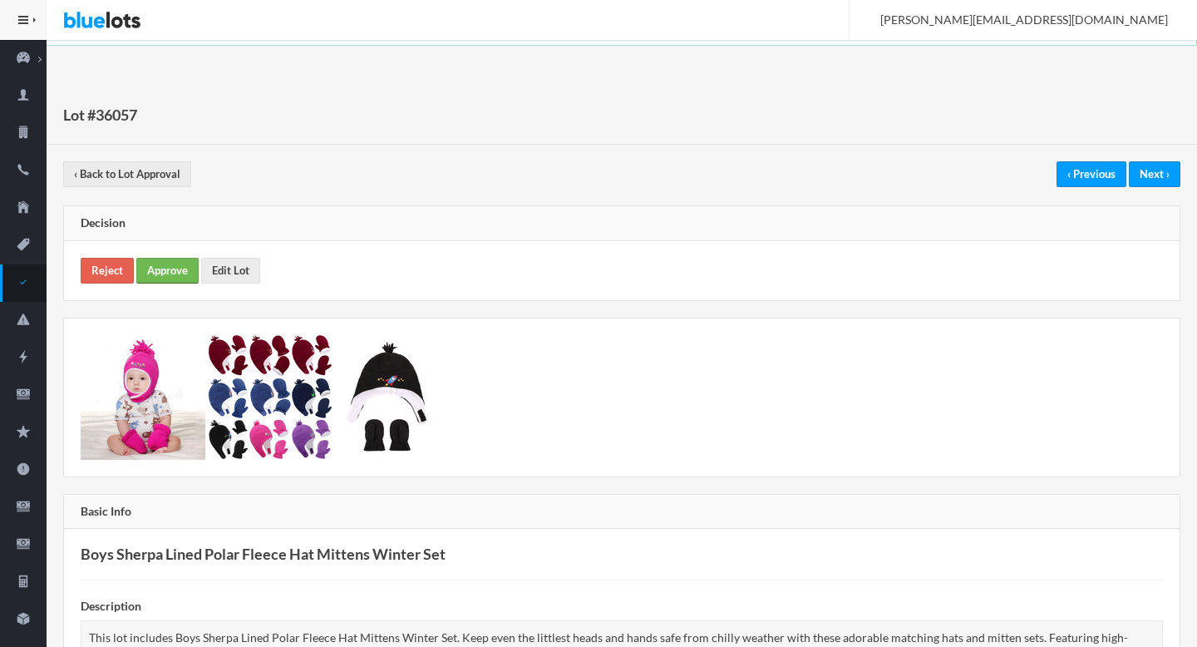
click at [158, 273] on link "Approve" at bounding box center [167, 271] width 62 height 26
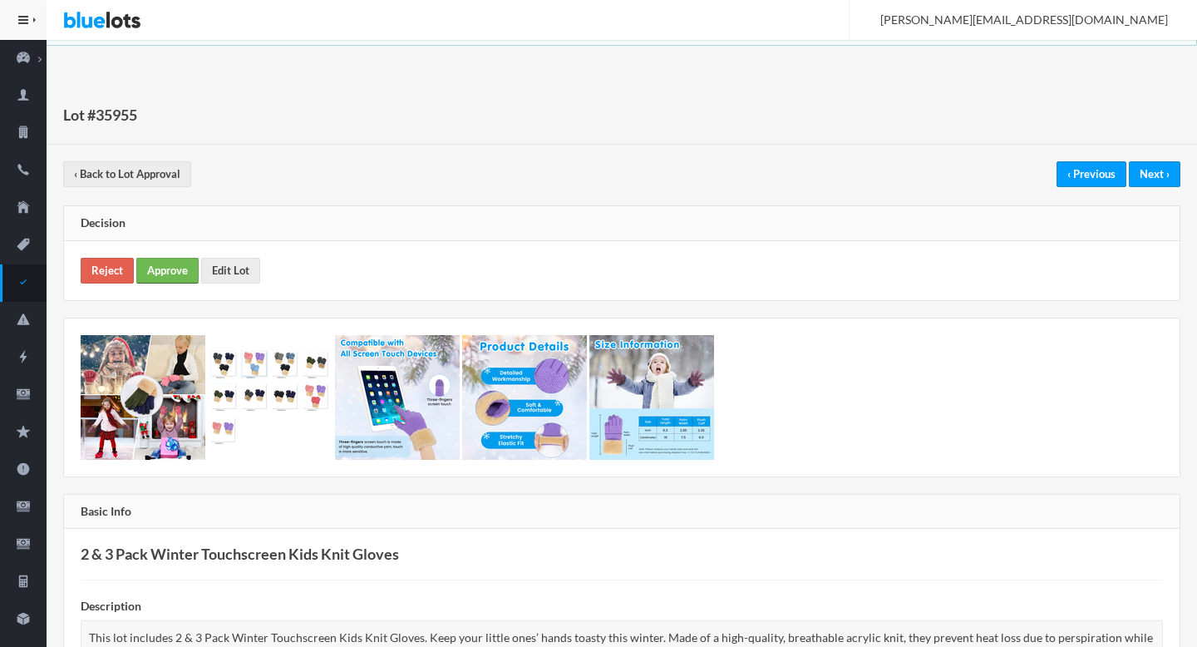
click at [165, 272] on link "Approve" at bounding box center [167, 271] width 62 height 26
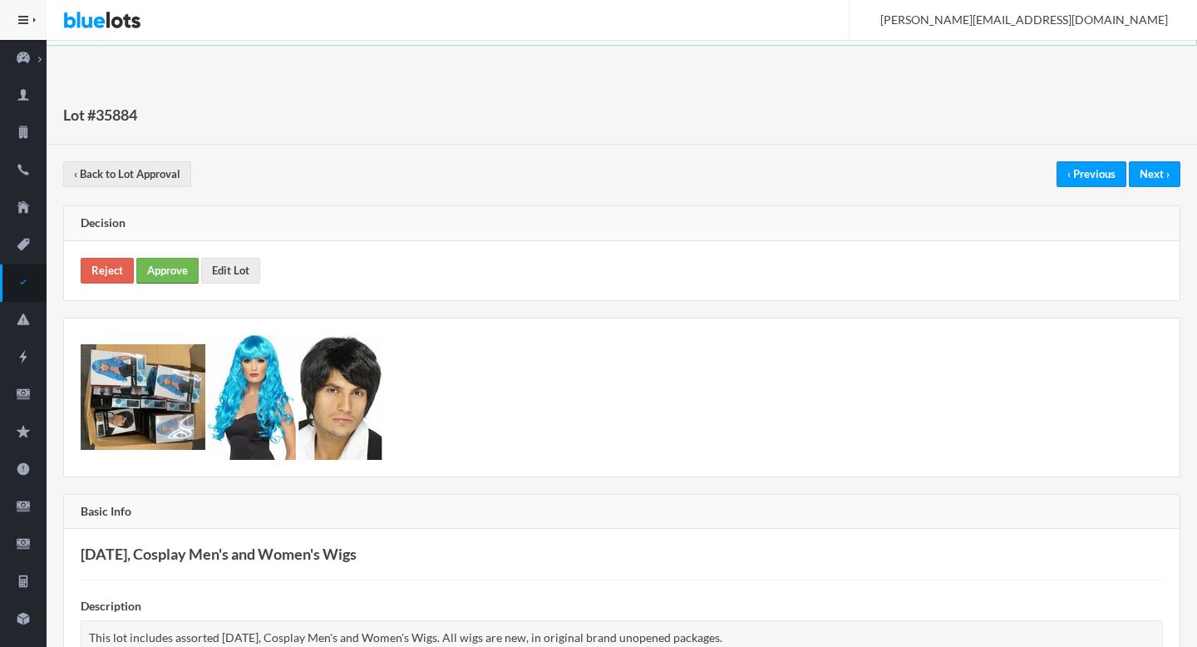
click at [167, 264] on link "Approve" at bounding box center [167, 271] width 62 height 26
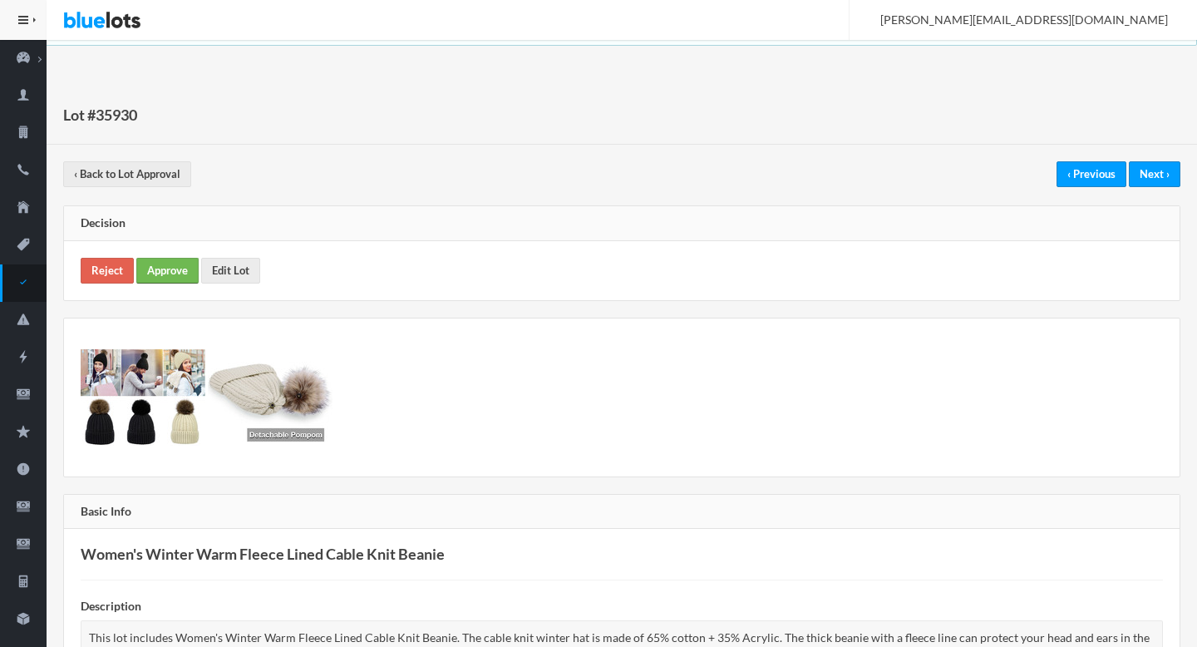
click at [174, 261] on link "Approve" at bounding box center [167, 271] width 62 height 26
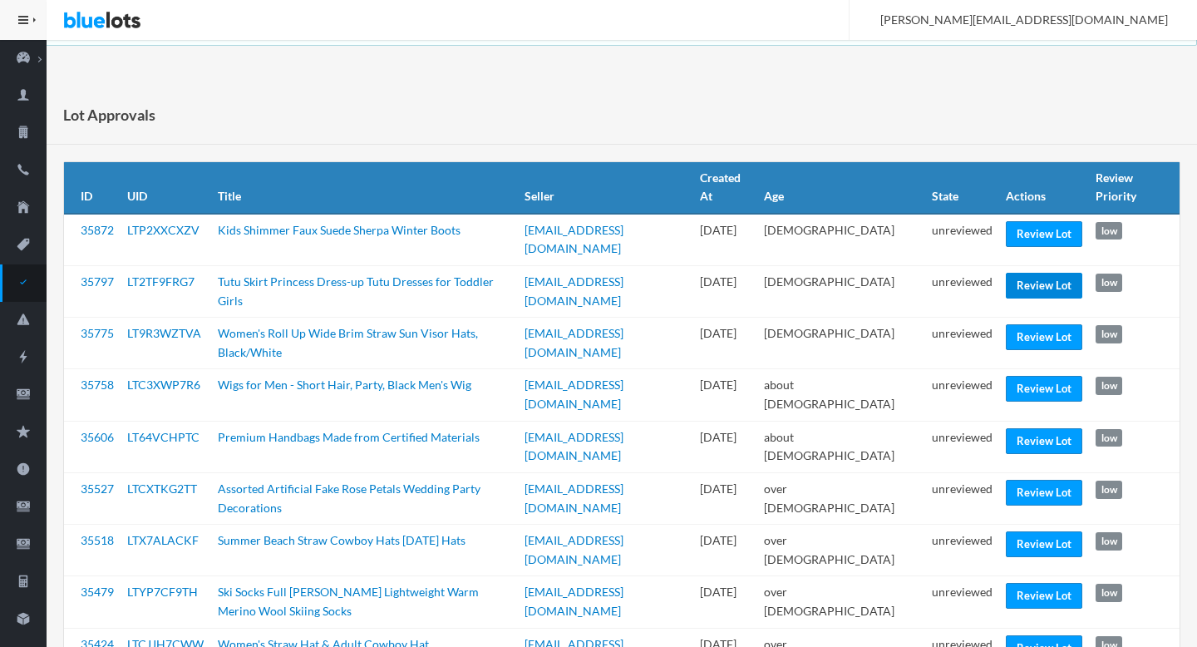
click at [1032, 273] on link "Review Lot" at bounding box center [1044, 286] width 76 height 26
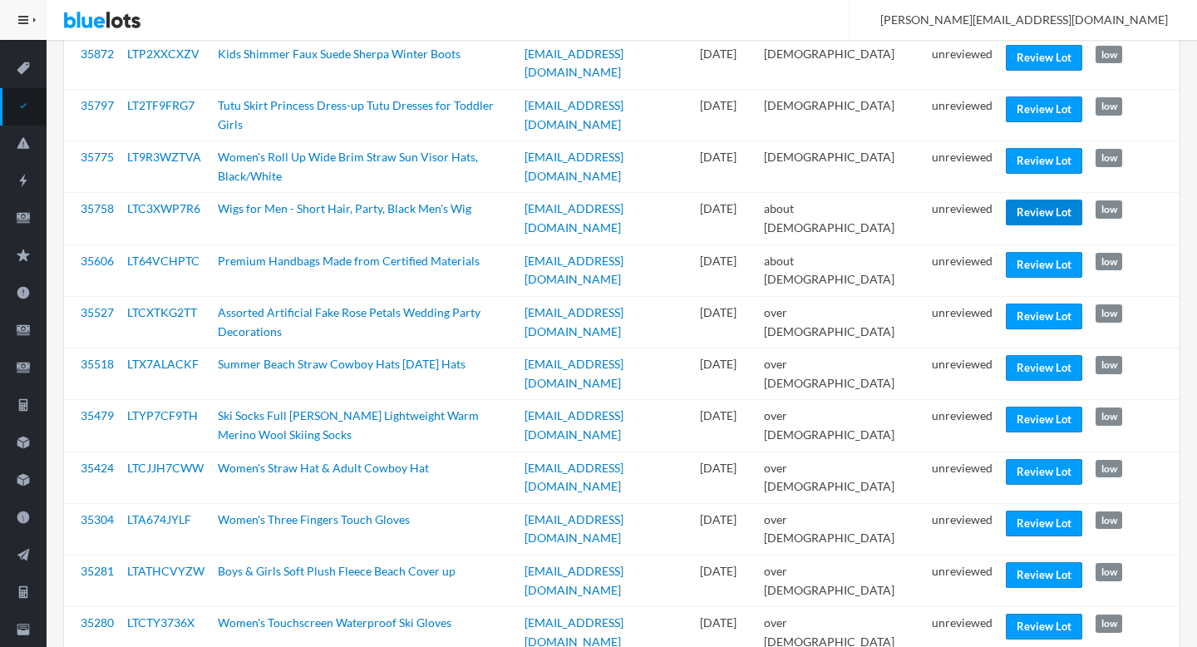
click at [1025, 213] on link "Review Lot" at bounding box center [1044, 212] width 76 height 26
click at [1019, 259] on link "Review Lot" at bounding box center [1044, 265] width 76 height 26
click at [1016, 406] on link "Review Lot" at bounding box center [1044, 419] width 76 height 26
click at [1019, 562] on link "Review Lot" at bounding box center [1044, 575] width 76 height 26
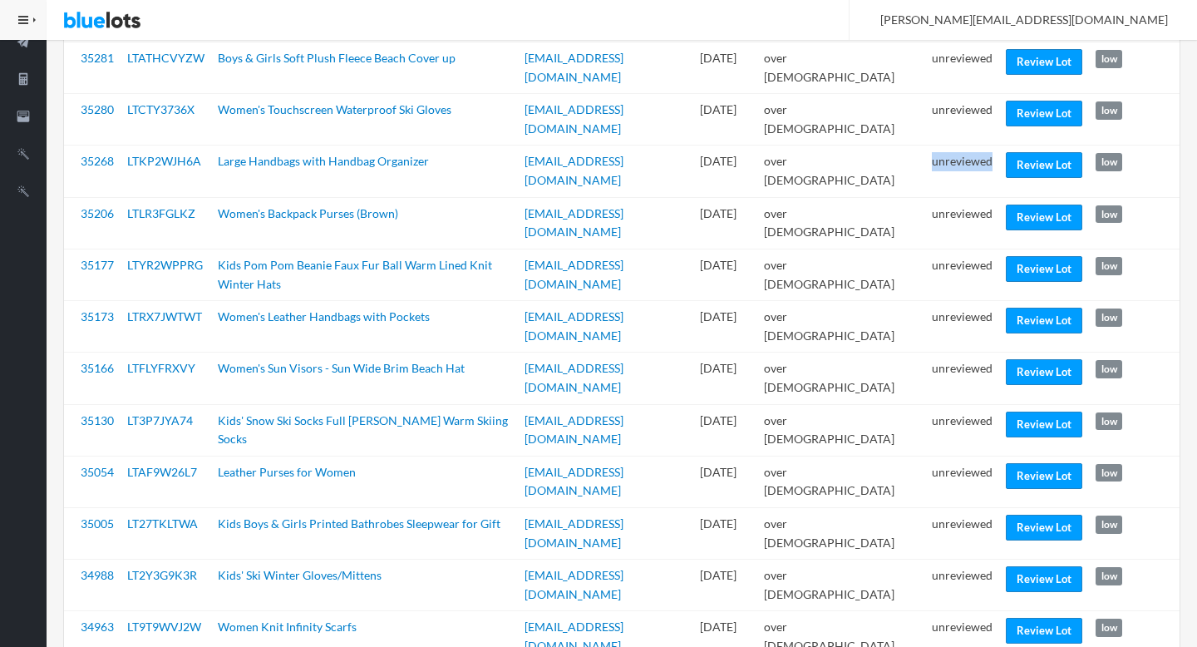
scroll to position [693, 0]
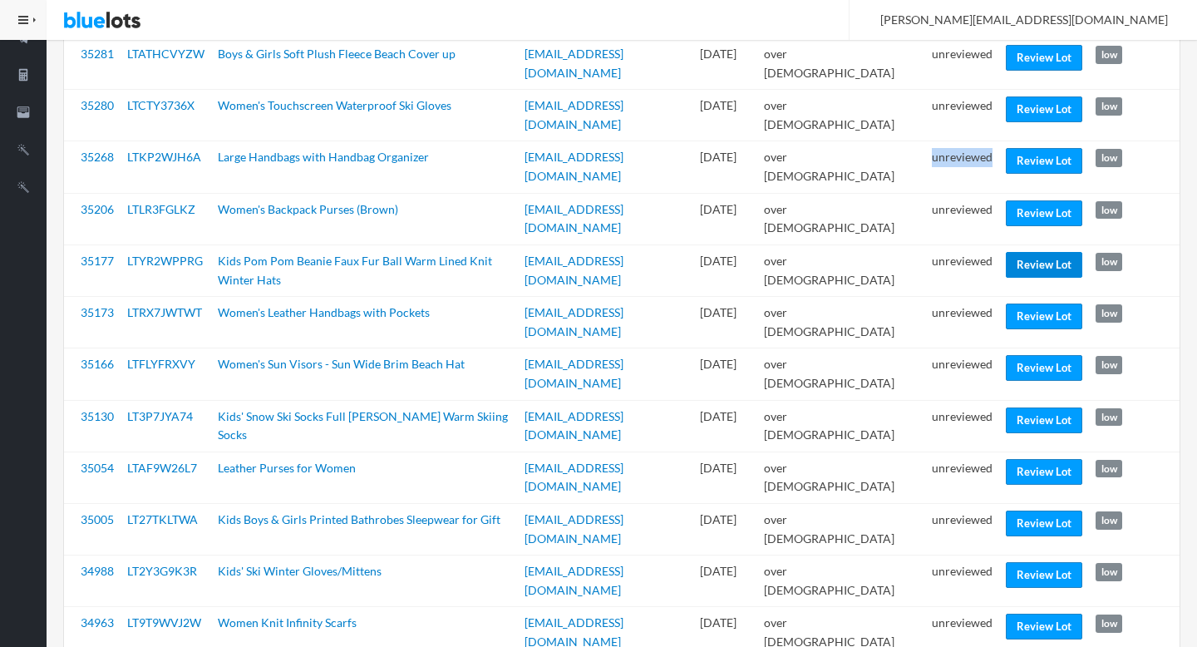
click at [1040, 252] on link "Review Lot" at bounding box center [1044, 265] width 76 height 26
click at [1035, 407] on link "Review Lot" at bounding box center [1044, 420] width 76 height 26
click at [1016, 613] on link "Review Lot" at bounding box center [1044, 626] width 76 height 26
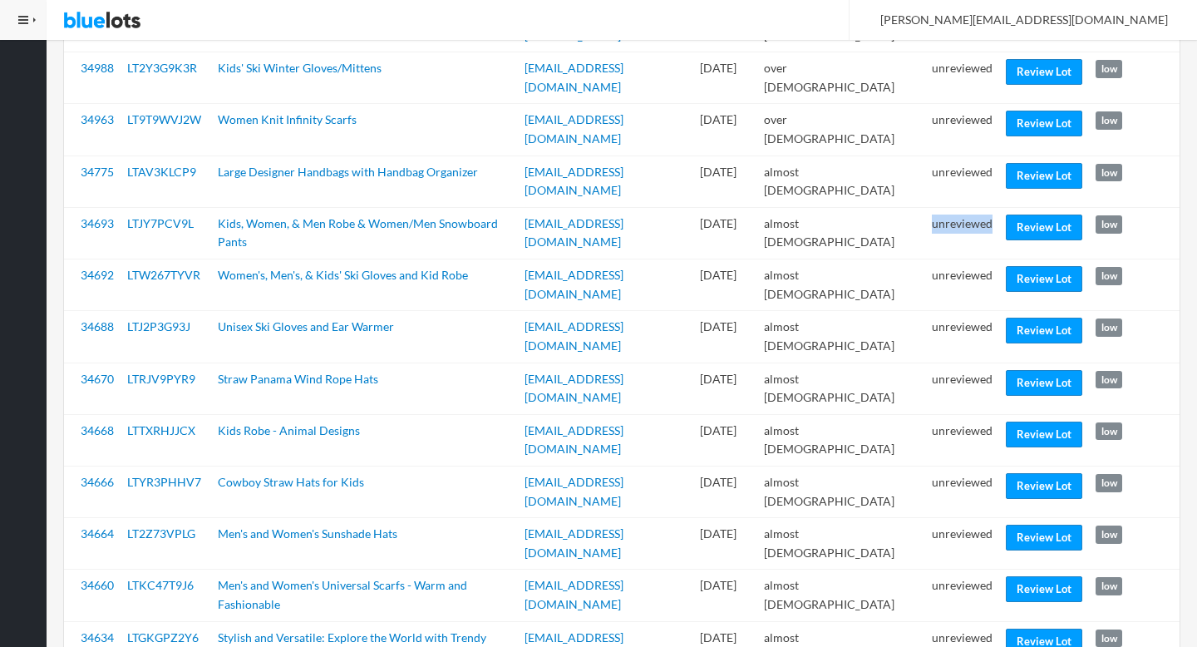
scroll to position [1200, 0]
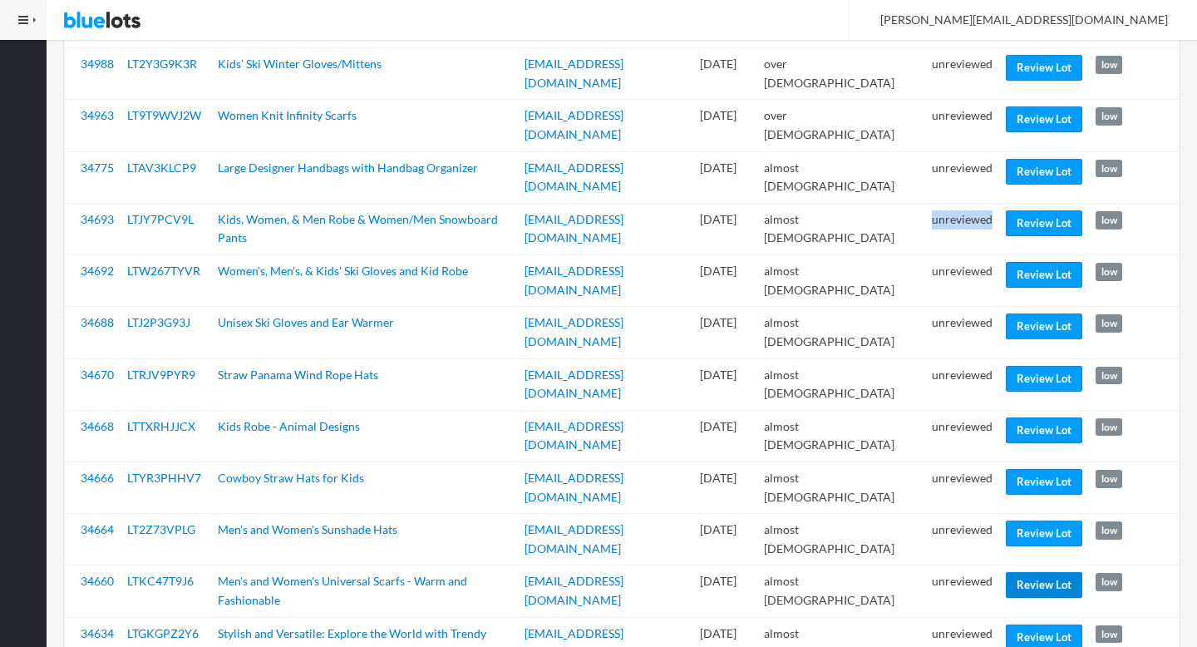
click at [1023, 572] on link "Review Lot" at bounding box center [1044, 585] width 76 height 26
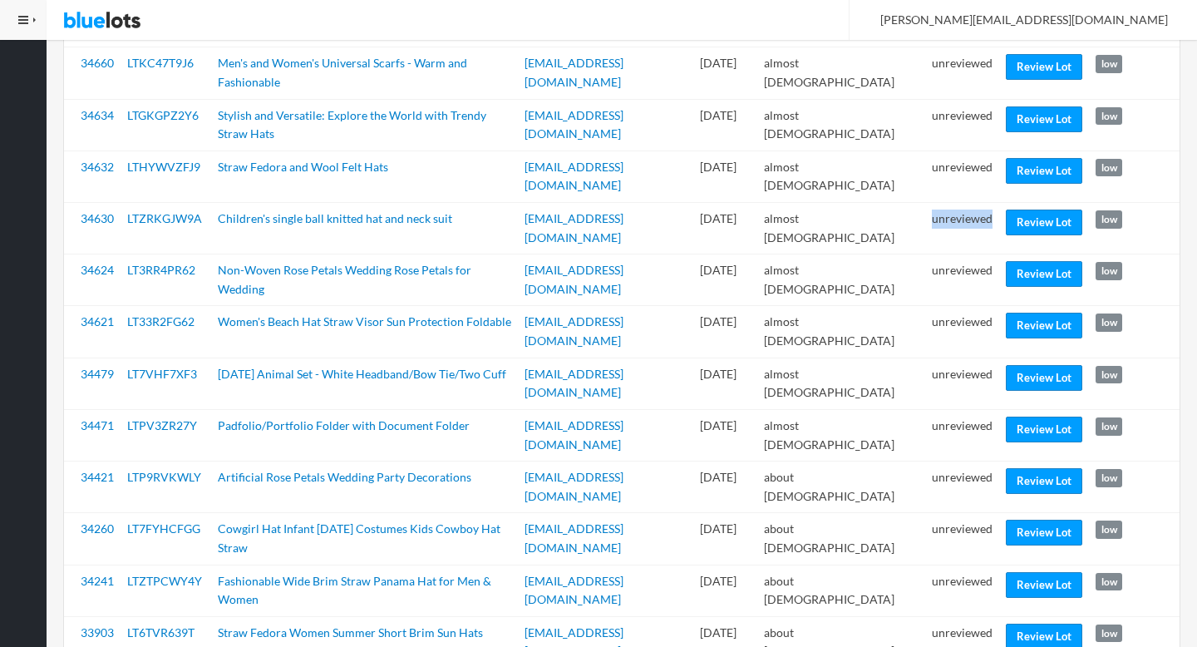
scroll to position [1724, 0]
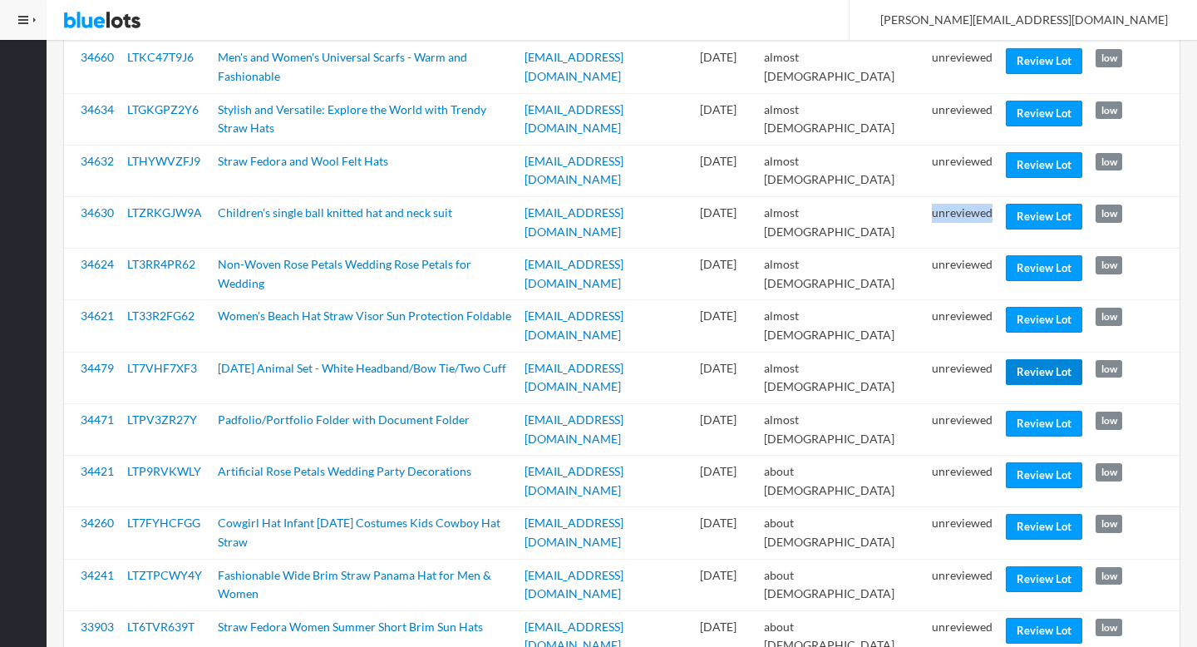
click at [1045, 359] on link "Review Lot" at bounding box center [1044, 372] width 76 height 26
click at [1034, 514] on link "Review Lot" at bounding box center [1044, 527] width 76 height 26
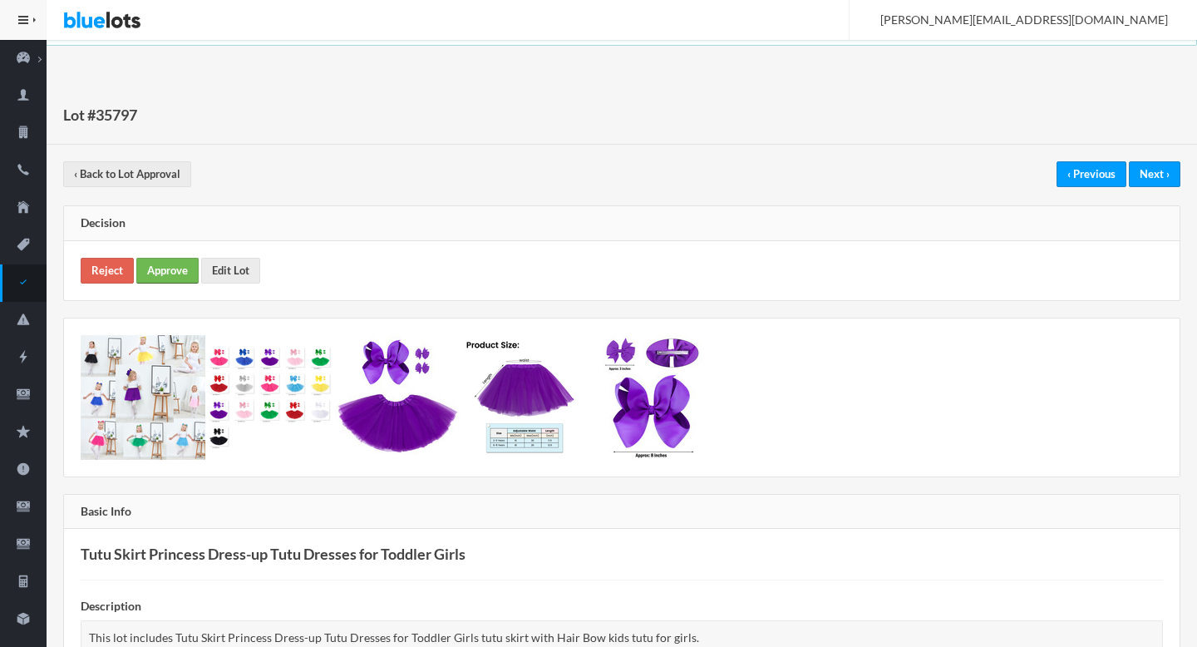
click at [175, 265] on link "Approve" at bounding box center [167, 271] width 62 height 26
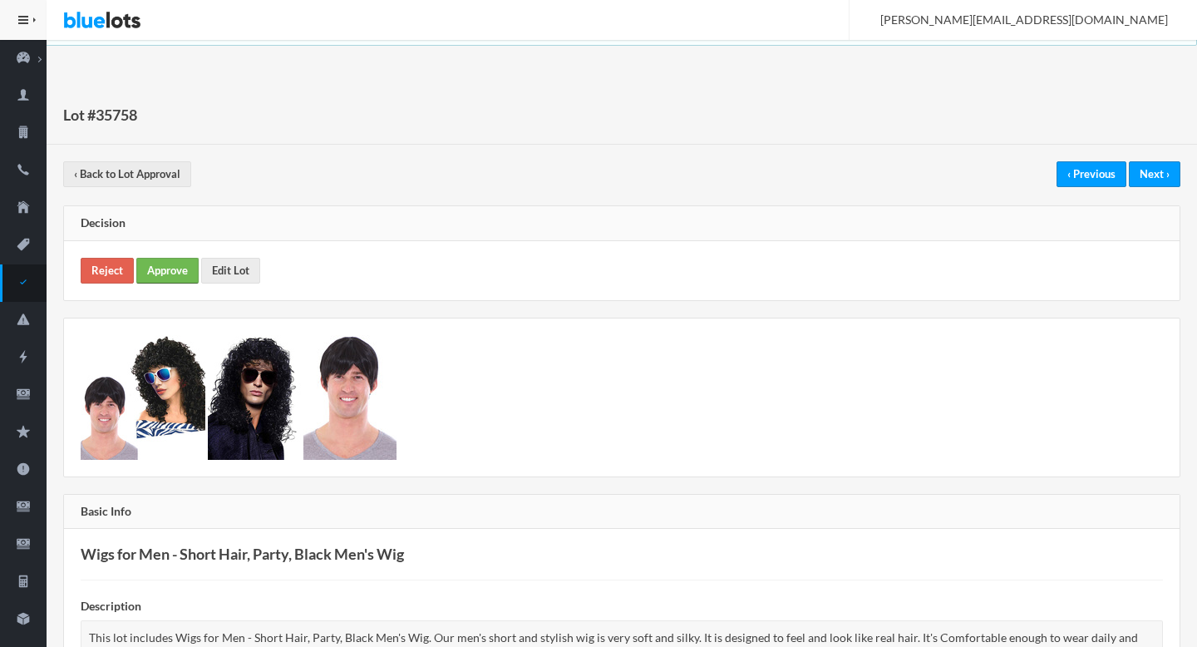
click at [168, 272] on link "Approve" at bounding box center [167, 271] width 62 height 26
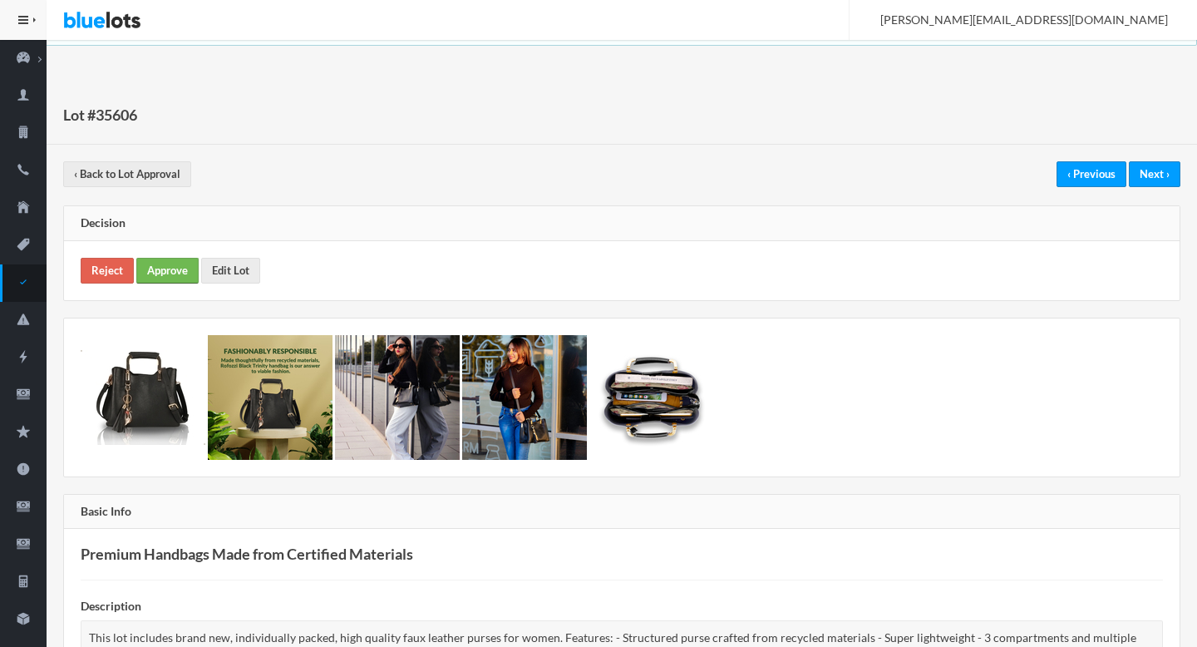
click at [187, 268] on link "Approve" at bounding box center [167, 271] width 62 height 26
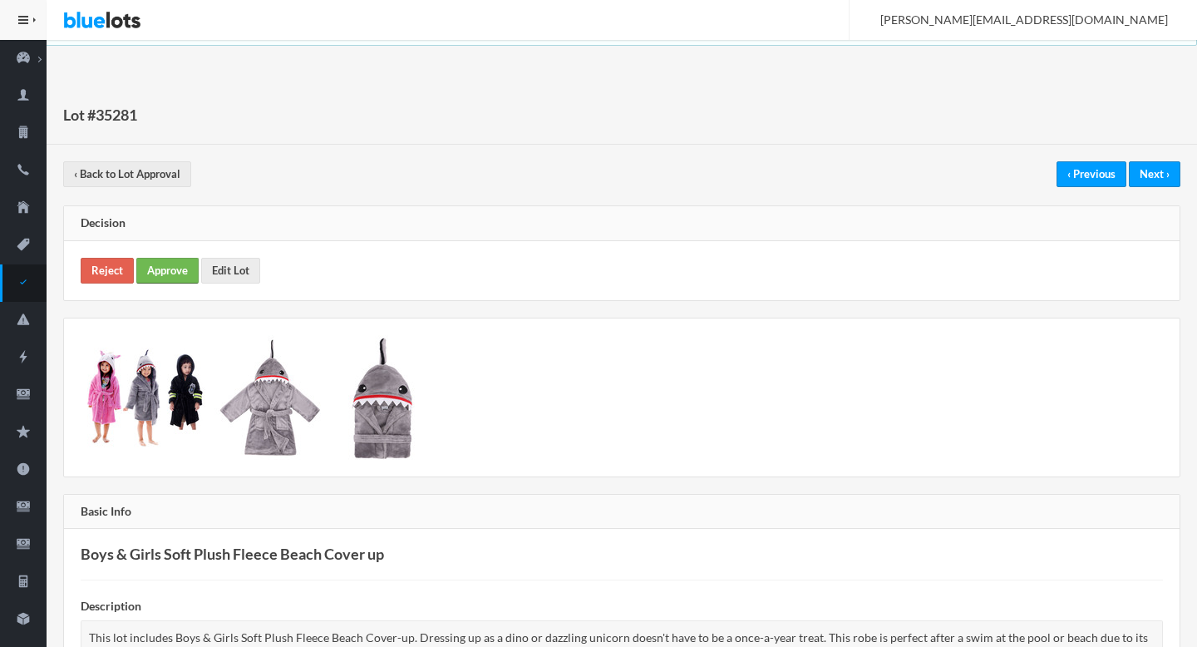
click at [190, 265] on link "Approve" at bounding box center [167, 271] width 62 height 26
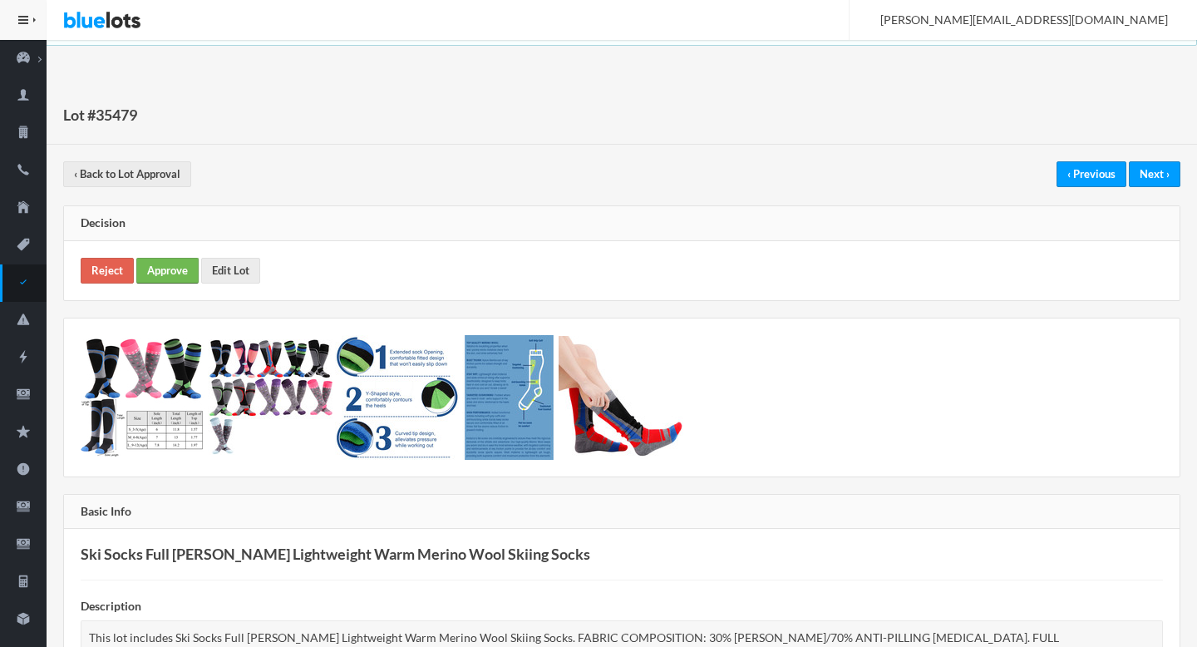
click at [175, 278] on link "Approve" at bounding box center [167, 271] width 62 height 26
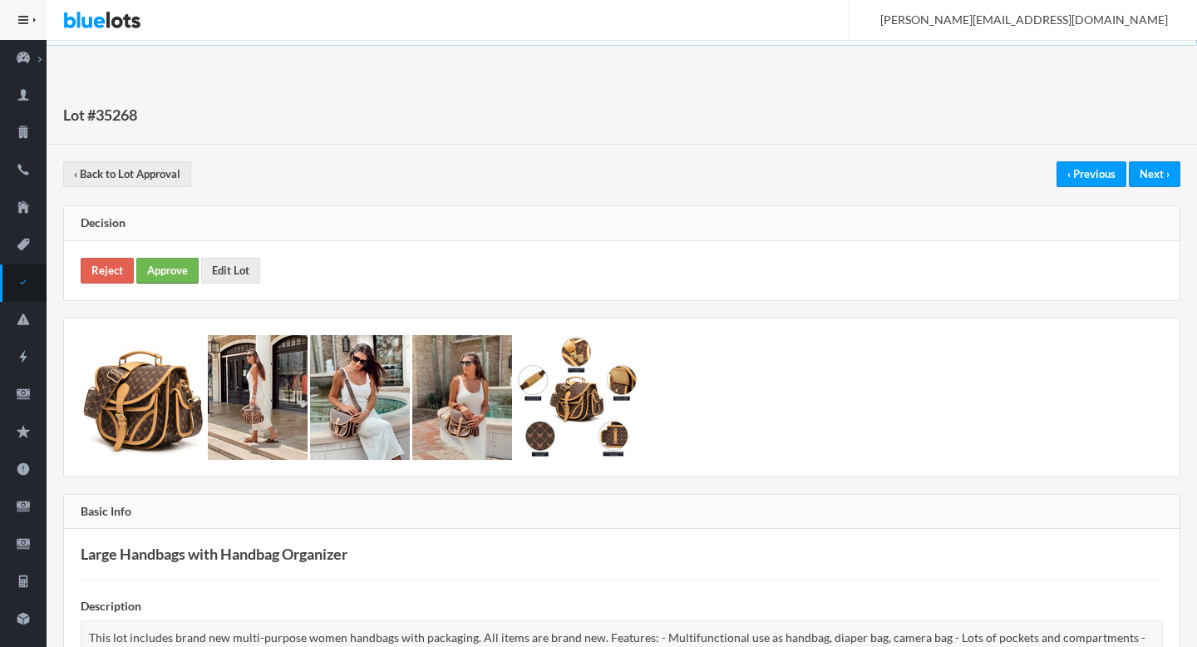
click at [140, 283] on link "Approve" at bounding box center [167, 271] width 62 height 26
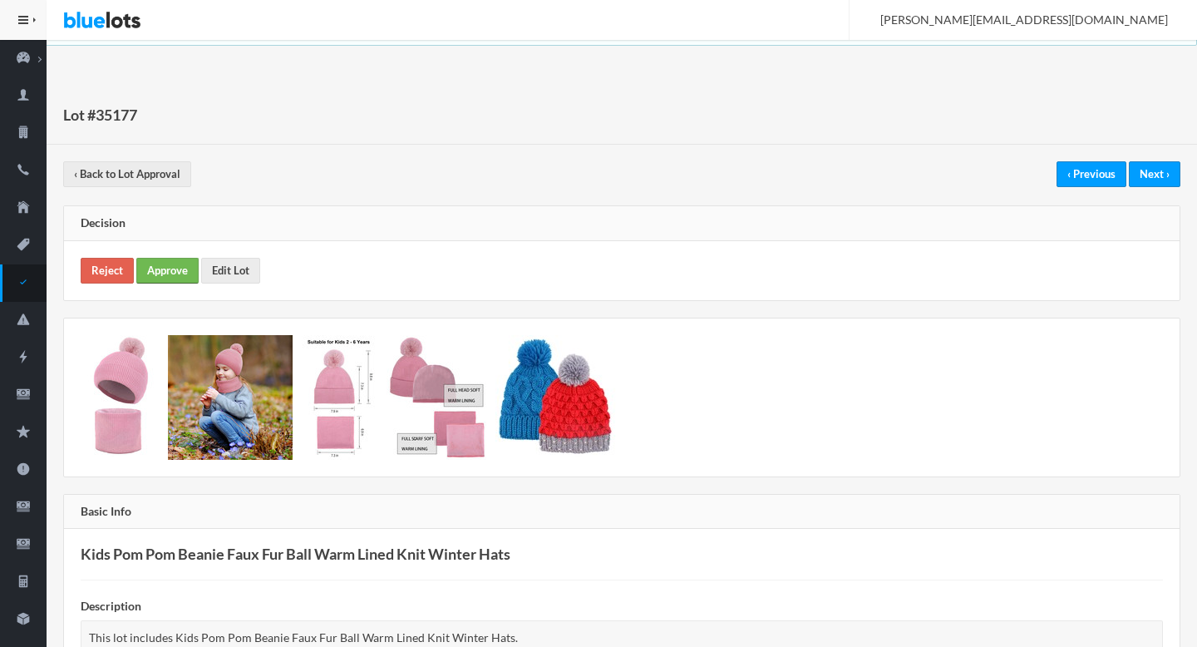
click at [175, 268] on link "Approve" at bounding box center [167, 271] width 62 height 26
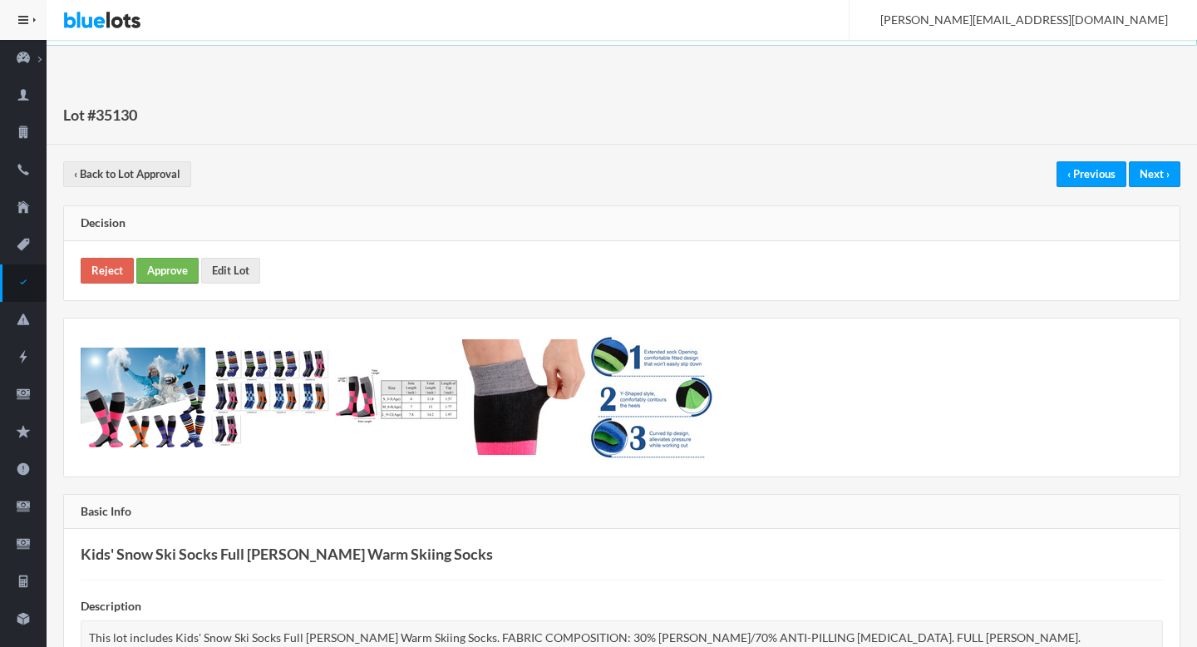
click at [168, 273] on link "Approve" at bounding box center [167, 271] width 62 height 26
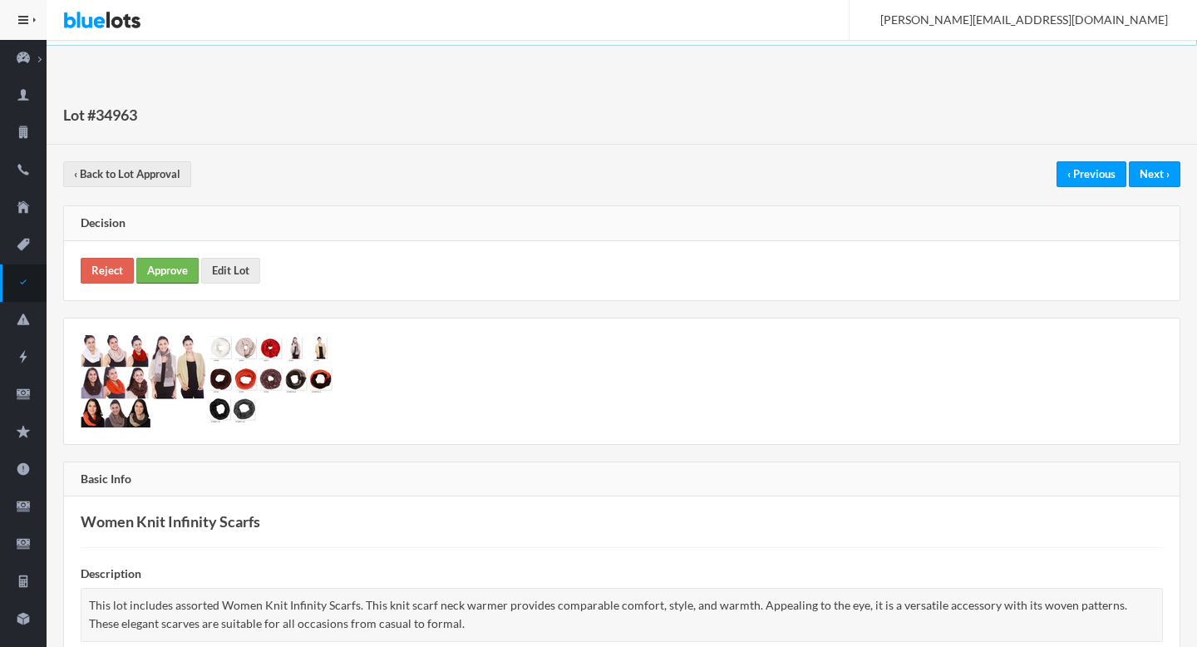
click at [166, 269] on link "Approve" at bounding box center [167, 271] width 62 height 26
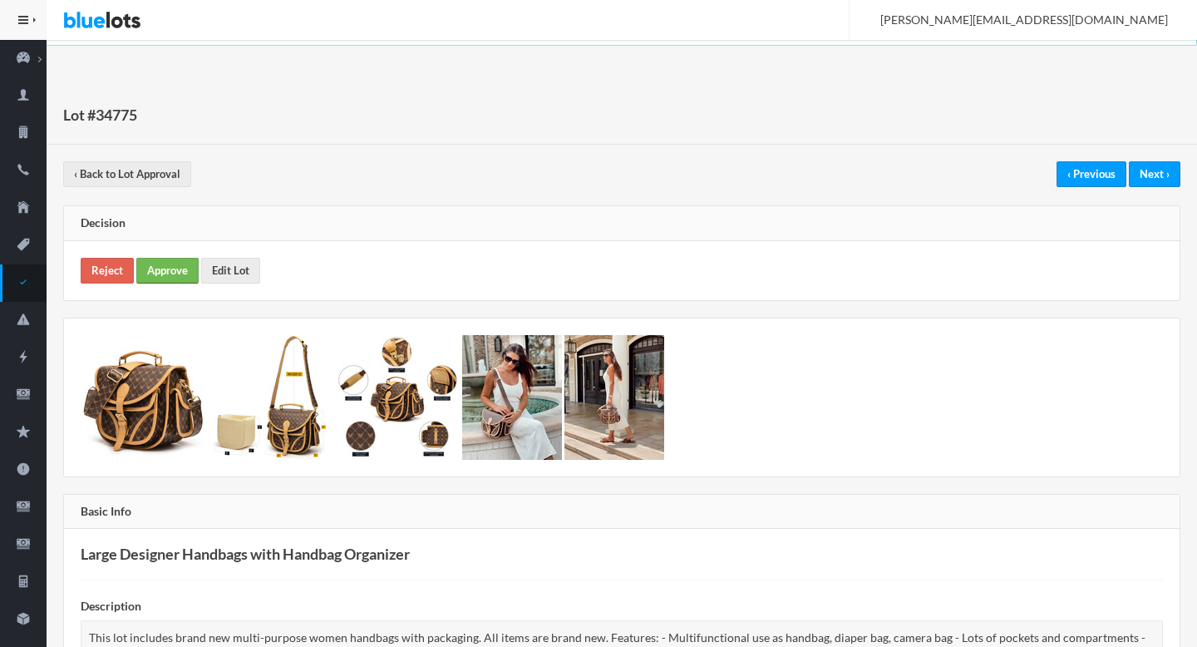
click at [158, 271] on link "Approve" at bounding box center [167, 271] width 62 height 26
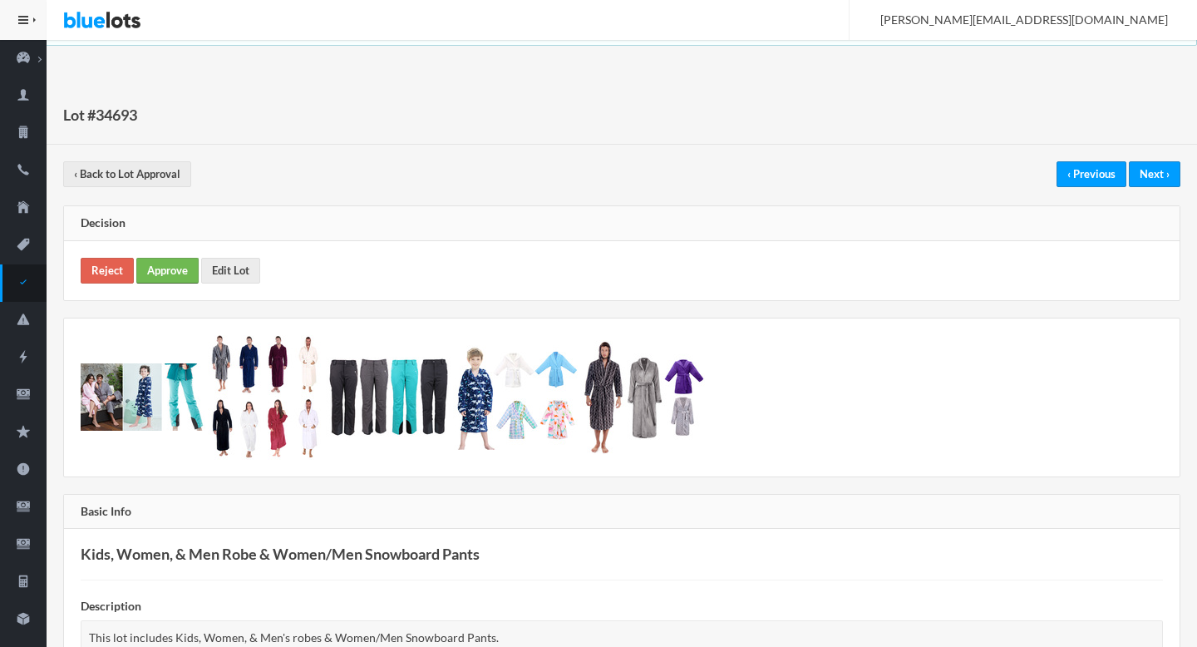
click at [165, 269] on link "Approve" at bounding box center [167, 271] width 62 height 26
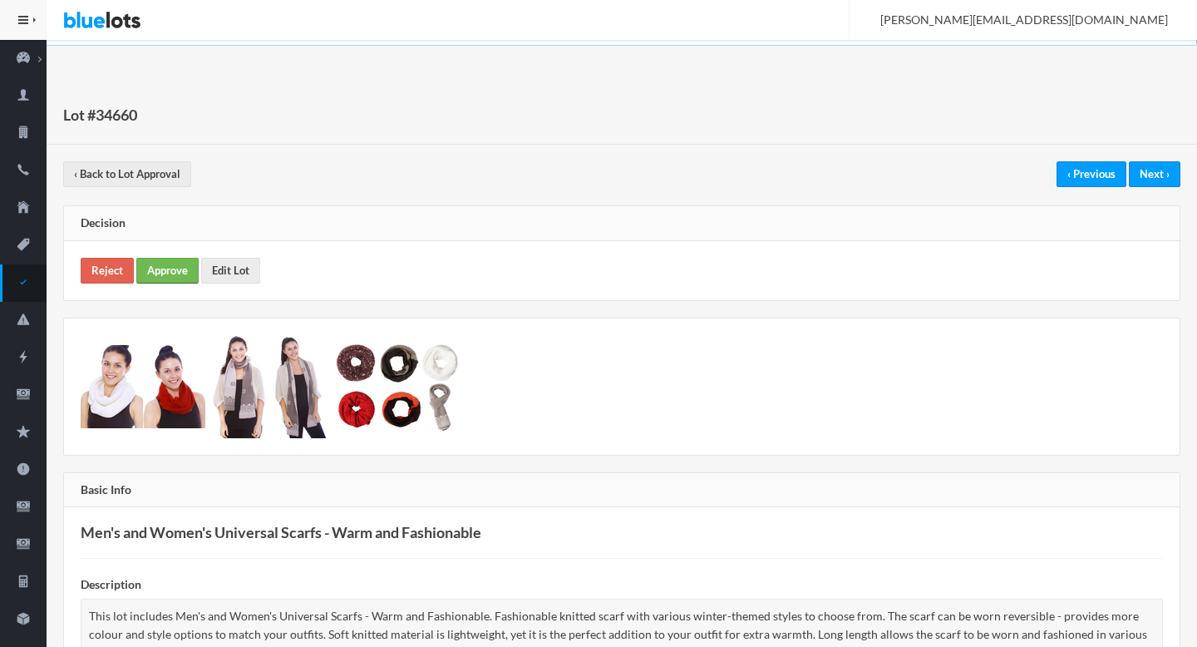
click at [158, 273] on link "Approve" at bounding box center [167, 271] width 62 height 26
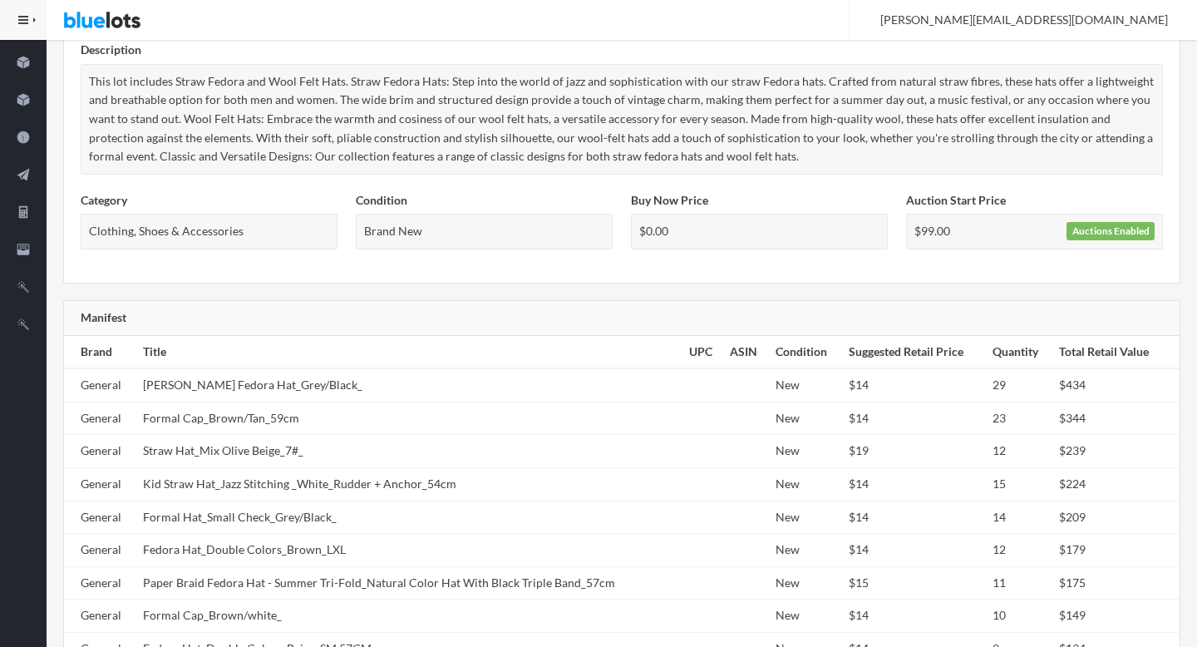
scroll to position [47, 0]
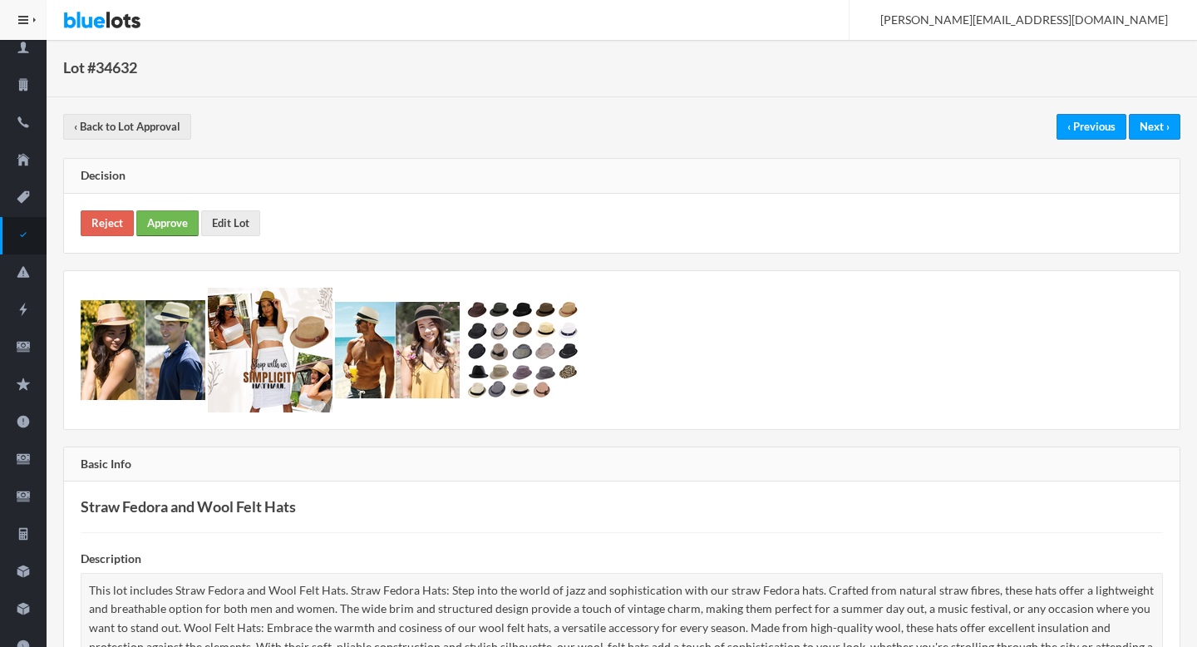
click at [166, 222] on link "Approve" at bounding box center [167, 223] width 62 height 26
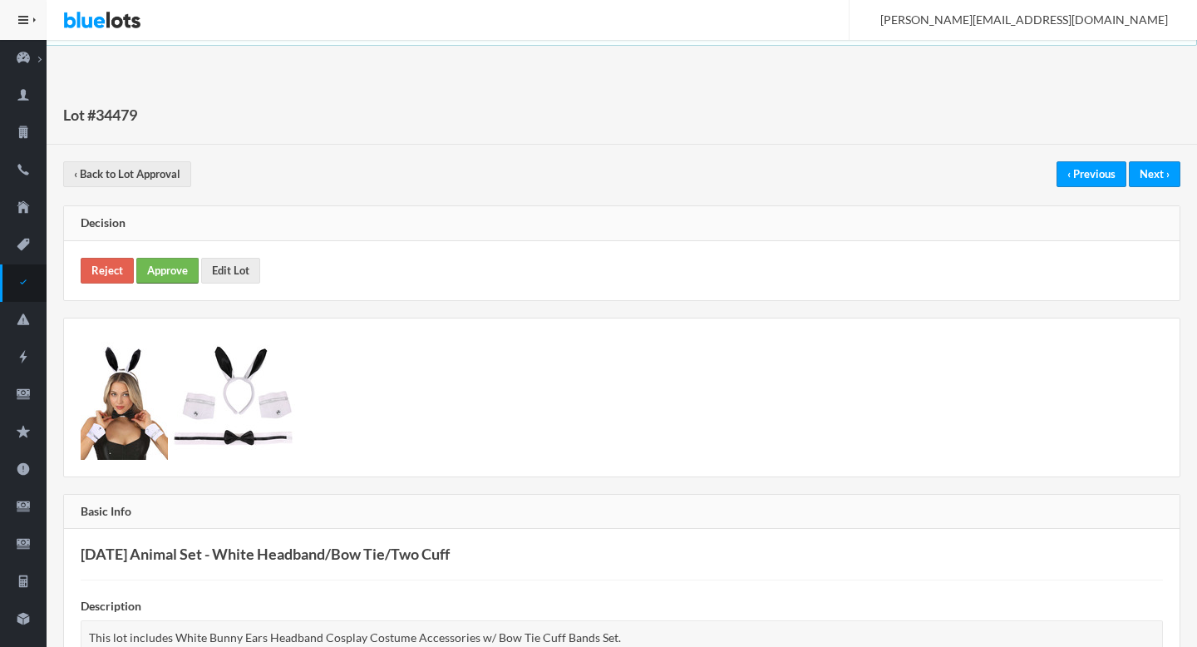
click at [180, 273] on link "Approve" at bounding box center [167, 271] width 62 height 26
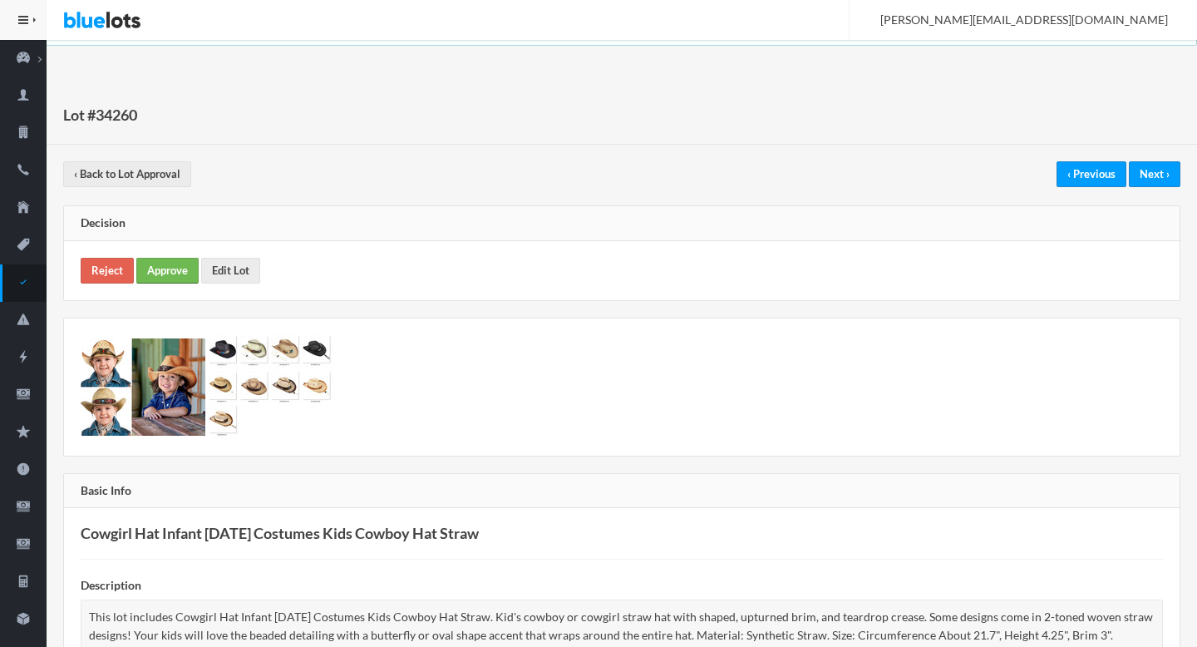
click at [177, 273] on link "Approve" at bounding box center [167, 271] width 62 height 26
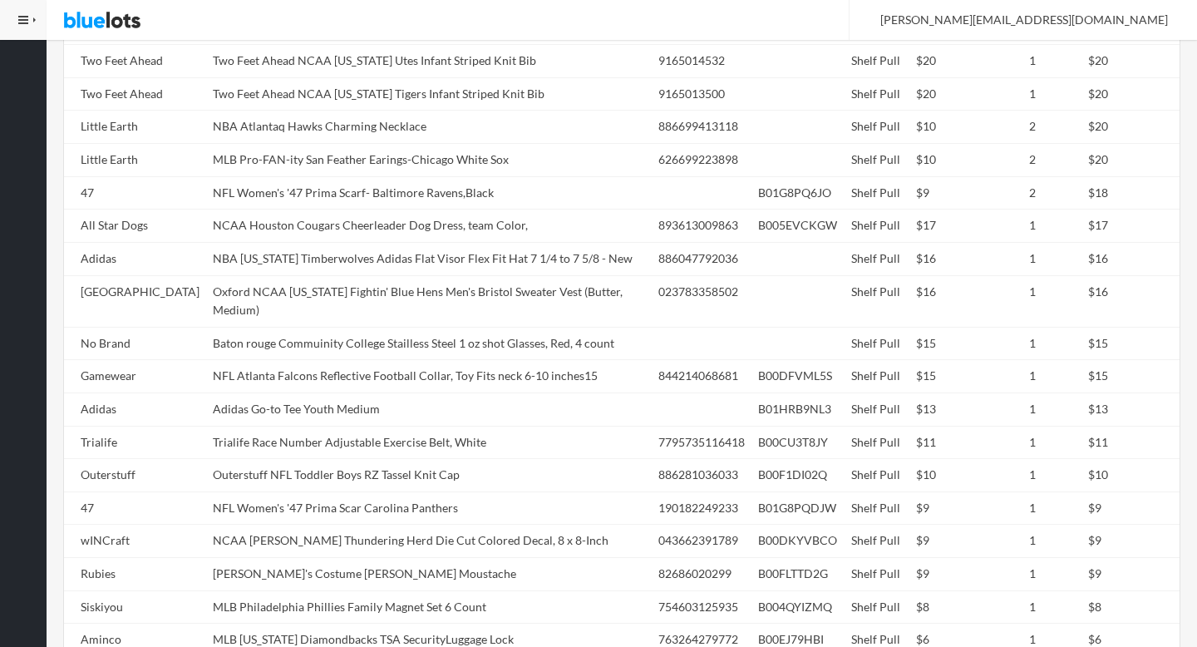
scroll to position [1714, 0]
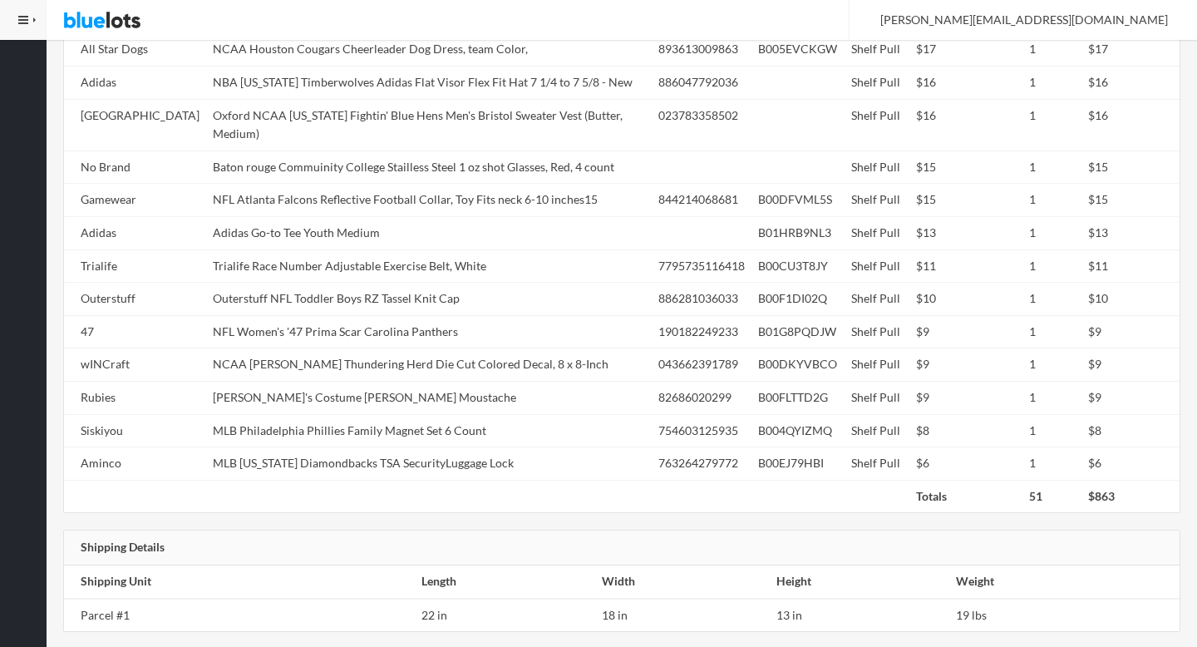
click at [358, 315] on td "NFL Women's '47 Prima Scar Carolina Panthers" at bounding box center [428, 331] width 445 height 33
copy tr "NFL Women's '47 Prima Scar Carolina Panthers"
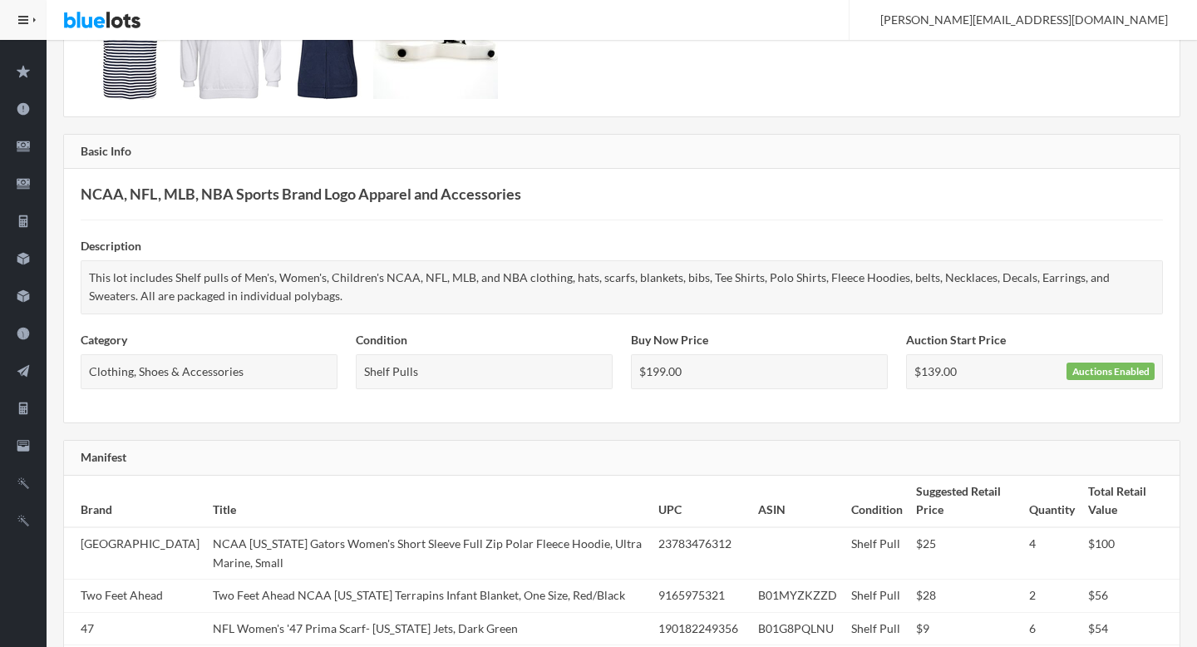
scroll to position [0, 0]
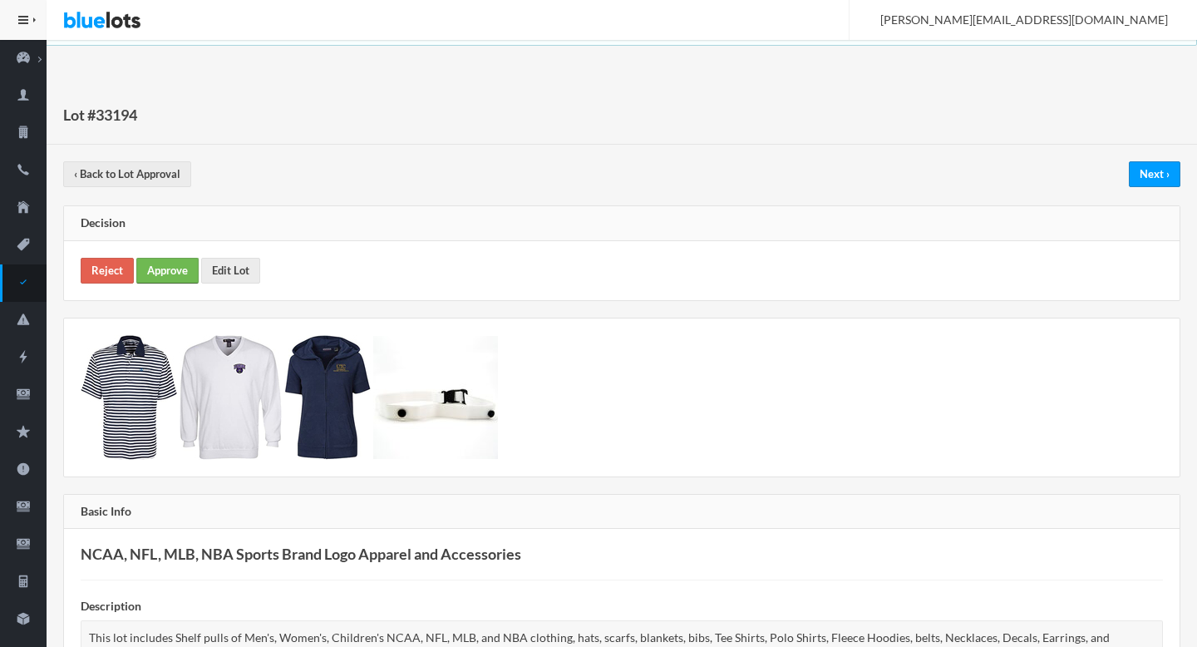
click at [167, 264] on link "Approve" at bounding box center [167, 271] width 62 height 26
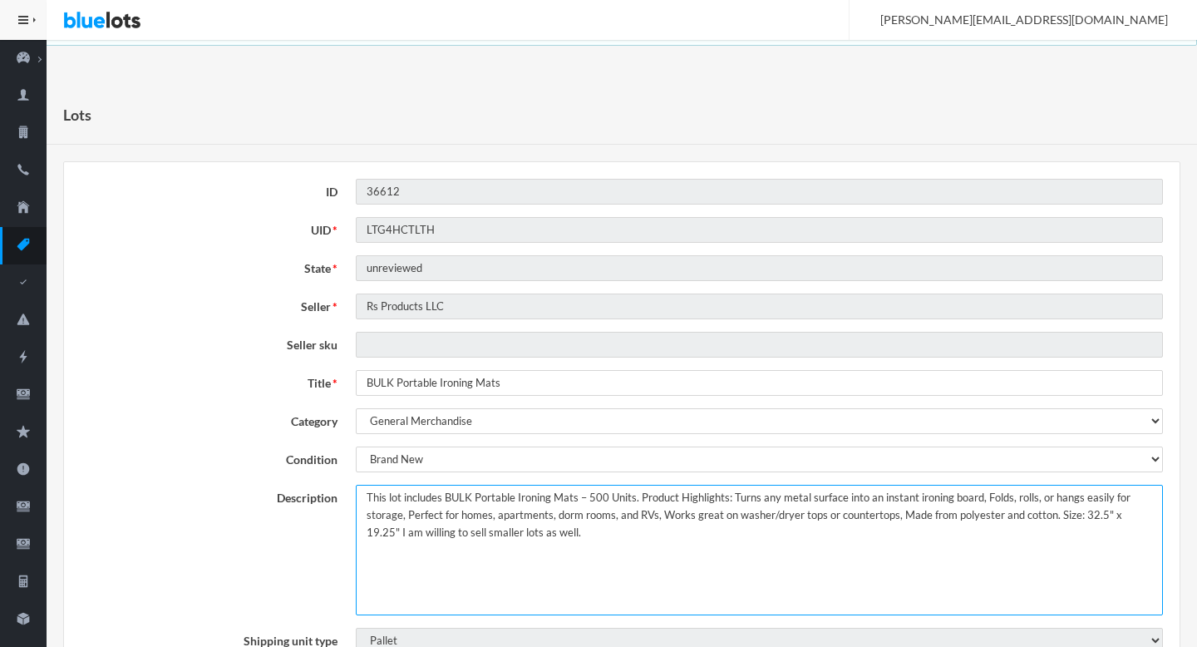
click at [1144, 512] on textarea "This lot includes BULK Portable Ironing Mats – 500 Units. Product Highlights: T…" at bounding box center [759, 549] width 807 height 130
type textarea "This lot includes BULK Portable Ironing Mats – 500 Units. Product Highlights: T…"
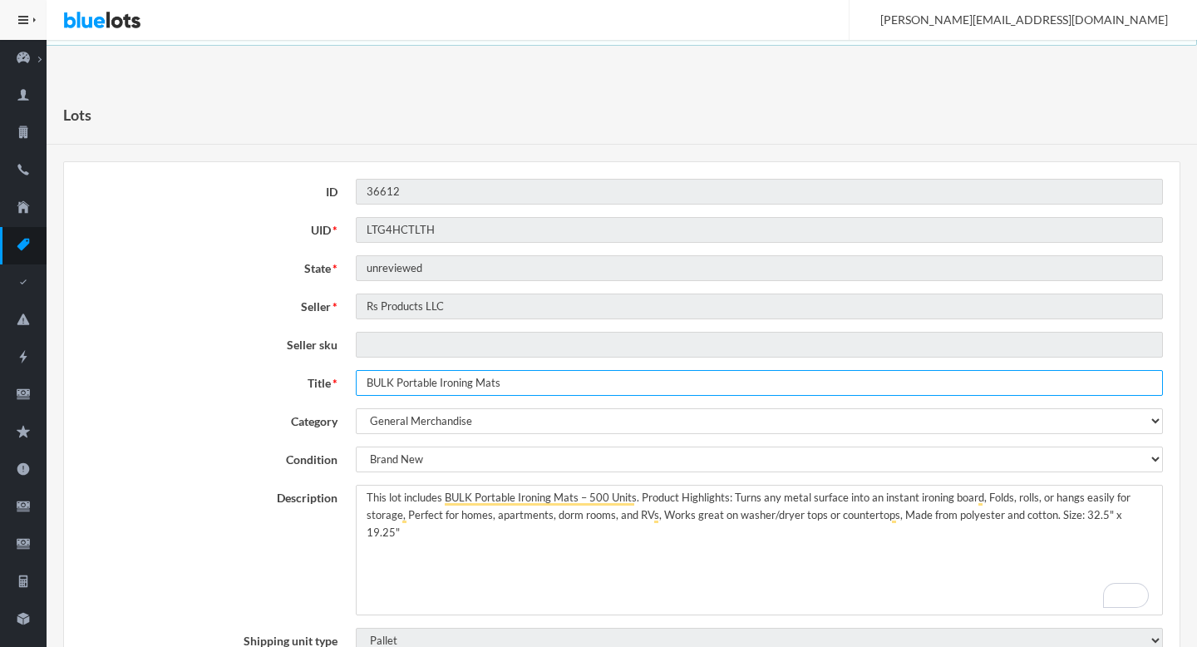
click at [481, 376] on input "BULK Portable Ironing Mats" at bounding box center [759, 383] width 807 height 26
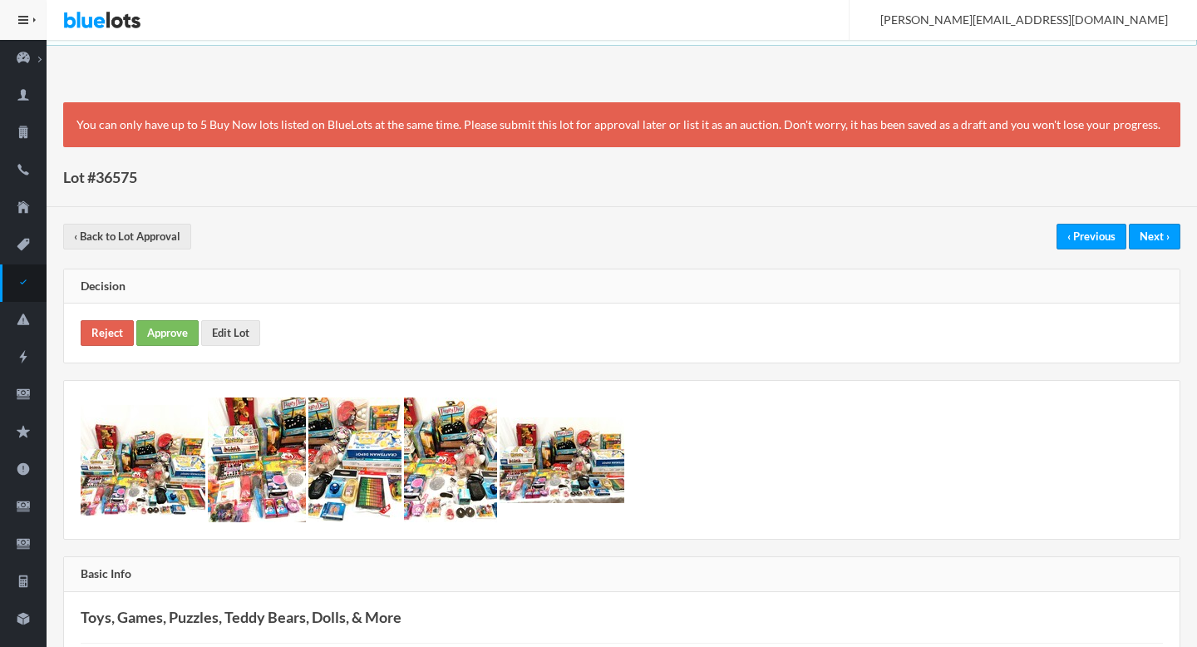
click at [83, 122] on div "You can only have up to 5 Buy Now lots listed on BlueLots at the same time. Ple…" at bounding box center [621, 125] width 1117 height 46
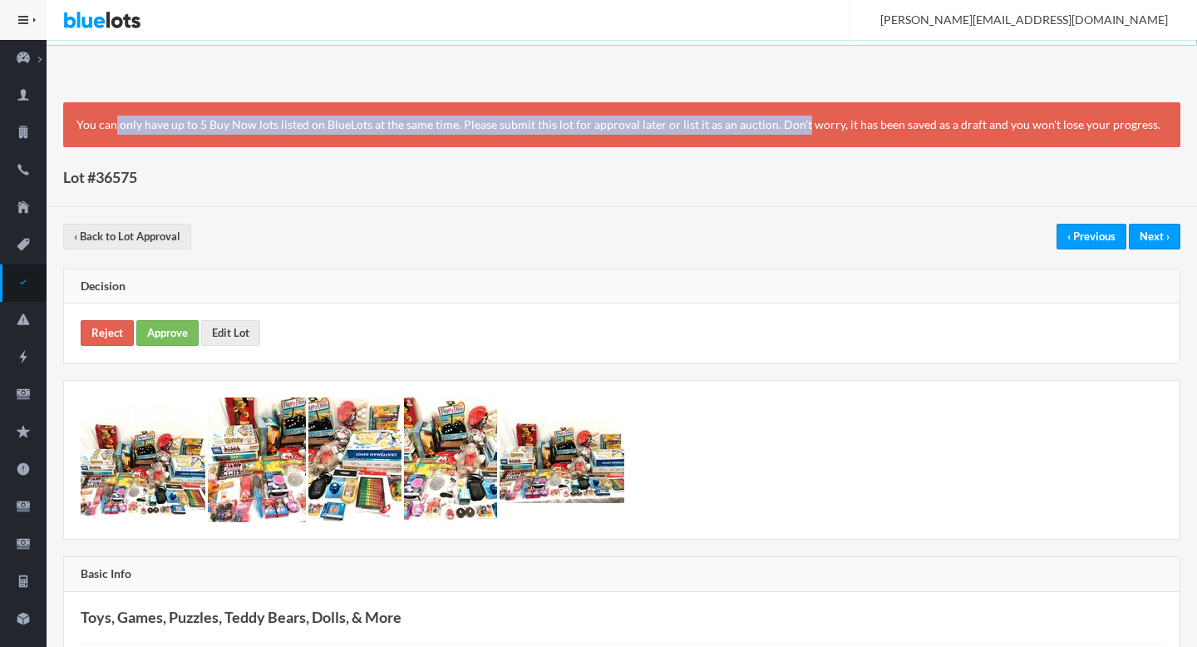
drag, startPoint x: 83, startPoint y: 122, endPoint x: 754, endPoint y: 130, distance: 670.7
click at [754, 130] on div "You can only have up to 5 Buy Now lots listed on BlueLots at the same time. Ple…" at bounding box center [621, 125] width 1117 height 46
copy div "You can only have up to 5 Buy Now lots listed on BlueLots at the same time. Ple…"
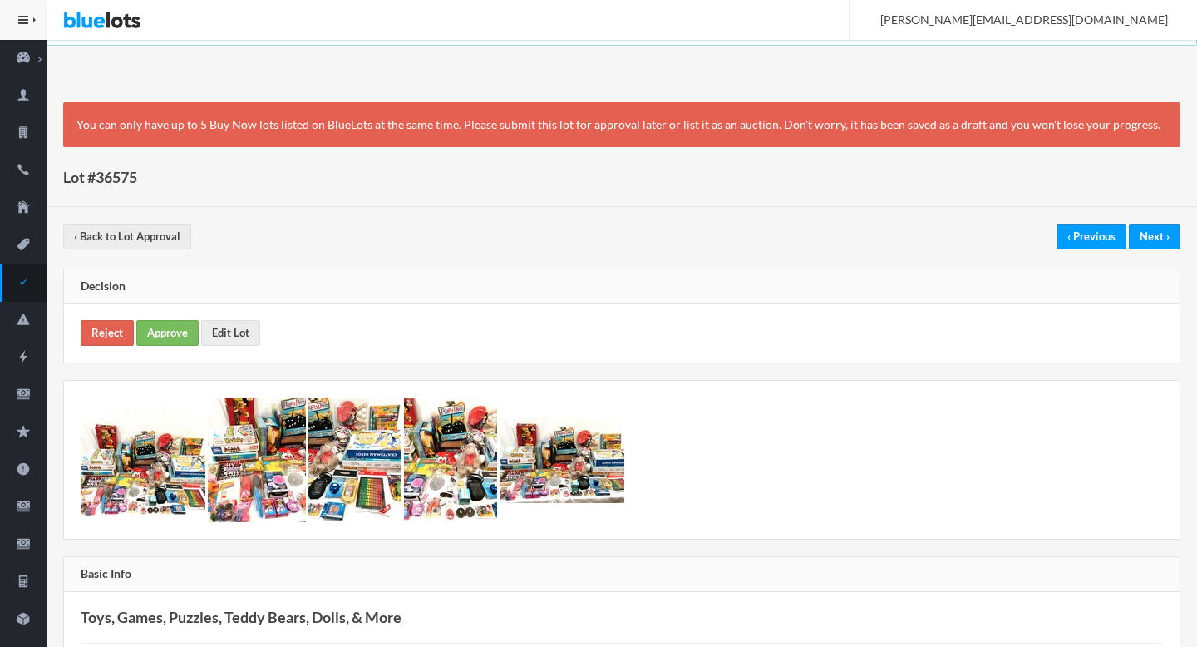
click at [119, 351] on div "Reject Approve Edit Lot" at bounding box center [621, 332] width 1115 height 59
click at [113, 337] on link "Reject" at bounding box center [107, 333] width 53 height 26
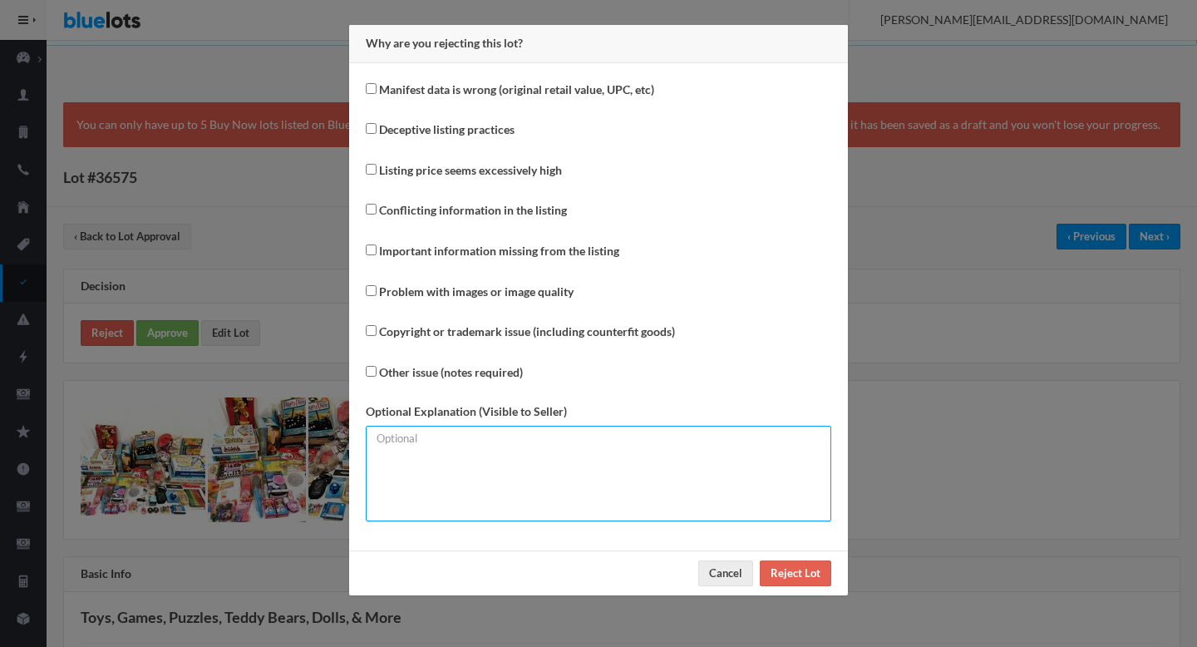
click at [442, 510] on textarea at bounding box center [598, 473] width 465 height 96
paste textarea "You can only have up to 5 Buy Now lots listed on BlueLots at the same time. Ple…"
type textarea "You can only have up to 5 Buy Now lots listed on BlueLots at the same time. Ple…"
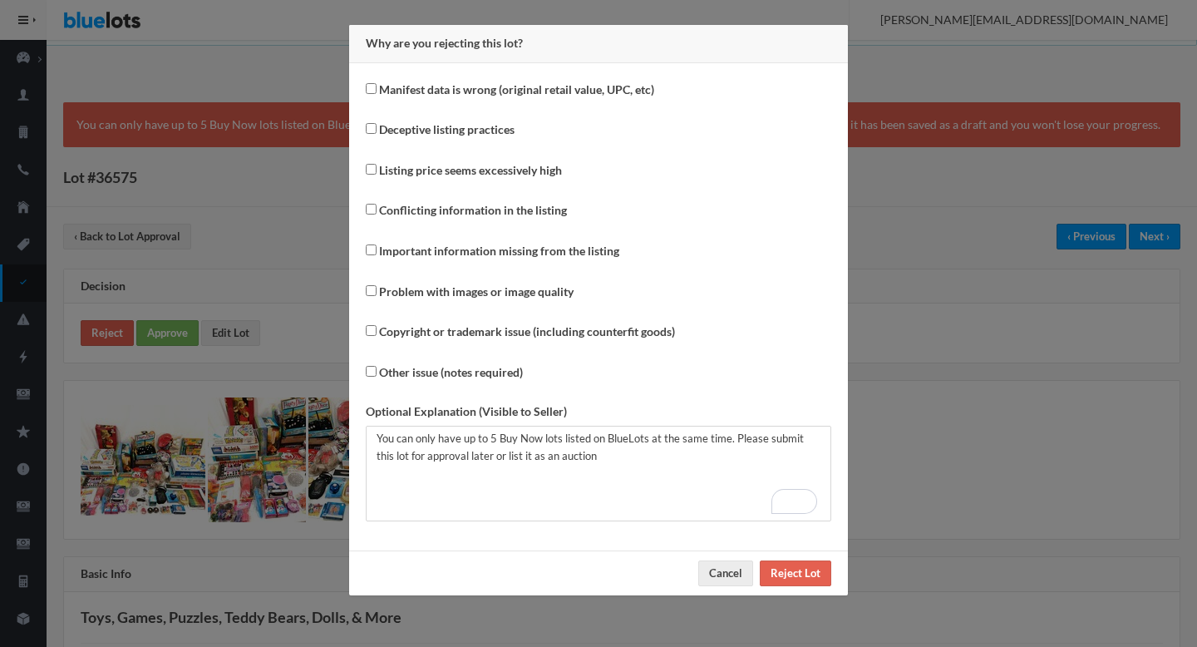
click at [417, 374] on label "Other issue (notes required)" at bounding box center [451, 372] width 144 height 19
click at [376, 374] on input "Other issue (notes required)" at bounding box center [371, 371] width 11 height 11
checkbox input "true"
click at [796, 560] on input "Reject Lot" at bounding box center [795, 573] width 71 height 26
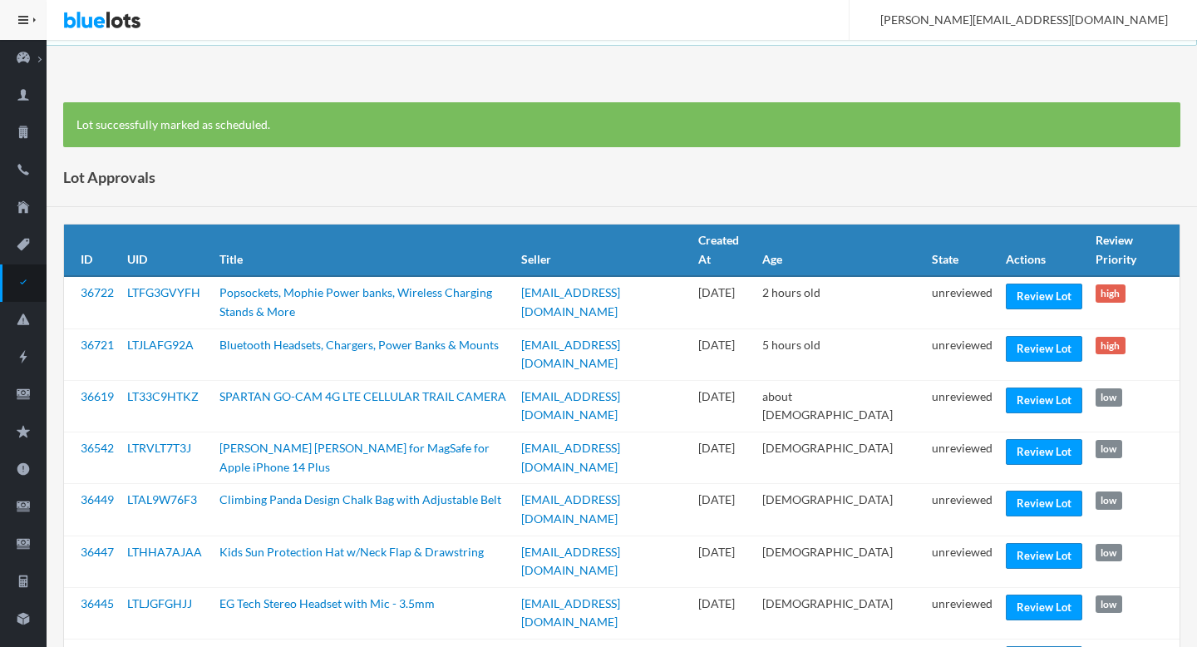
click at [662, 169] on div "Lot Approvals" at bounding box center [622, 177] width 1150 height 59
